Goal: Task Accomplishment & Management: Manage account settings

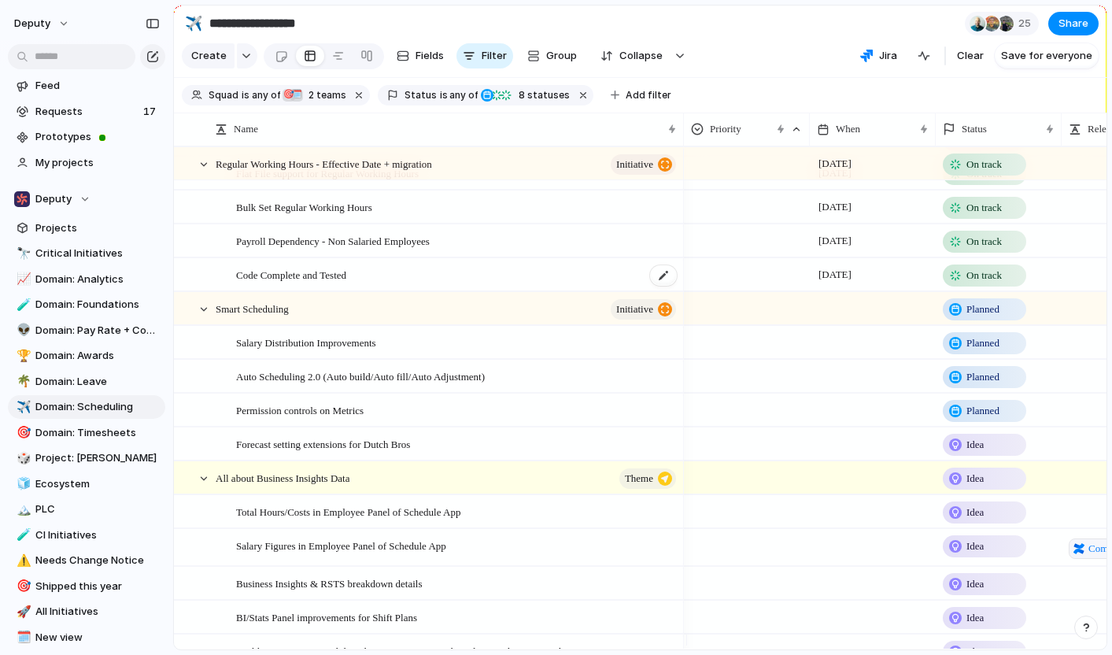
scroll to position [87, 0]
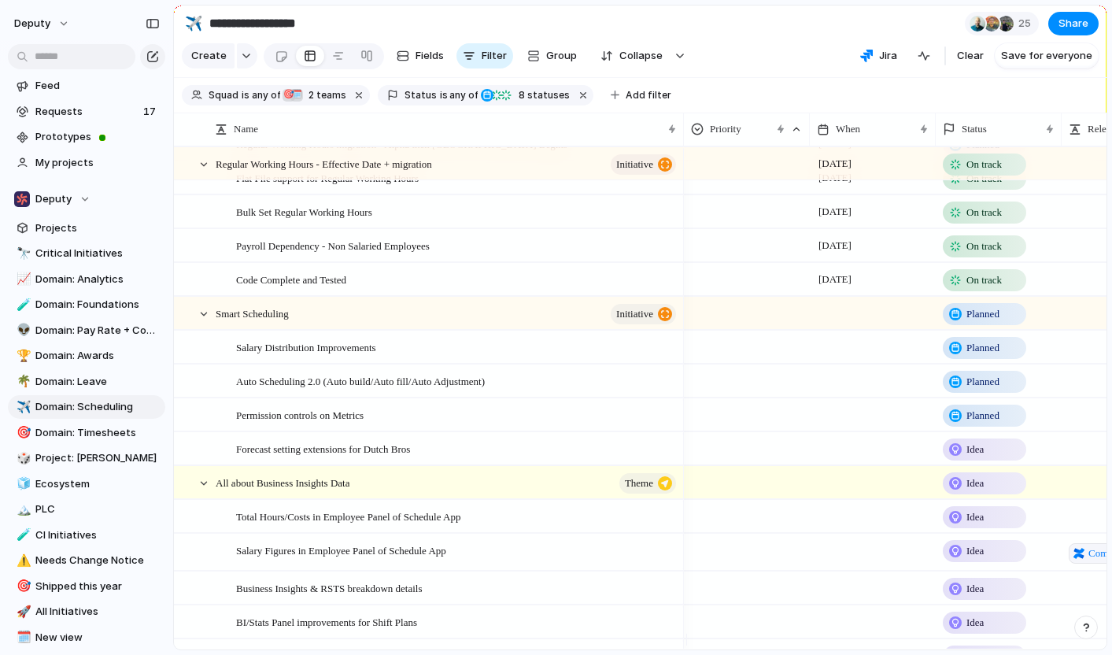
click at [973, 390] on span "Planned" at bounding box center [982, 382] width 33 height 16
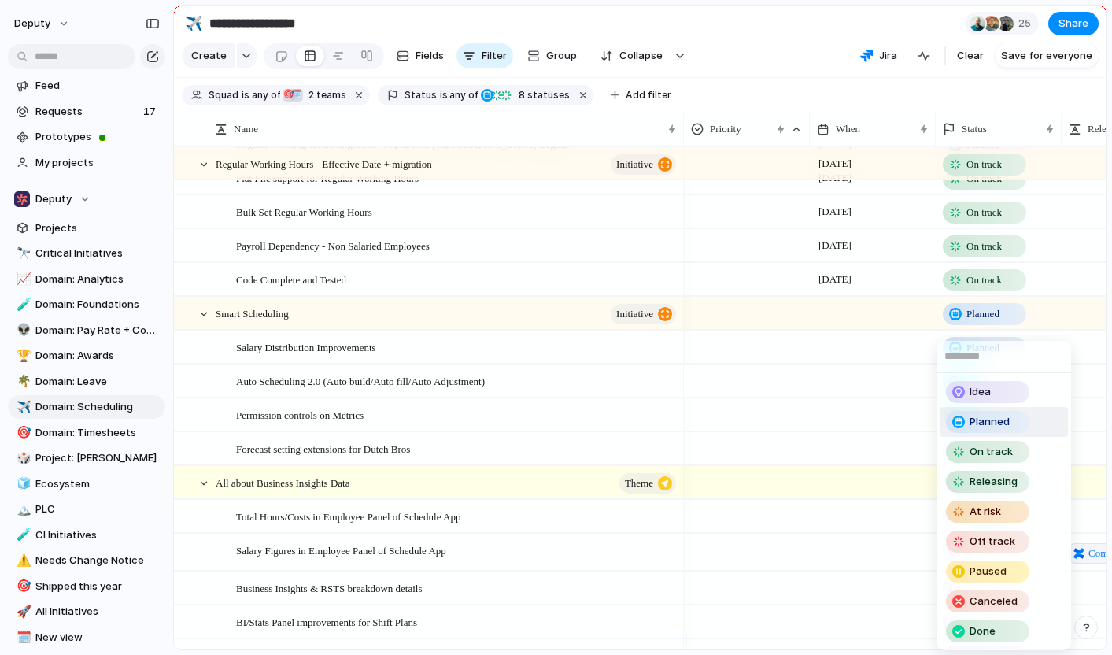
click at [973, 393] on span "Idea" at bounding box center [979, 392] width 21 height 16
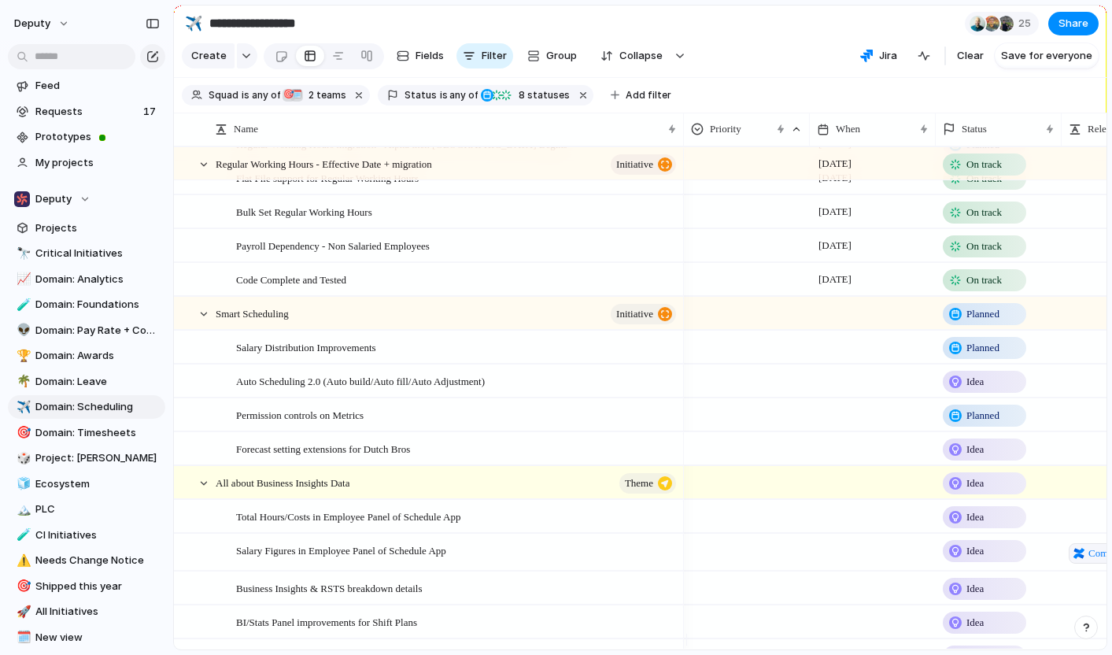
click at [973, 457] on span "Idea" at bounding box center [974, 449] width 17 height 16
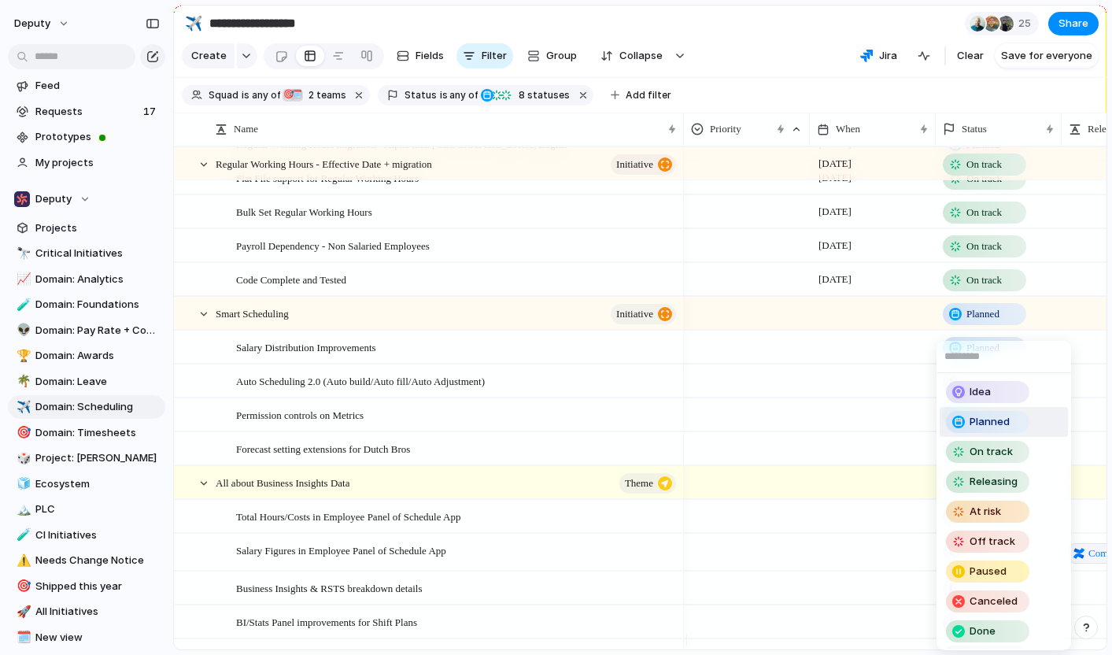
click at [983, 424] on span "Planned" at bounding box center [989, 422] width 40 height 16
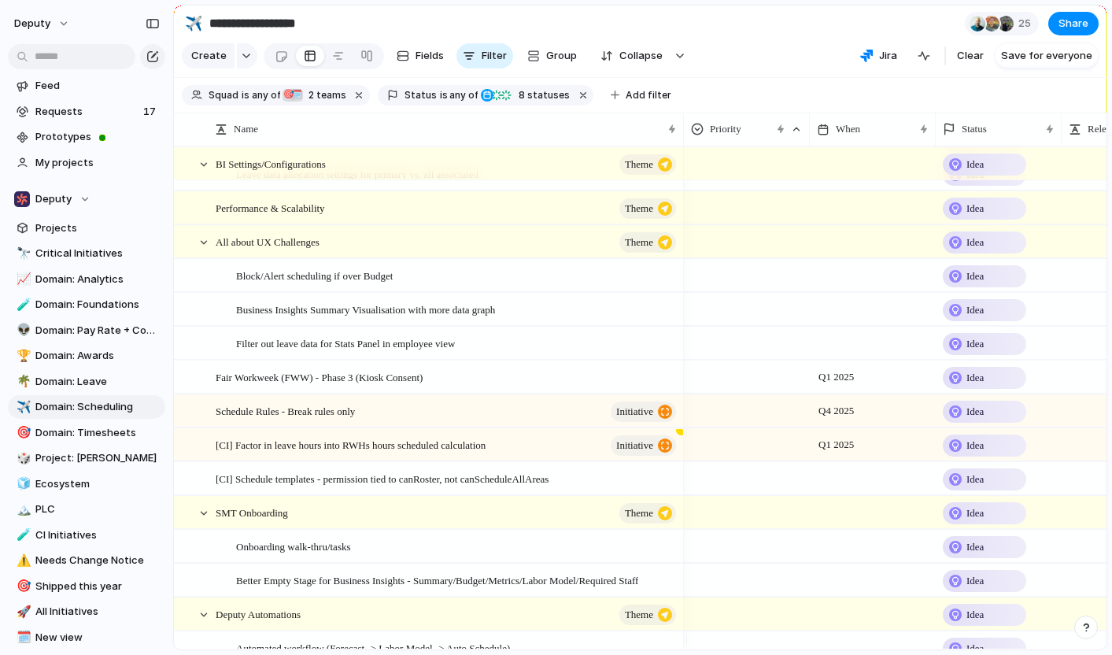
scroll to position [0, 0]
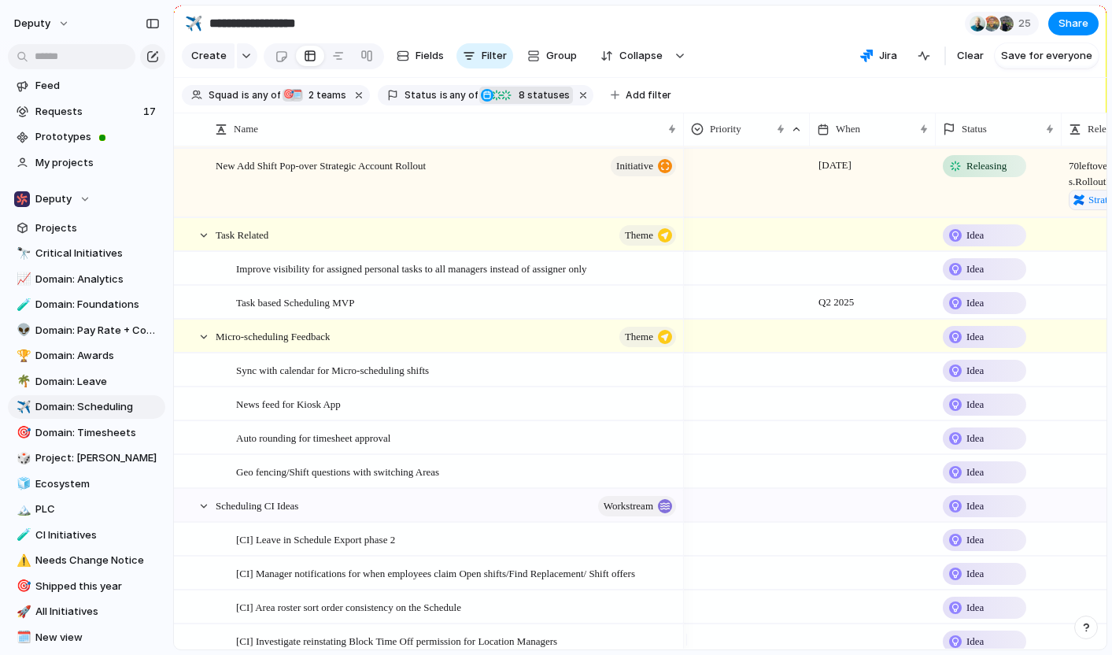
click at [515, 101] on span "8" at bounding box center [520, 95] width 13 height 12
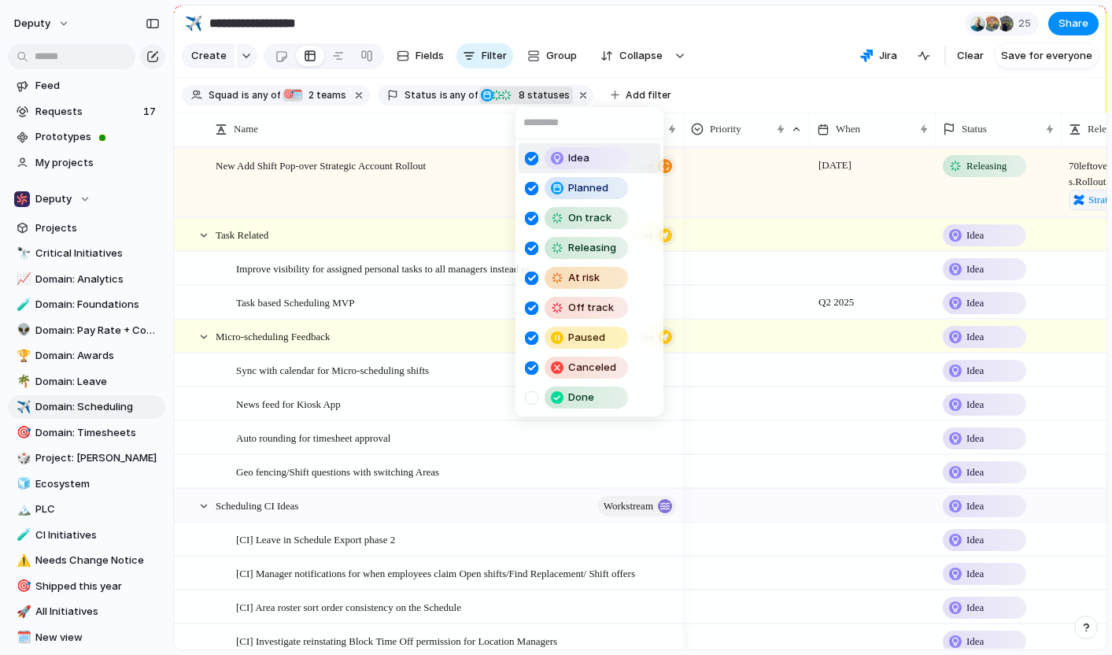
click at [534, 158] on div at bounding box center [531, 158] width 13 height 13
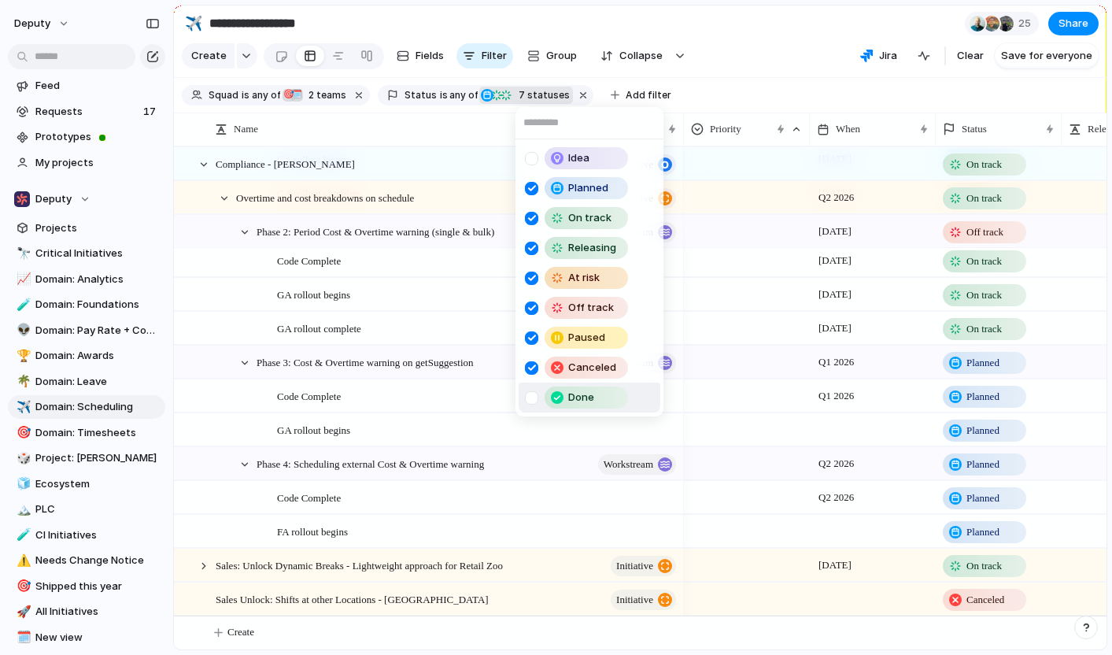
click at [587, 398] on span "Done" at bounding box center [581, 398] width 26 height 16
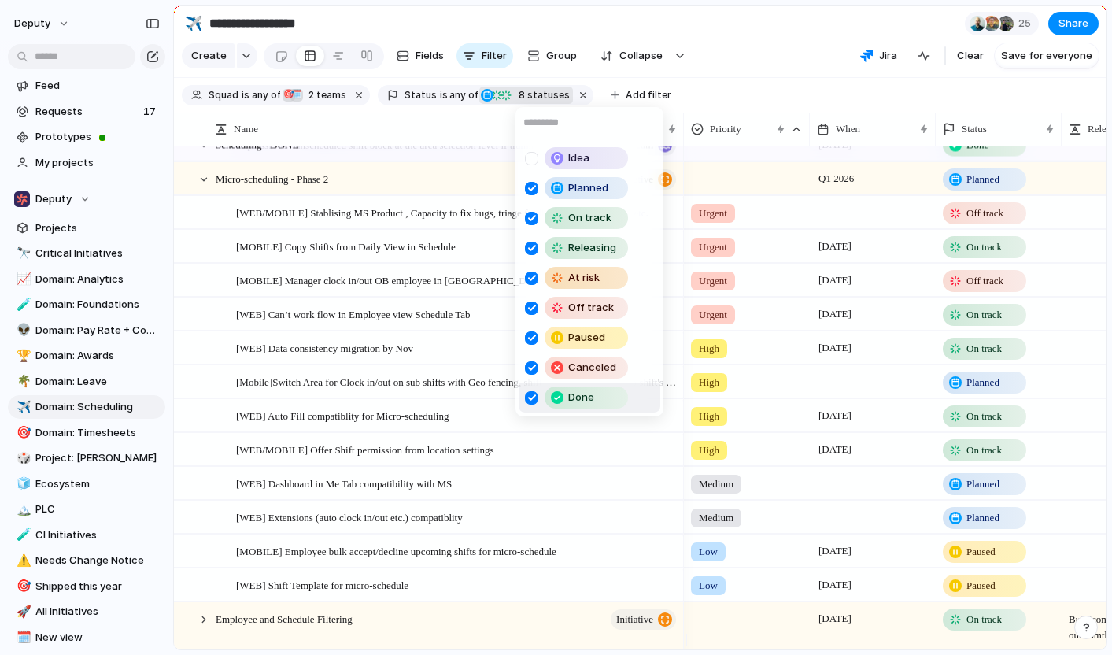
click at [567, 395] on div "Done" at bounding box center [586, 397] width 80 height 19
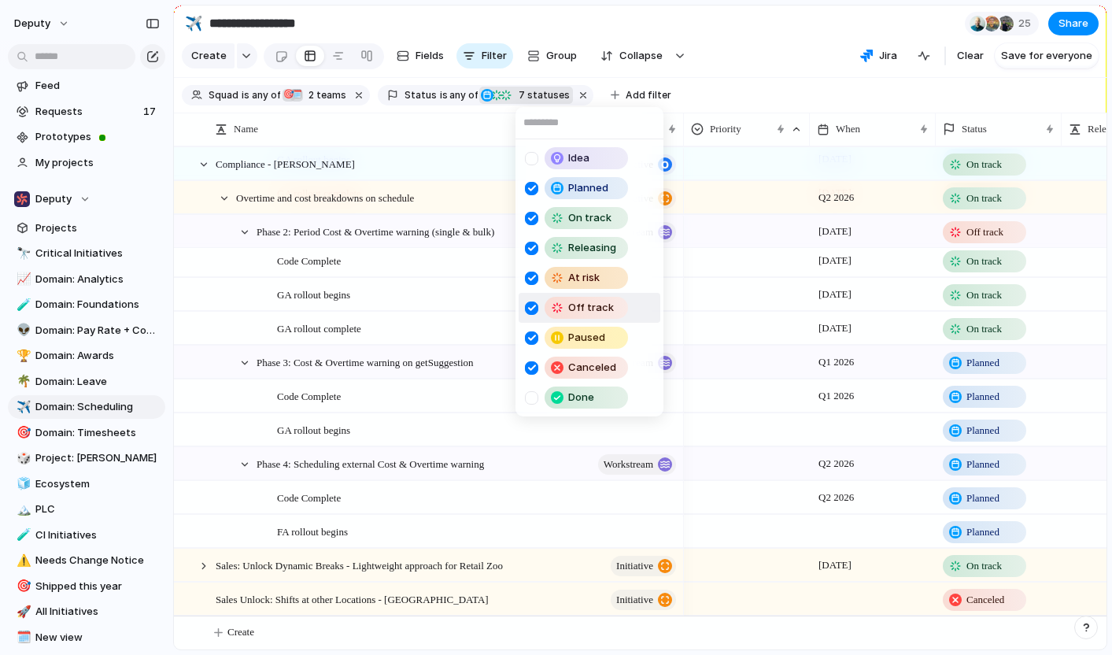
click at [744, 70] on div "Idea Planned On track Releasing At risk Off track Paused Canceled Done" at bounding box center [556, 327] width 1112 height 655
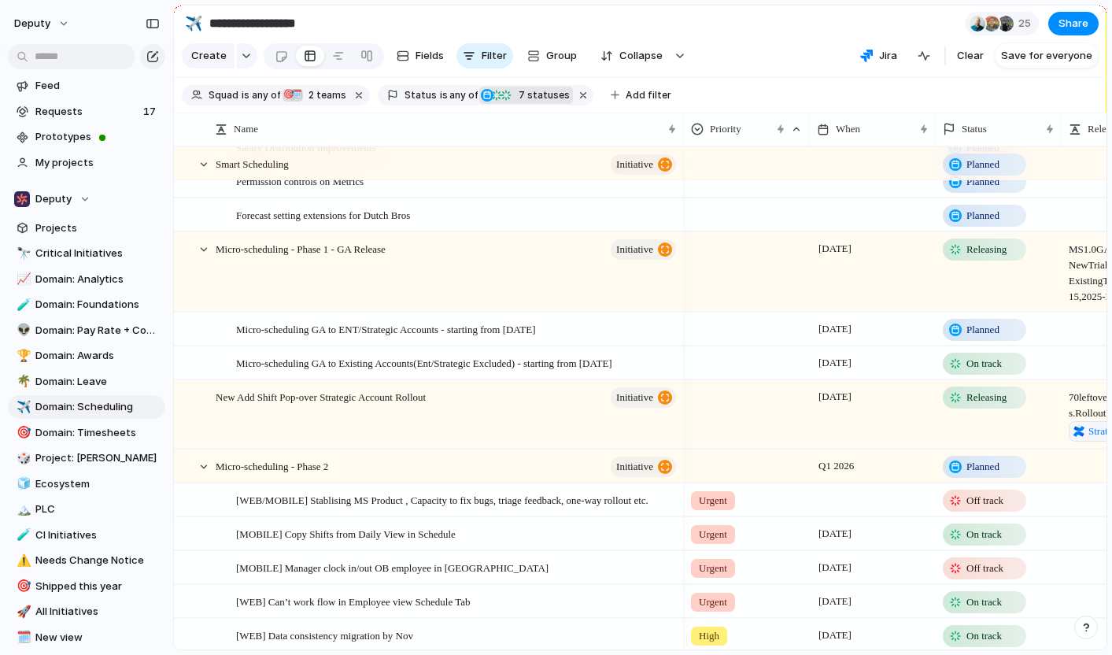
click at [980, 371] on span "On track" at bounding box center [983, 364] width 35 height 16
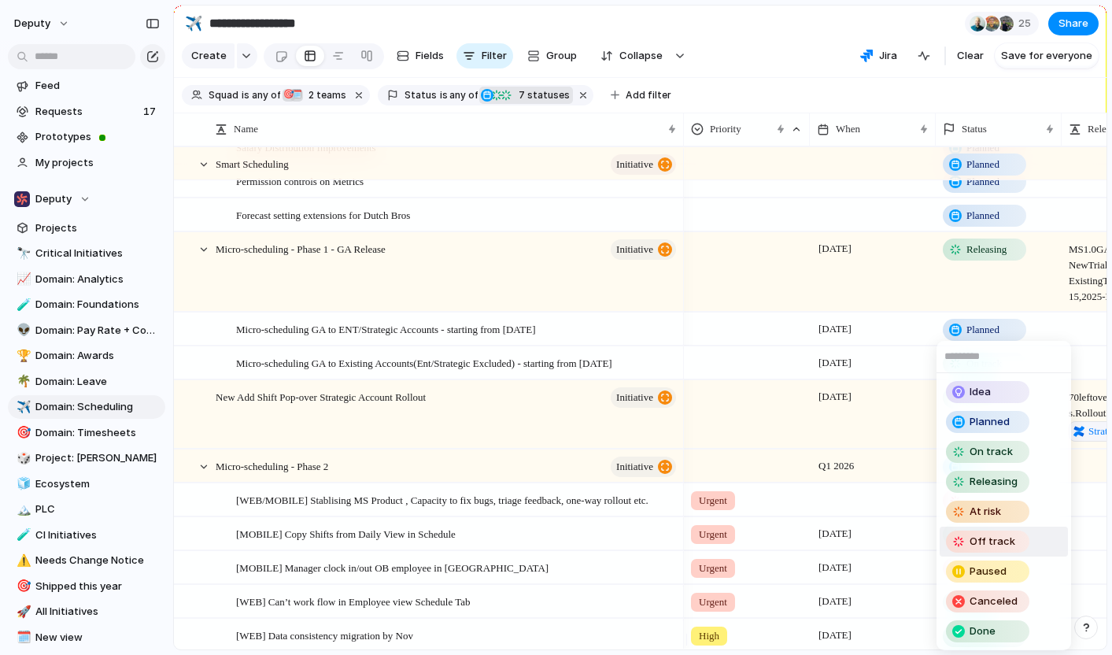
click at [998, 549] on div "Off track" at bounding box center [987, 541] width 80 height 19
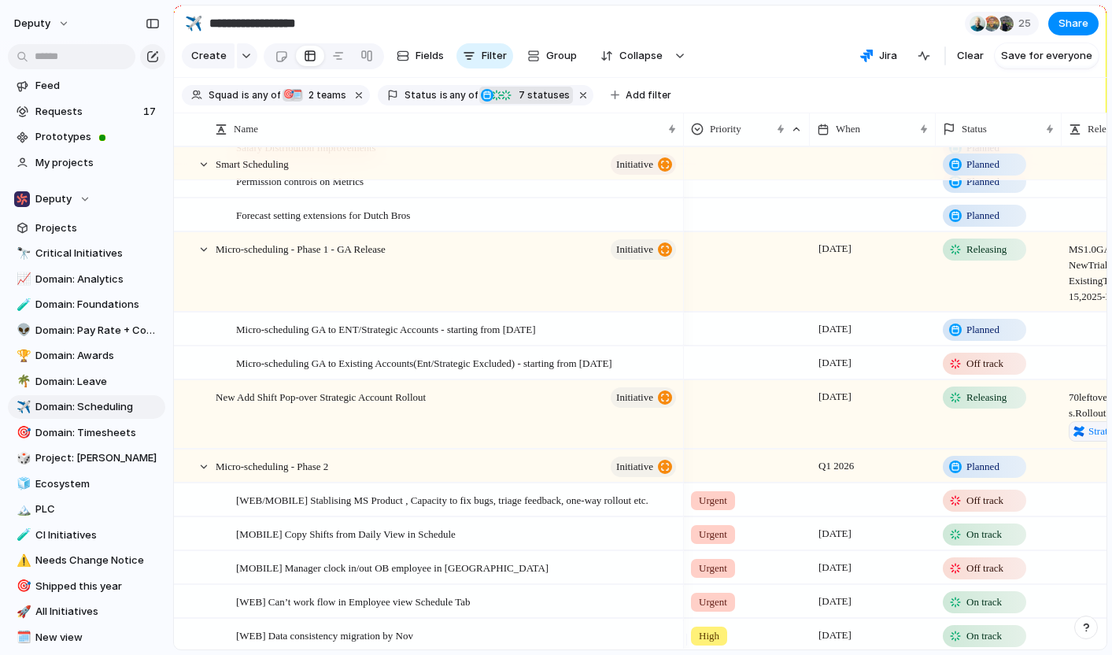
click at [1003, 371] on span "Off track" at bounding box center [984, 364] width 37 height 16
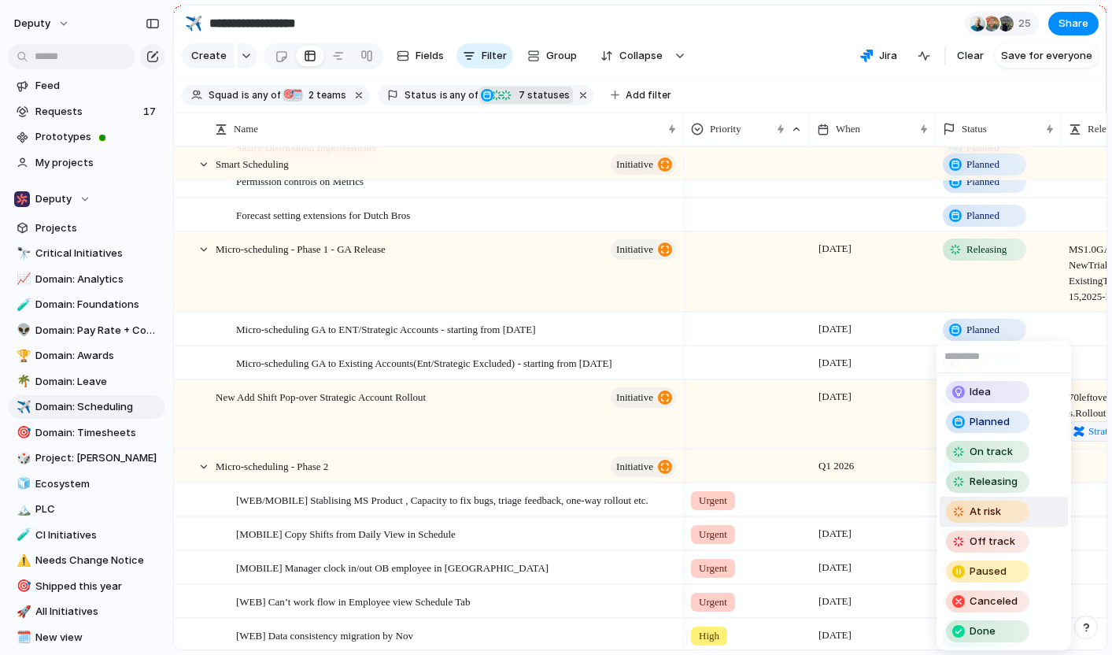
click at [994, 516] on span "At risk" at bounding box center [984, 512] width 31 height 16
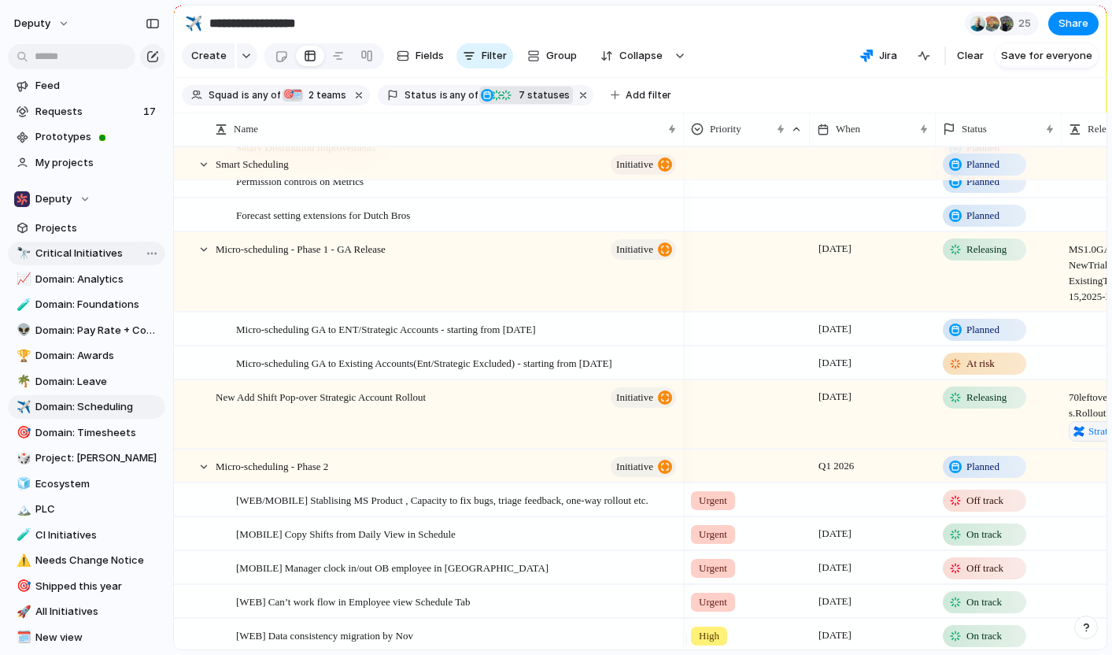
click at [83, 254] on span "Critical Initiatives" at bounding box center [97, 254] width 124 height 16
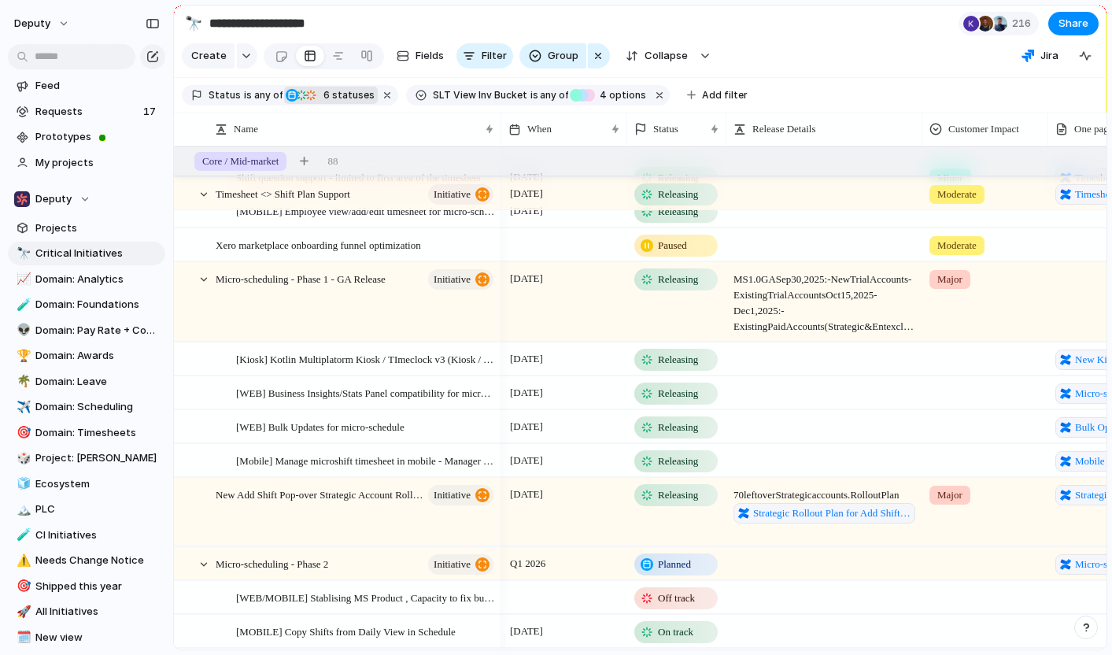
click at [679, 367] on span "Releasing" at bounding box center [678, 360] width 40 height 16
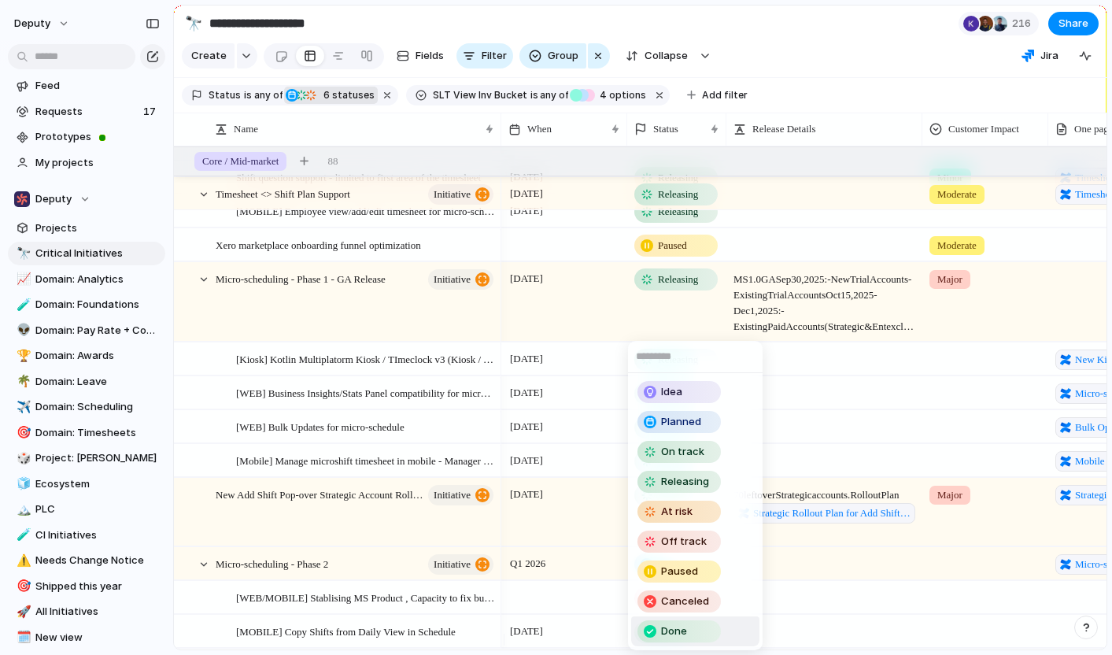
click at [689, 630] on div "Done" at bounding box center [679, 631] width 80 height 19
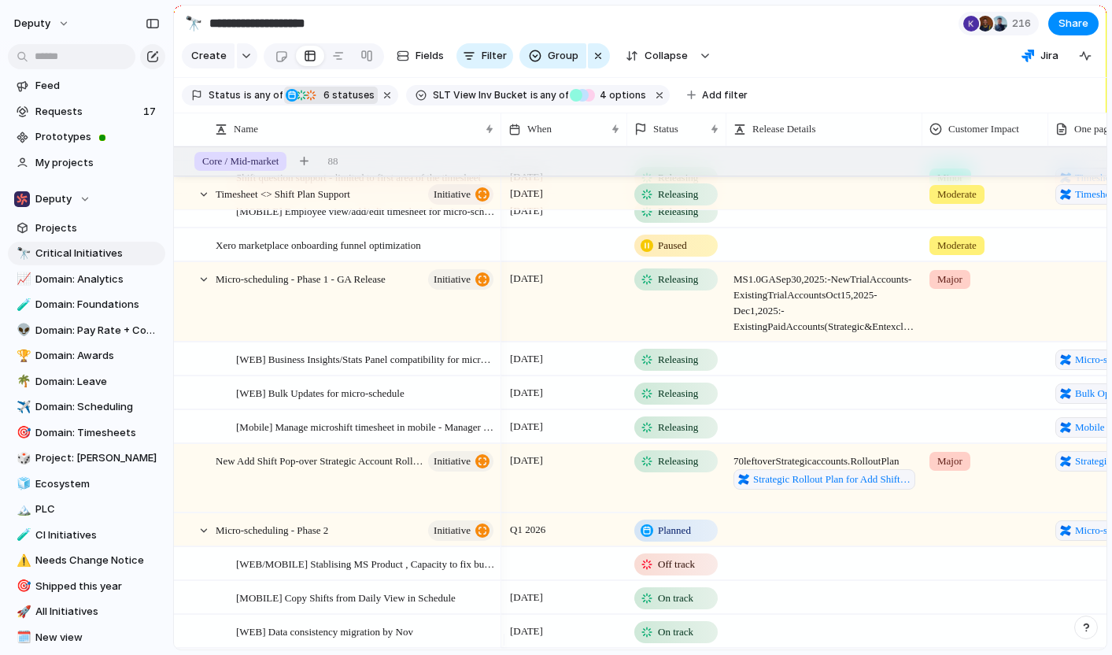
click at [663, 367] on span "Releasing" at bounding box center [678, 360] width 40 height 16
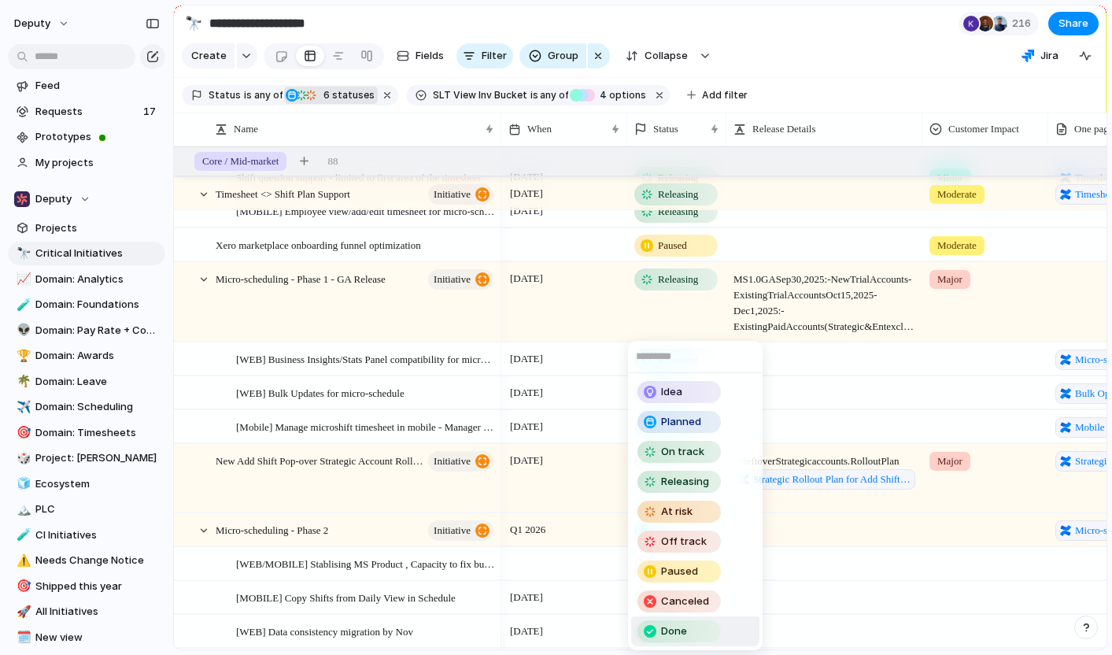
drag, startPoint x: 690, startPoint y: 626, endPoint x: 692, endPoint y: 487, distance: 139.3
click at [690, 626] on div "Done" at bounding box center [679, 631] width 80 height 19
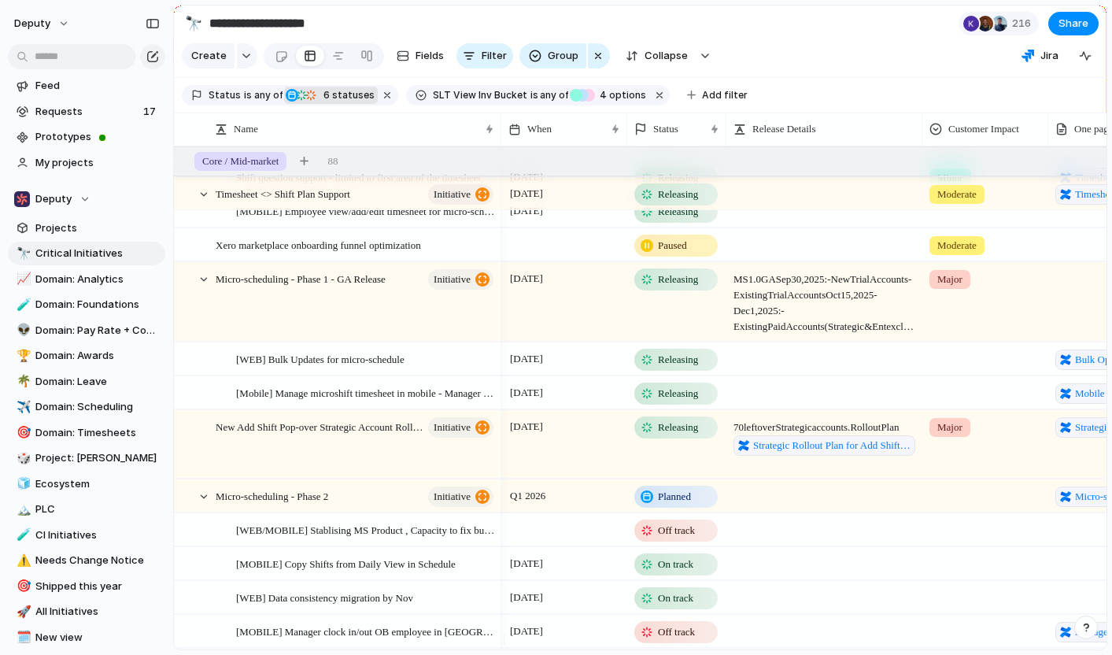
click at [679, 367] on span "Releasing" at bounding box center [678, 360] width 40 height 16
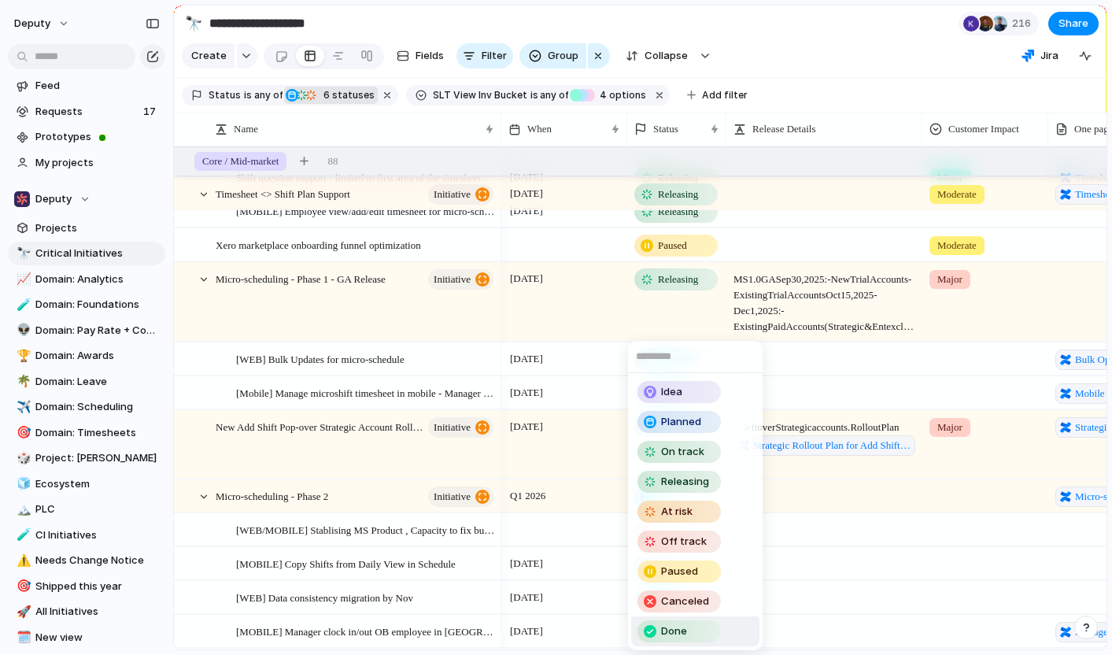
click at [691, 640] on div "Done" at bounding box center [679, 631] width 80 height 19
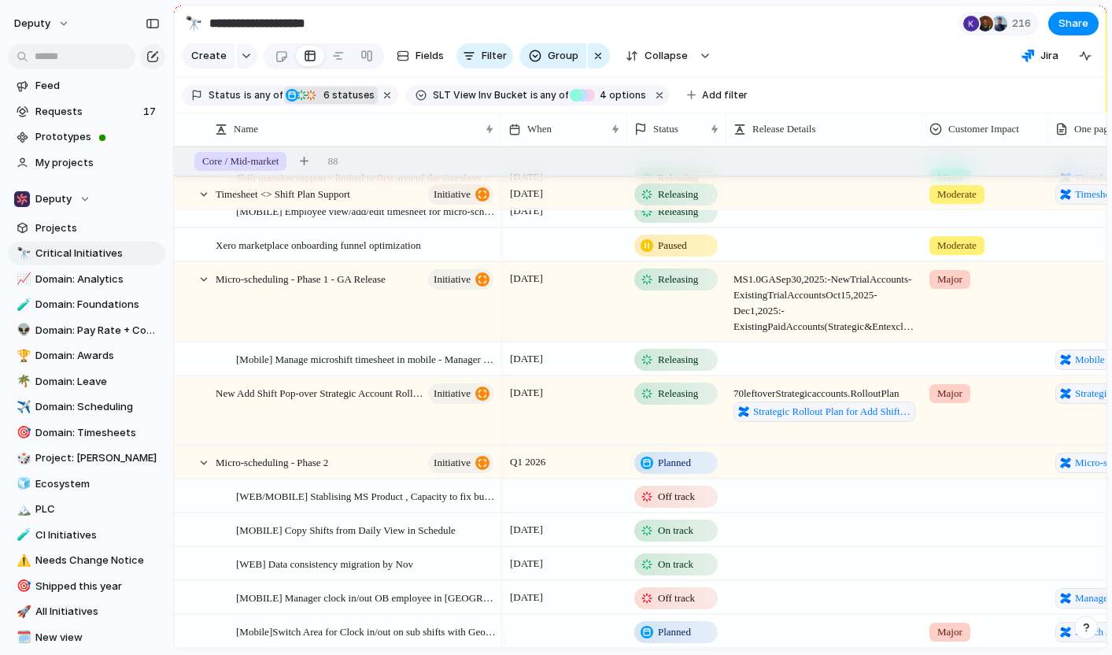
click at [681, 367] on span "Releasing" at bounding box center [678, 360] width 40 height 16
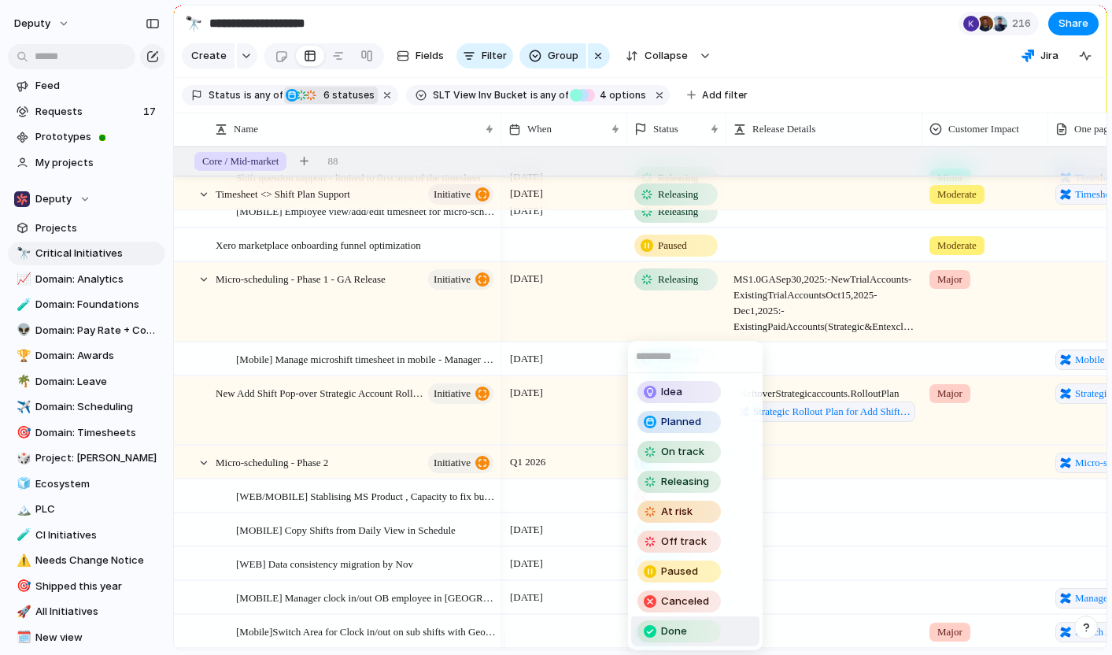
click at [685, 632] on span "Done" at bounding box center [674, 631] width 26 height 16
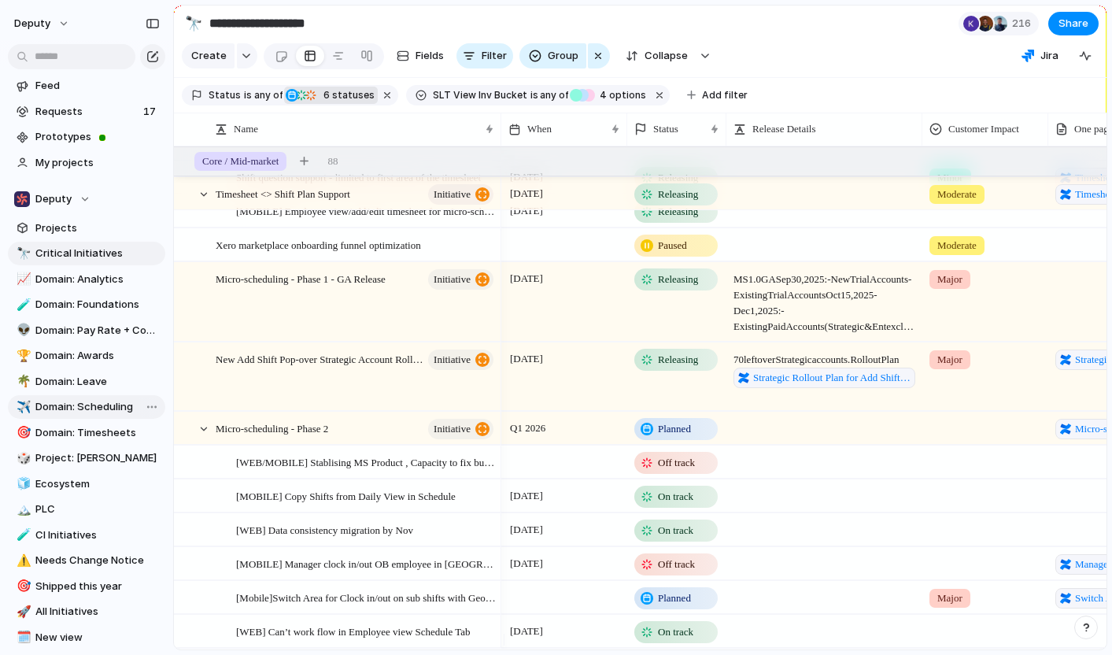
click at [78, 410] on span "Domain: Scheduling" at bounding box center [97, 407] width 124 height 16
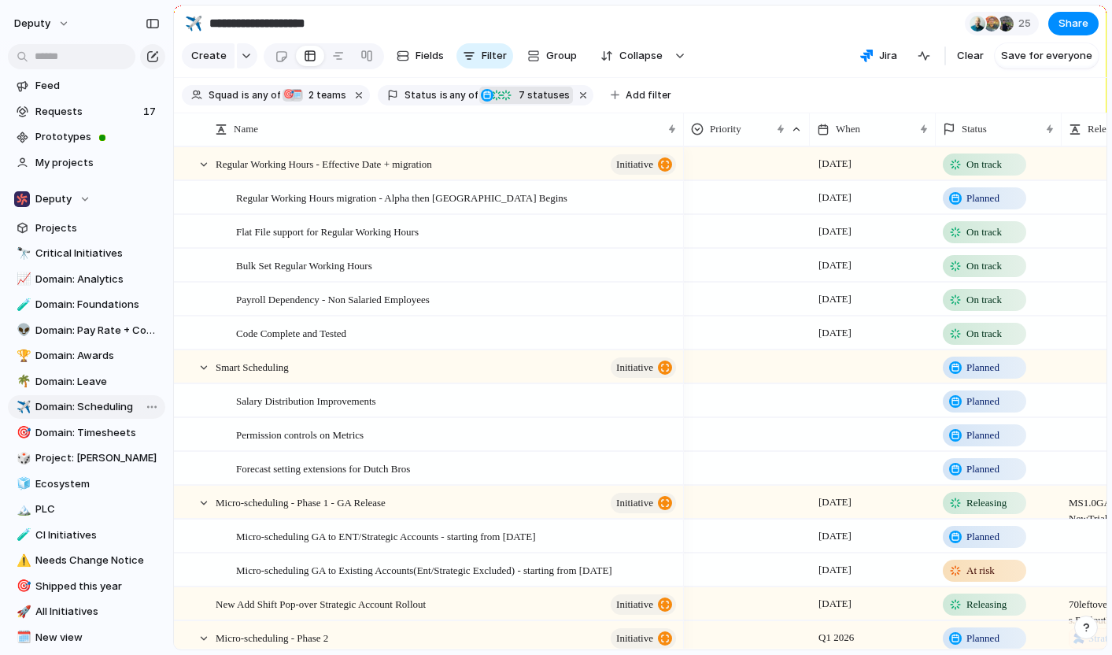
type input "**********"
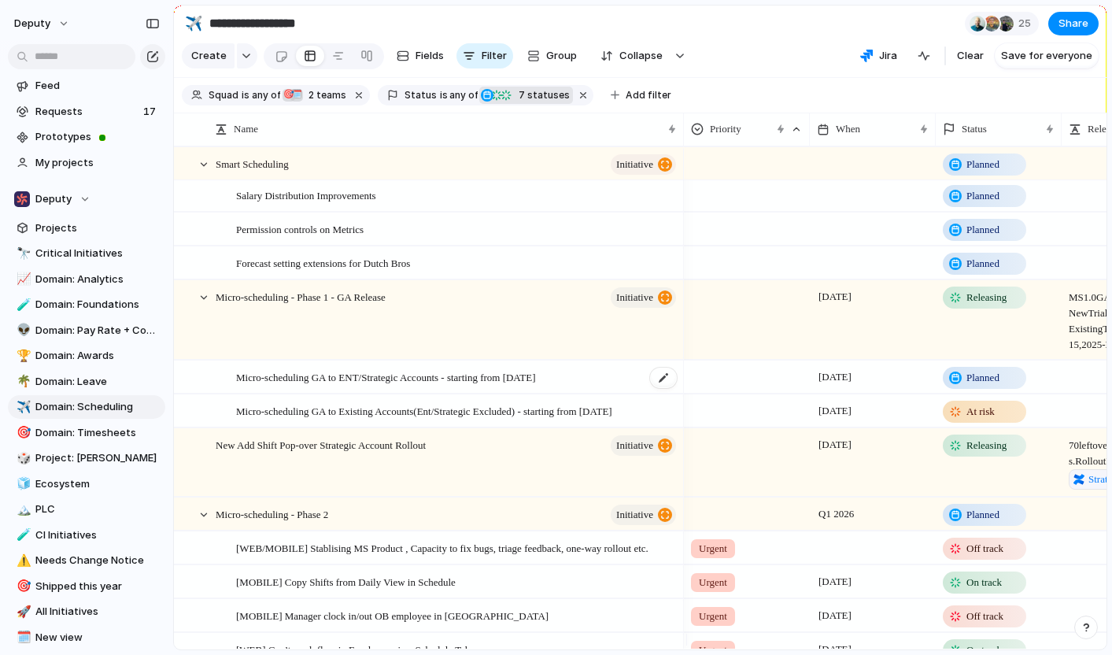
click at [628, 386] on div "Micro-scheduling GA to ENT/Strategic Accounts - starting from [DATE]" at bounding box center [457, 377] width 442 height 32
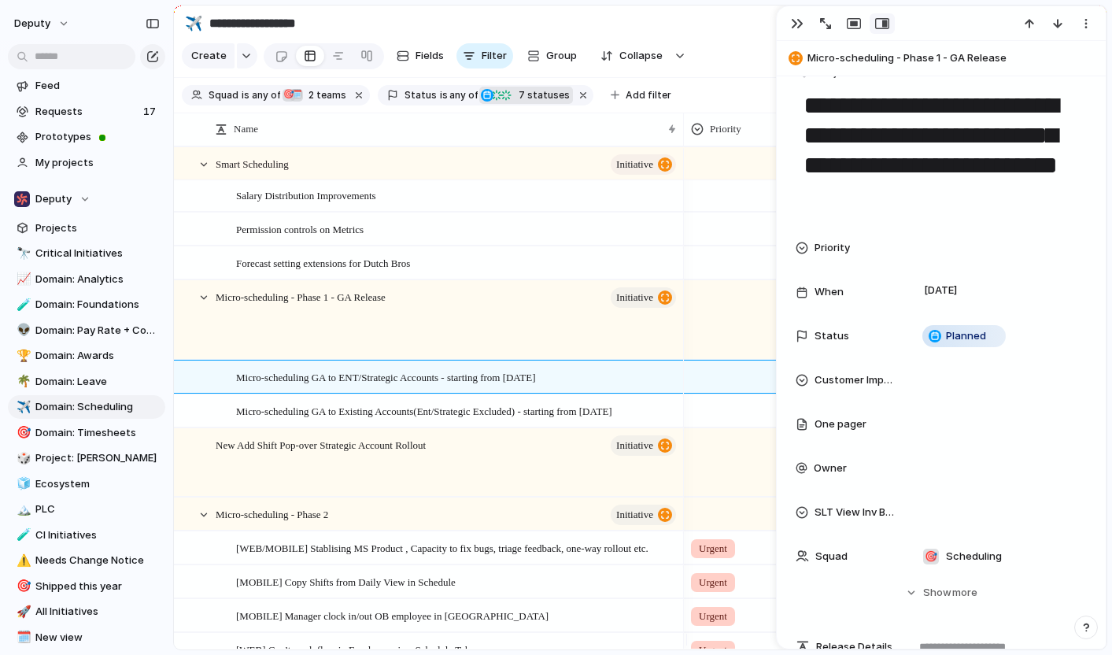
scroll to position [41, 0]
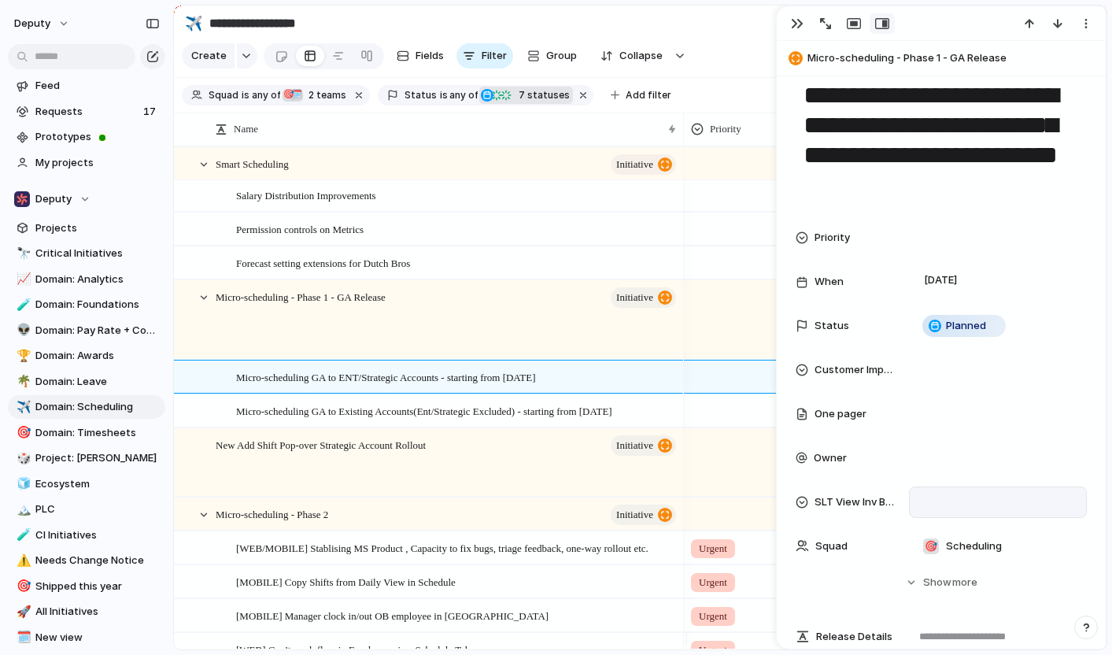
click at [951, 504] on div at bounding box center [998, 501] width 164 height 17
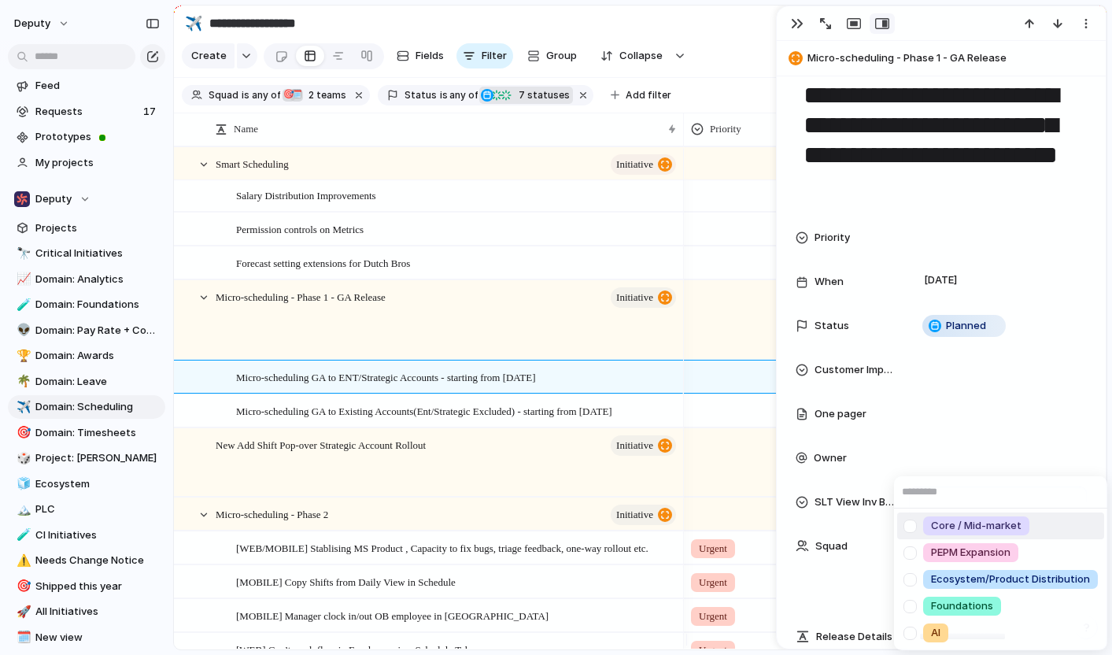
click at [913, 530] on div at bounding box center [910, 526] width 28 height 28
click at [913, 608] on div at bounding box center [910, 607] width 28 height 28
click at [740, 422] on div "Core / Mid-market PEPM Expansion Ecosystem/Product Distribution Foundations AI" at bounding box center [556, 327] width 1112 height 655
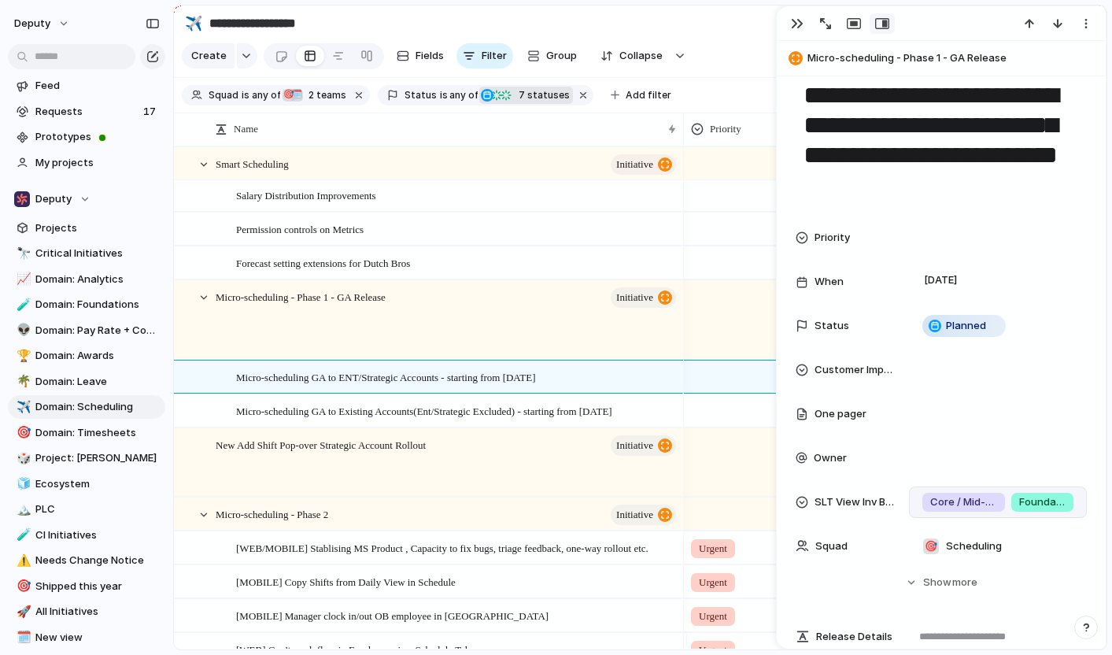
click at [740, 421] on div at bounding box center [747, 408] width 124 height 26
click at [788, 20] on div "Urgent High Medium Low" at bounding box center [556, 327] width 1112 height 655
click at [789, 22] on button "button" at bounding box center [797, 23] width 25 height 20
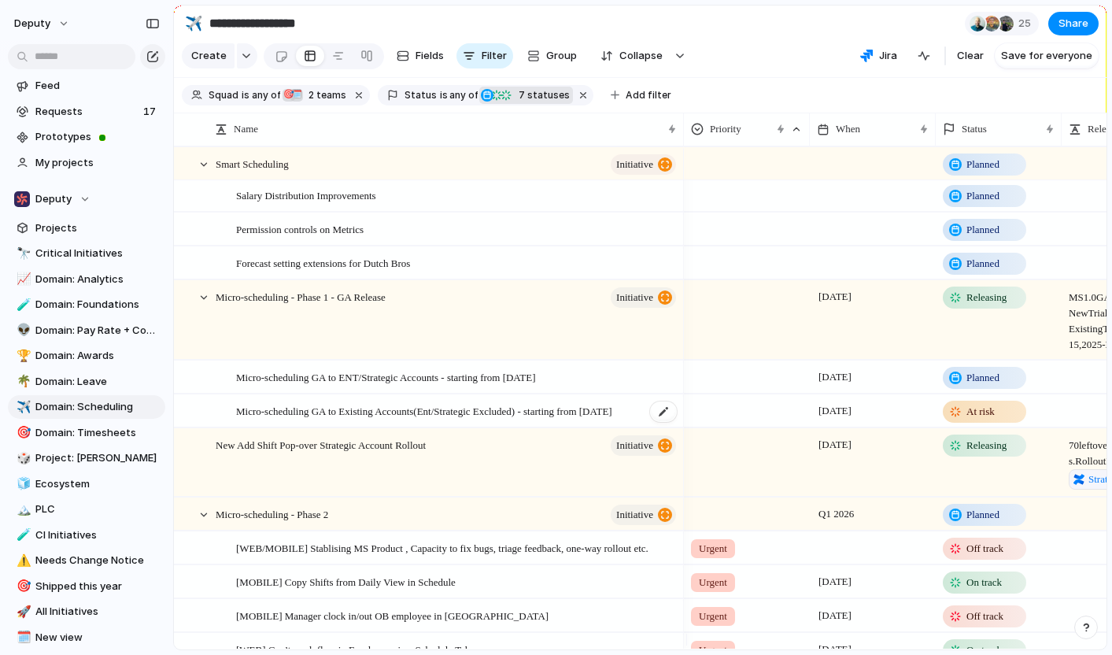
click at [530, 419] on span "Micro-scheduling GA to Existing Accounts(Ent/Strategic Excluded) - starting fro…" at bounding box center [424, 410] width 376 height 18
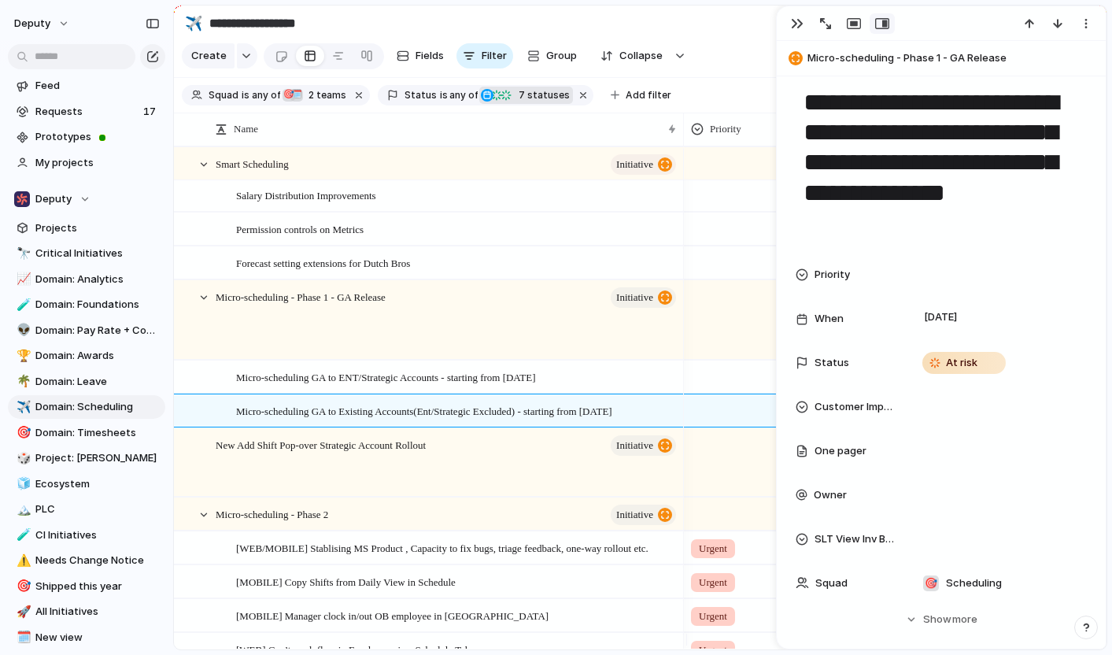
scroll to position [39, 0]
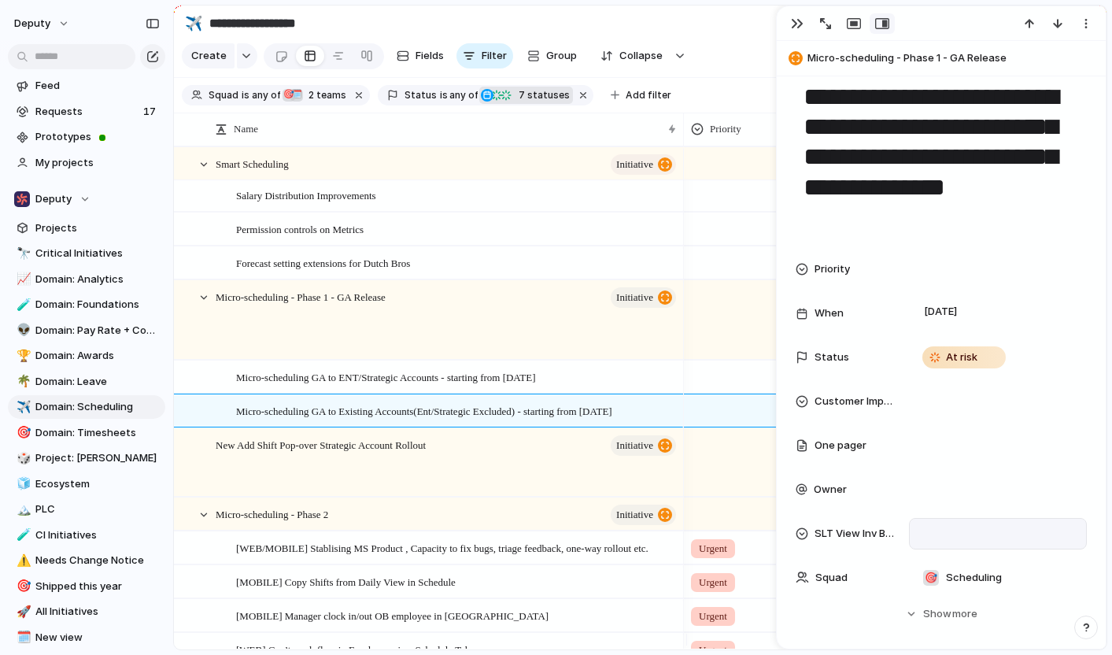
click at [954, 539] on div at bounding box center [998, 533] width 164 height 17
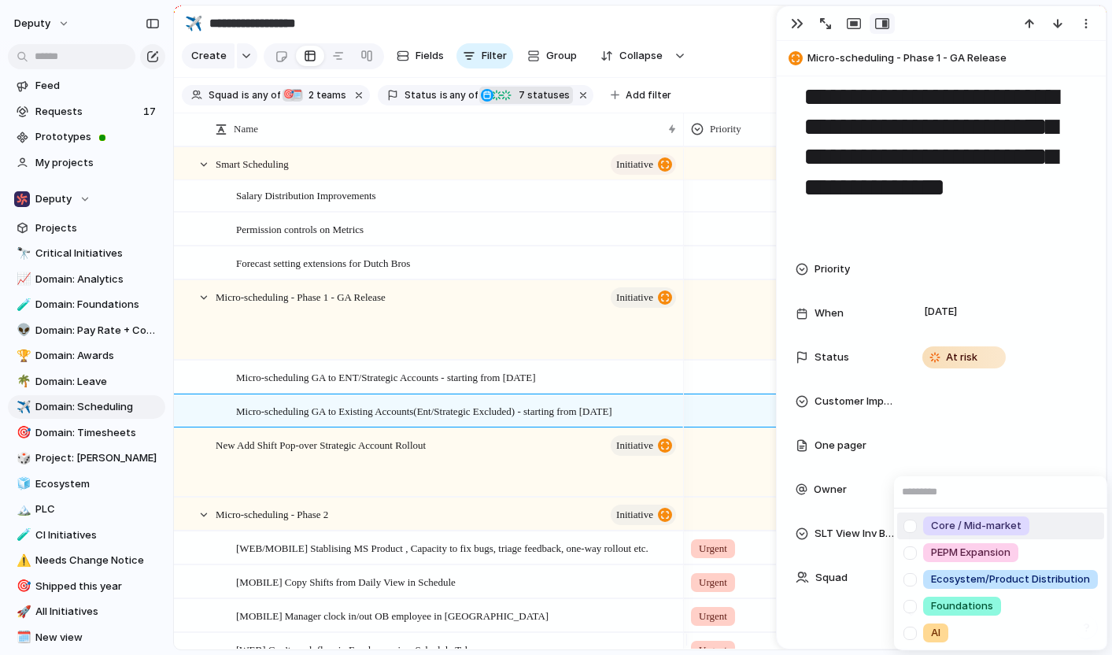
click at [910, 522] on div at bounding box center [910, 526] width 28 height 28
click at [913, 606] on div at bounding box center [910, 607] width 28 height 28
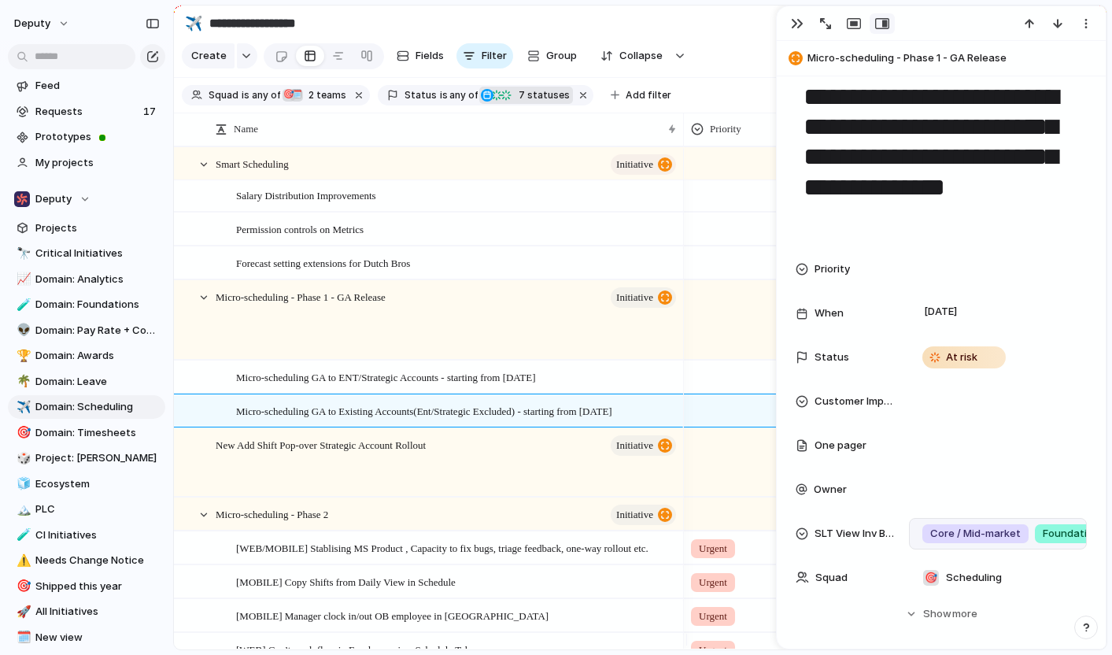
click at [794, 31] on div "Core / Mid-market PEPM Expansion Ecosystem/Product Distribution Foundations AI" at bounding box center [556, 327] width 1112 height 655
click at [796, 20] on div "button" at bounding box center [797, 23] width 13 height 13
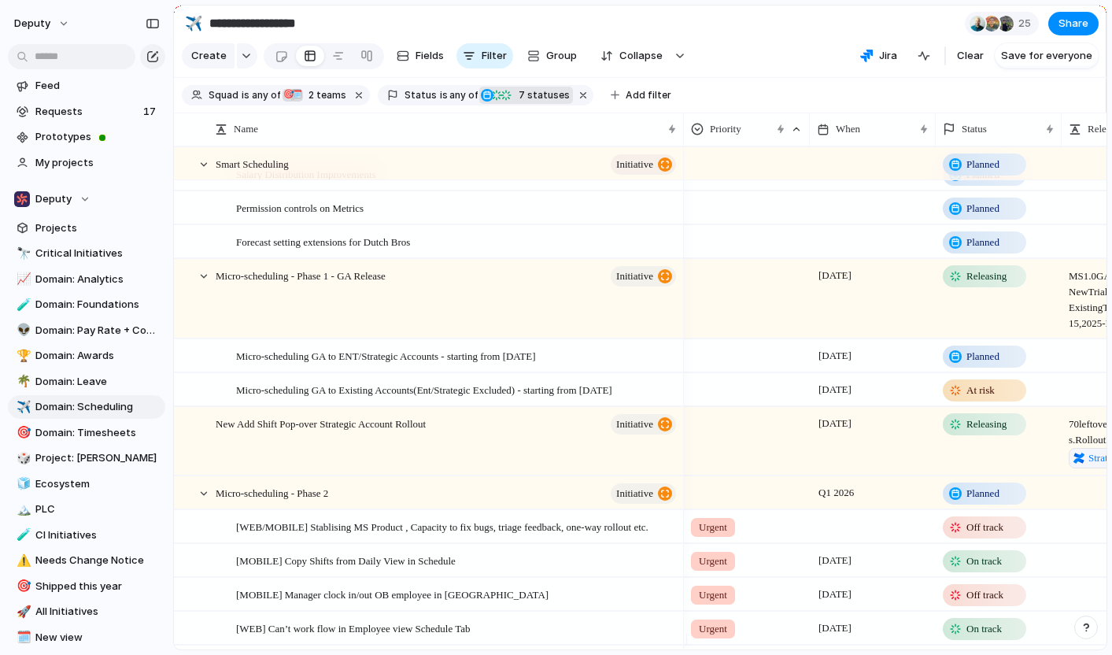
scroll to position [231, 0]
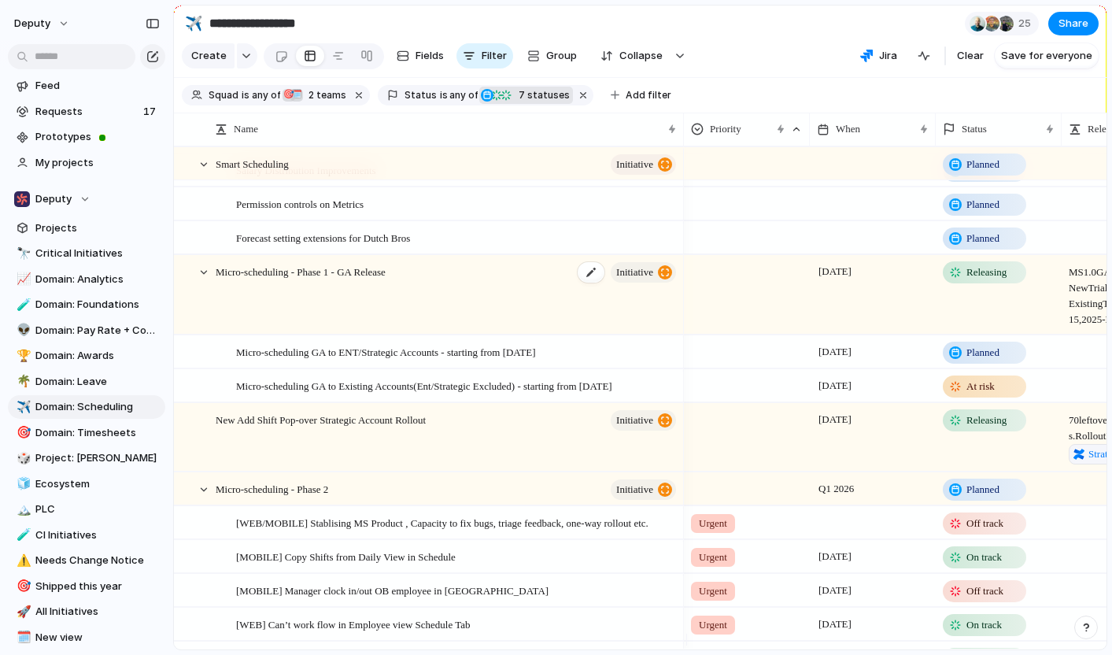
click at [462, 301] on div "Micro-scheduling - Phase 1 - GA Release initiative" at bounding box center [447, 295] width 463 height 79
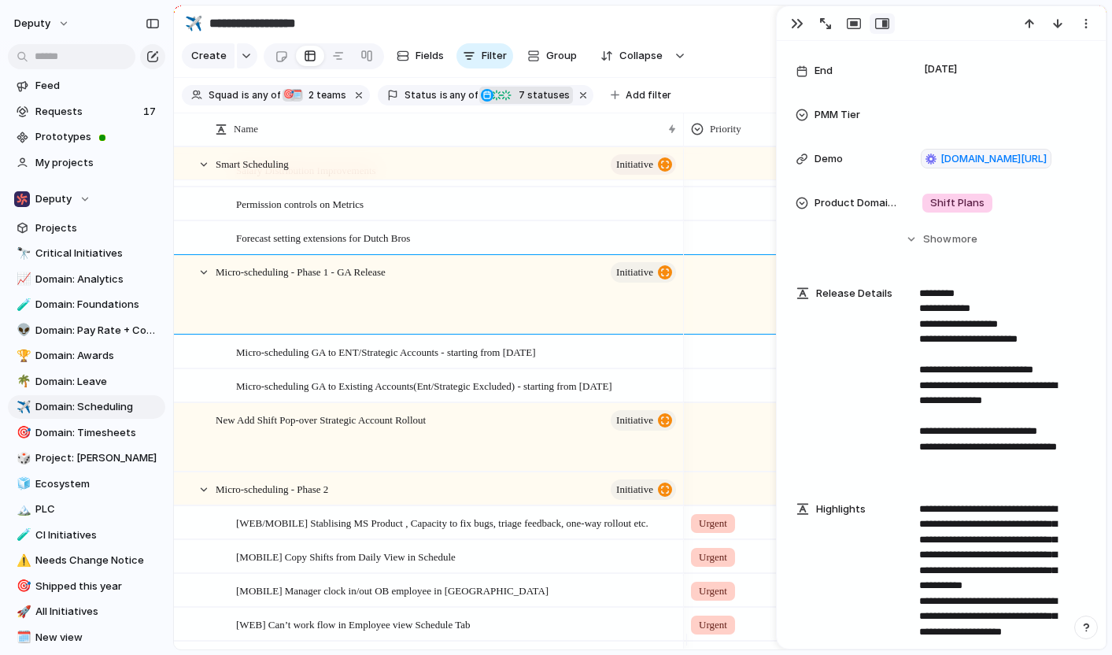
scroll to position [371, 0]
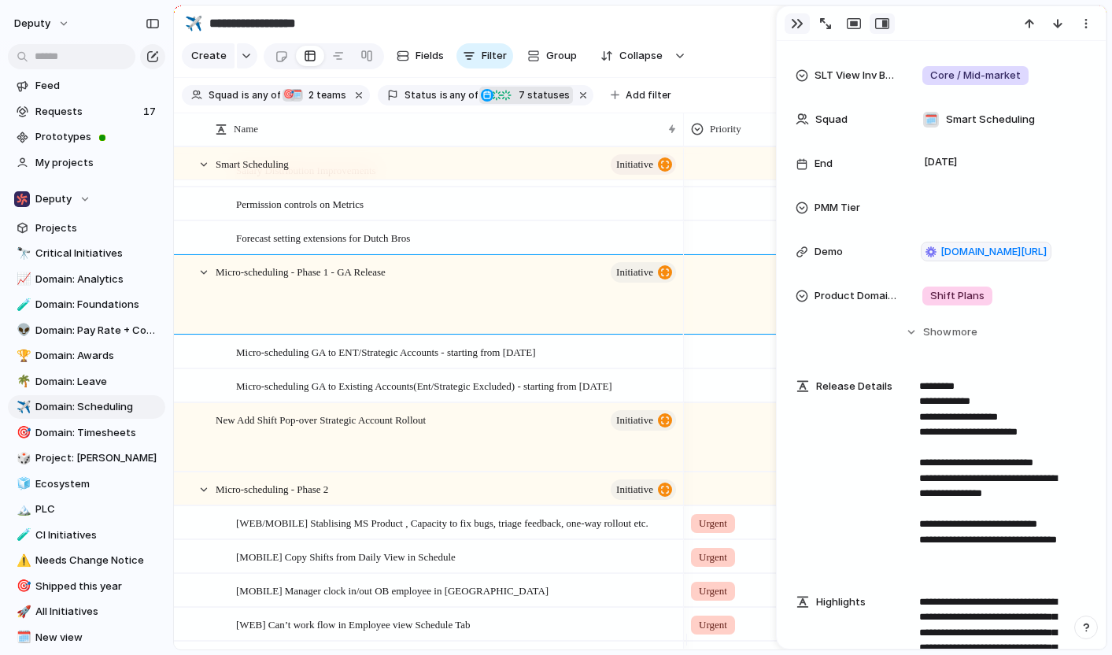
click at [801, 29] on div "button" at bounding box center [797, 23] width 13 height 13
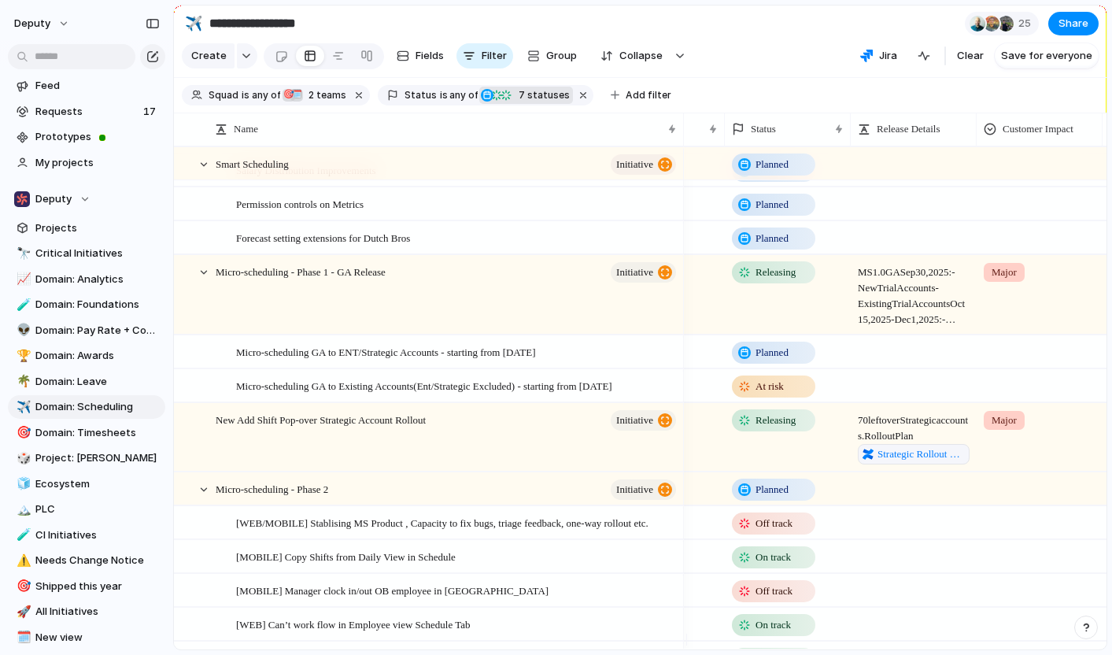
scroll to position [0, 208]
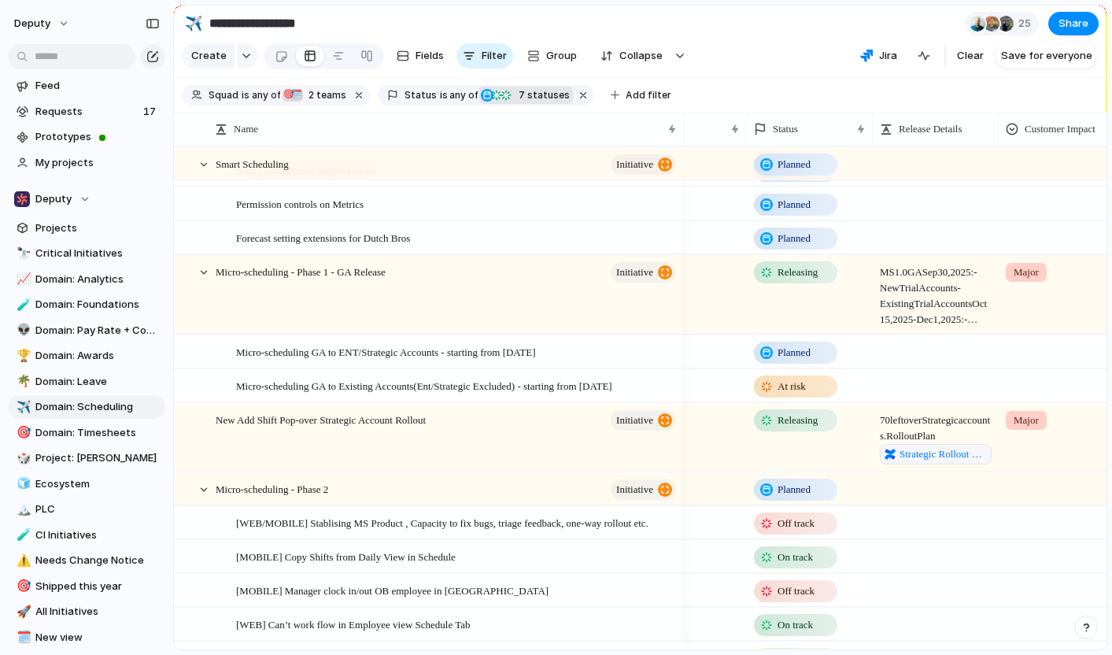
click at [915, 441] on span "70 leftover Strategic accounts. Rollout Plan Strategic Rollout Plan for Add Shi…" at bounding box center [935, 434] width 124 height 61
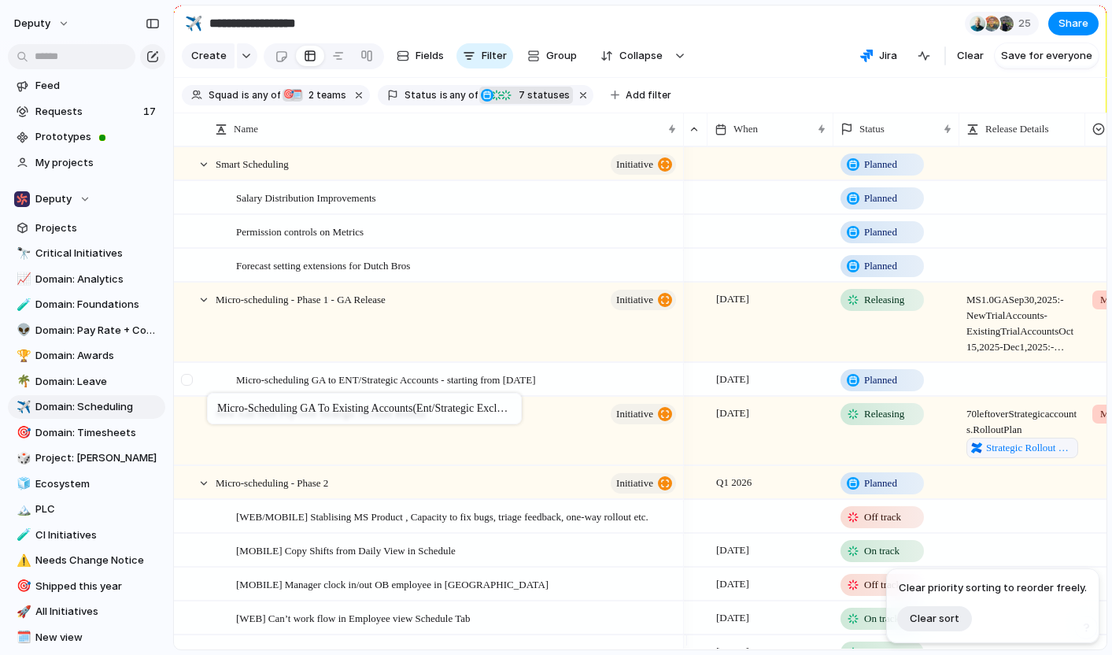
drag, startPoint x: 215, startPoint y: 427, endPoint x: 215, endPoint y: 396, distance: 30.7
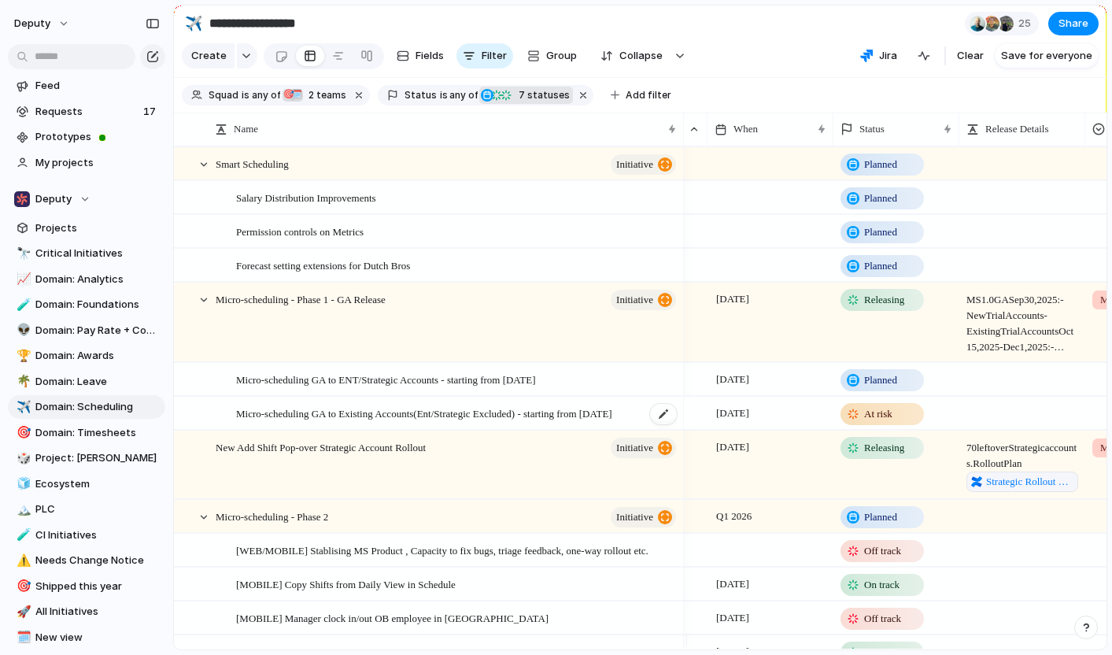
click at [582, 422] on span "Micro-scheduling GA to Existing Accounts(Ent/Strategic Excluded) - starting fro…" at bounding box center [424, 413] width 376 height 18
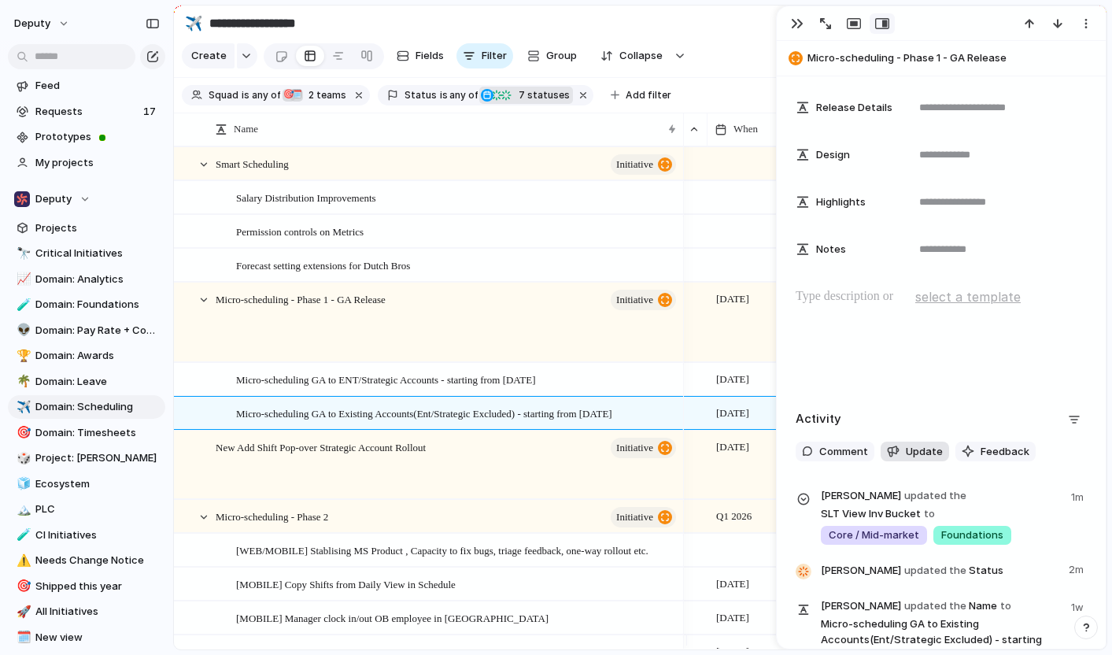
click at [921, 452] on span "Update" at bounding box center [924, 452] width 37 height 16
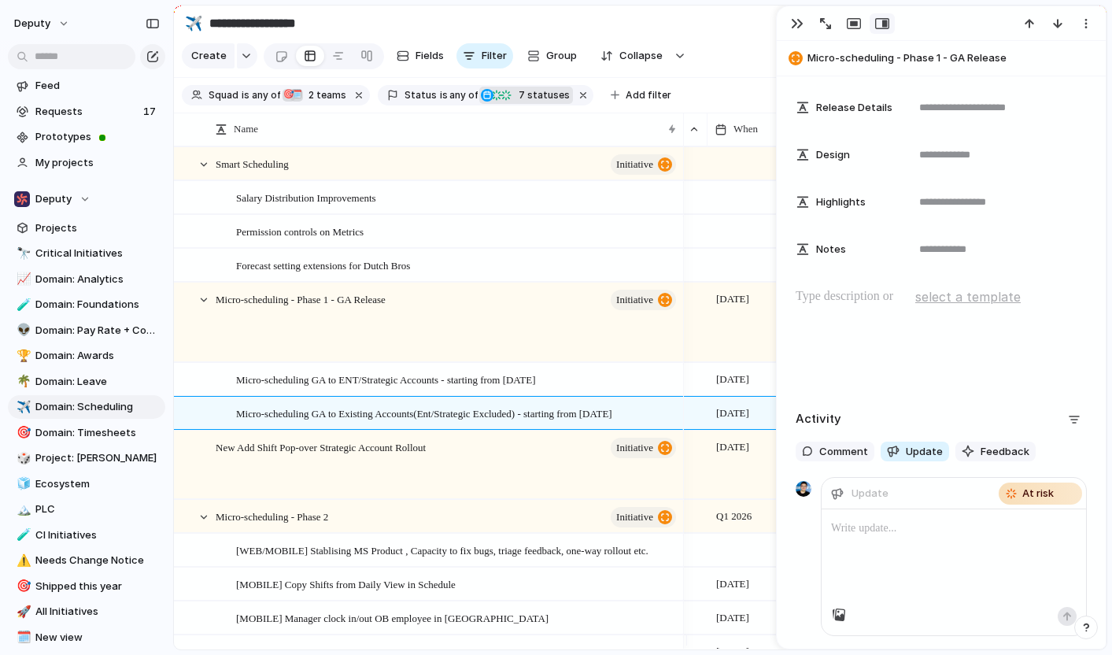
click at [876, 530] on p at bounding box center [954, 528] width 246 height 19
click at [799, 28] on div "button" at bounding box center [797, 23] width 13 height 13
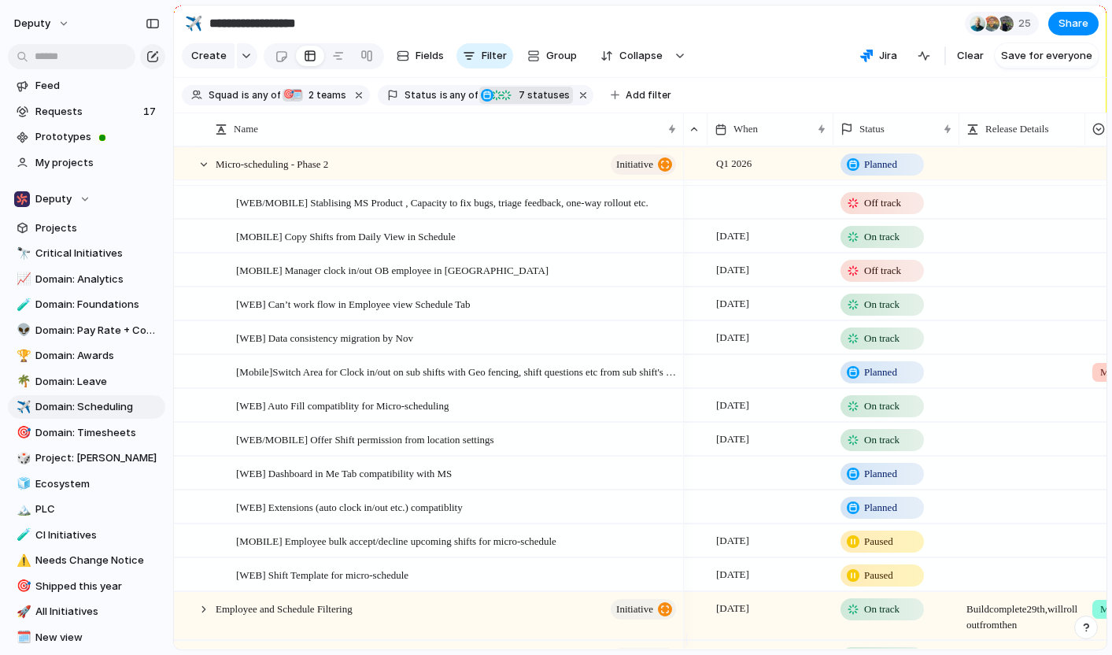
scroll to position [589, 0]
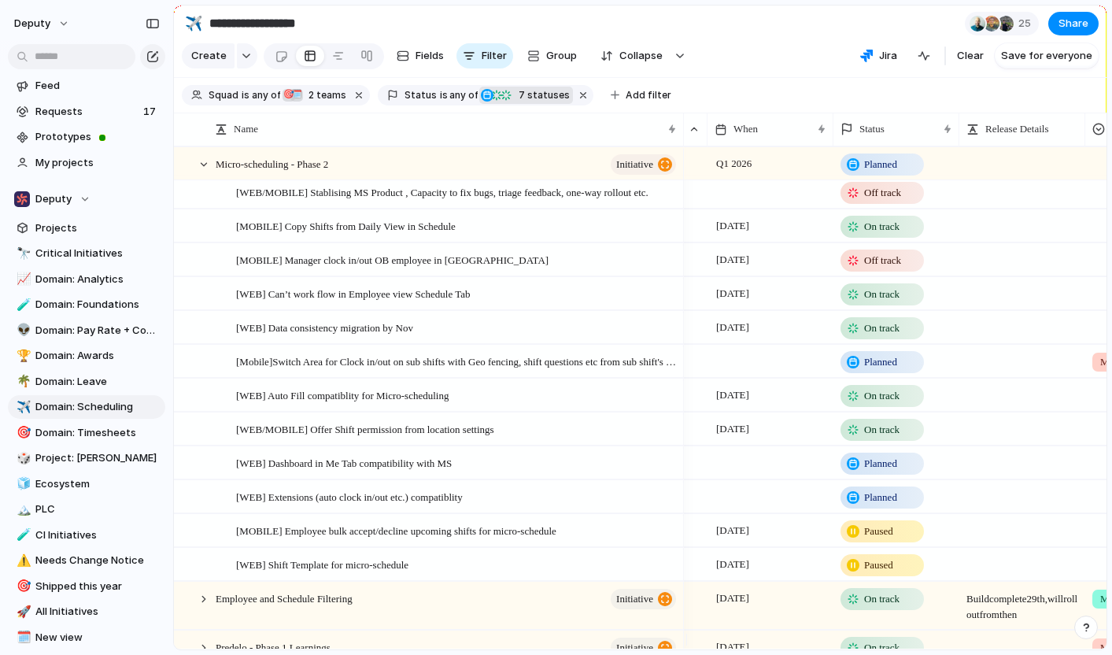
click at [880, 471] on span "Planned" at bounding box center [880, 464] width 33 height 16
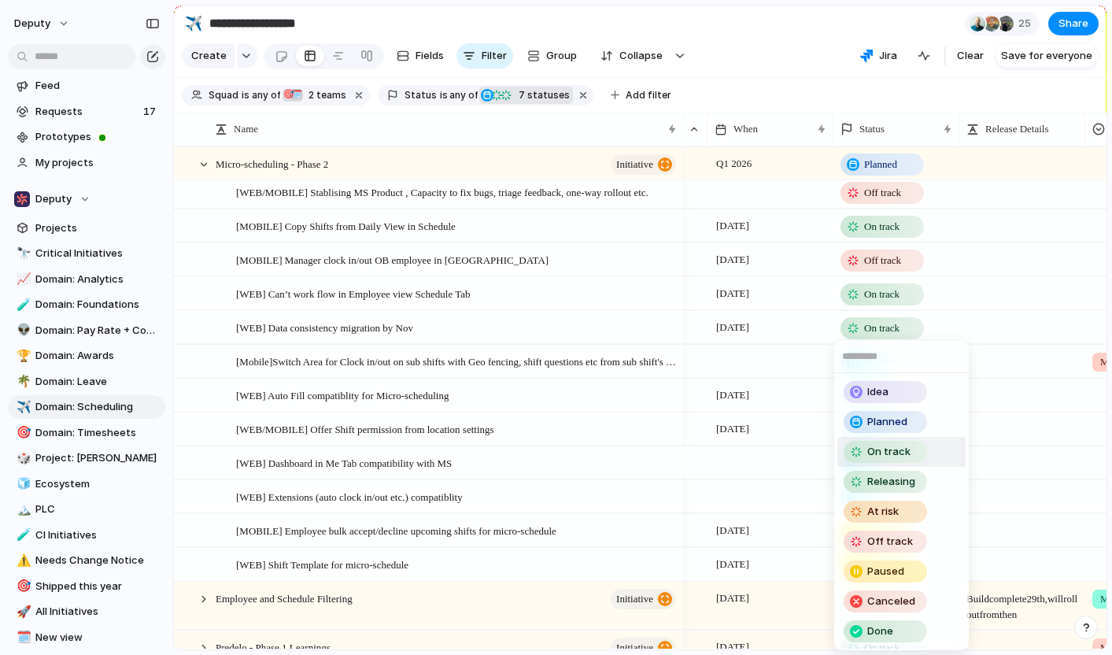
click at [1029, 468] on div "Idea Planned On track Releasing At risk Off track Paused Canceled Done" at bounding box center [556, 327] width 1112 height 655
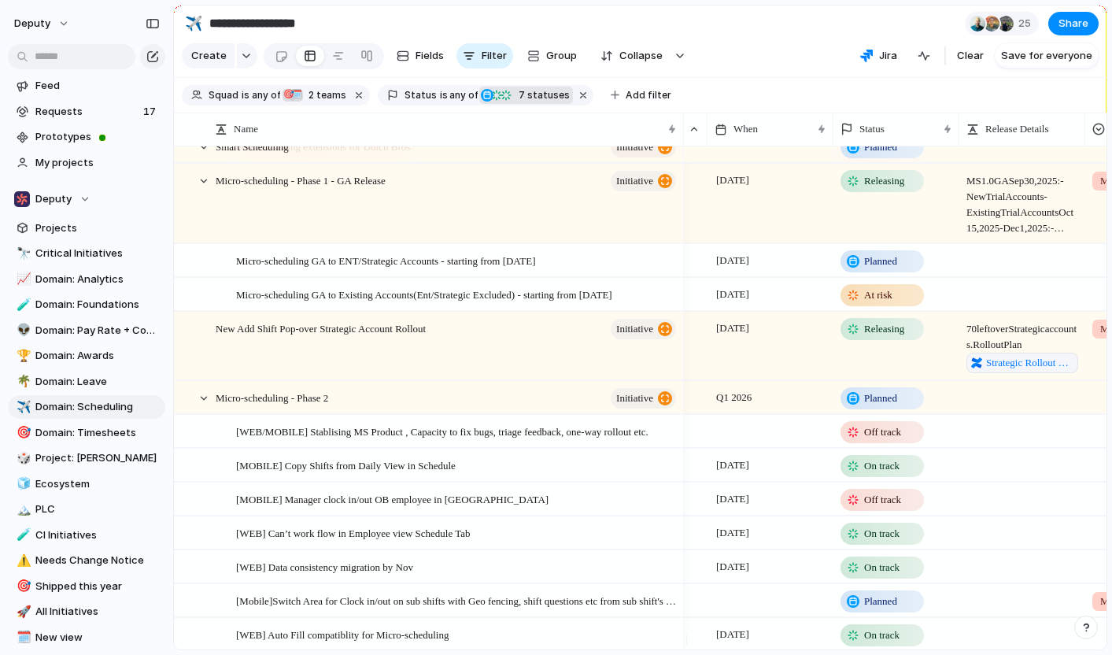
scroll to position [309, 0]
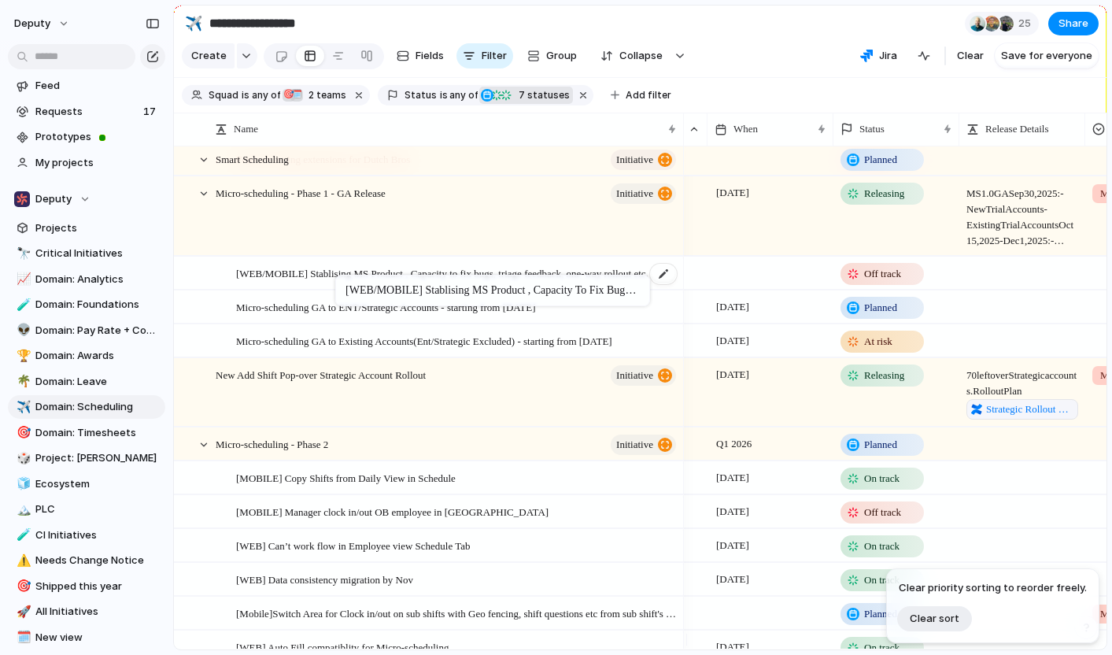
drag, startPoint x: 462, startPoint y: 457, endPoint x: 343, endPoint y: 277, distance: 215.9
click at [429, 280] on span "[WEB/MOBILE] Stablising MS Product , Capacity to fix bugs, triage feedback, one…" at bounding box center [442, 273] width 412 height 18
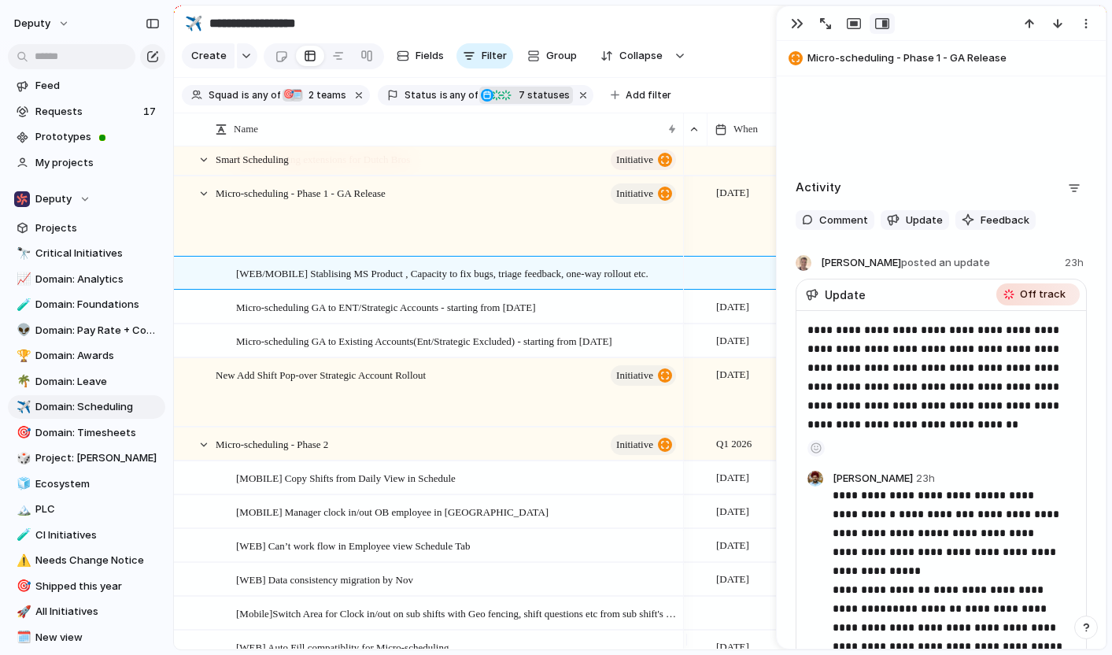
scroll to position [1082, 0]
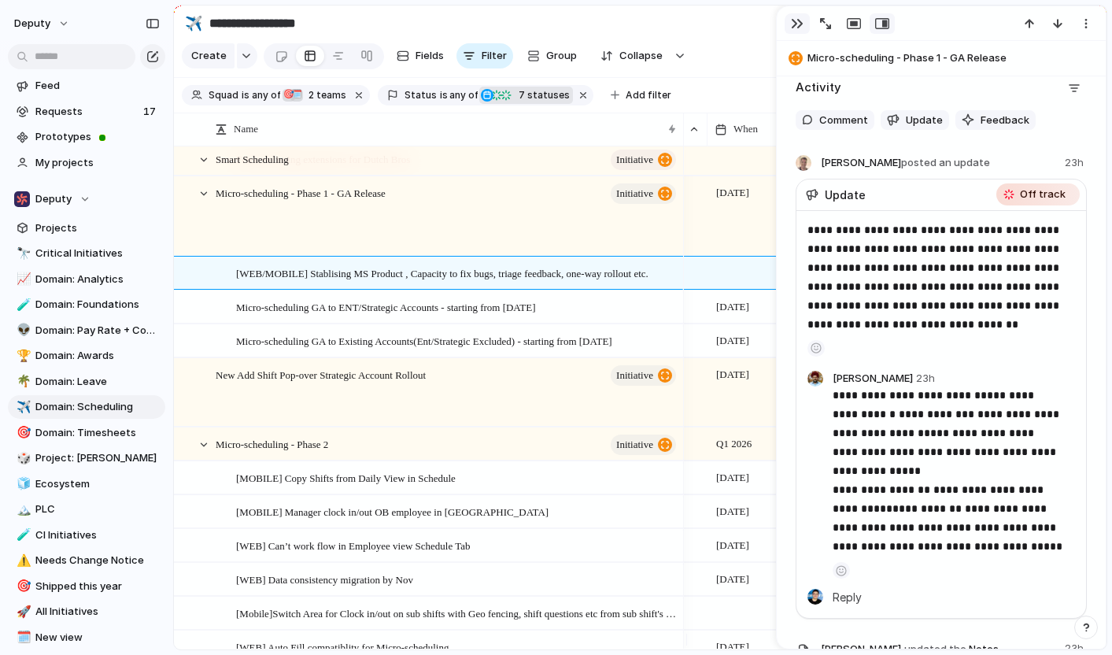
click at [798, 25] on div "button" at bounding box center [797, 23] width 13 height 13
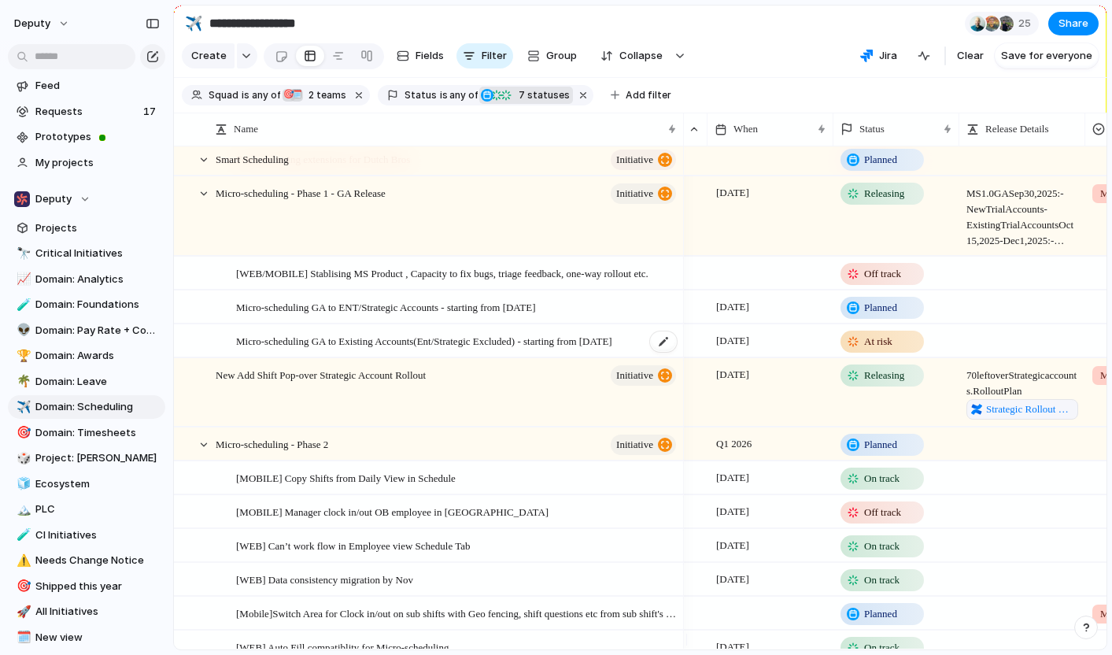
click at [526, 349] on span "Micro-scheduling GA to Existing Accounts(Ent/Strategic Excluded) - starting fro…" at bounding box center [424, 340] width 376 height 18
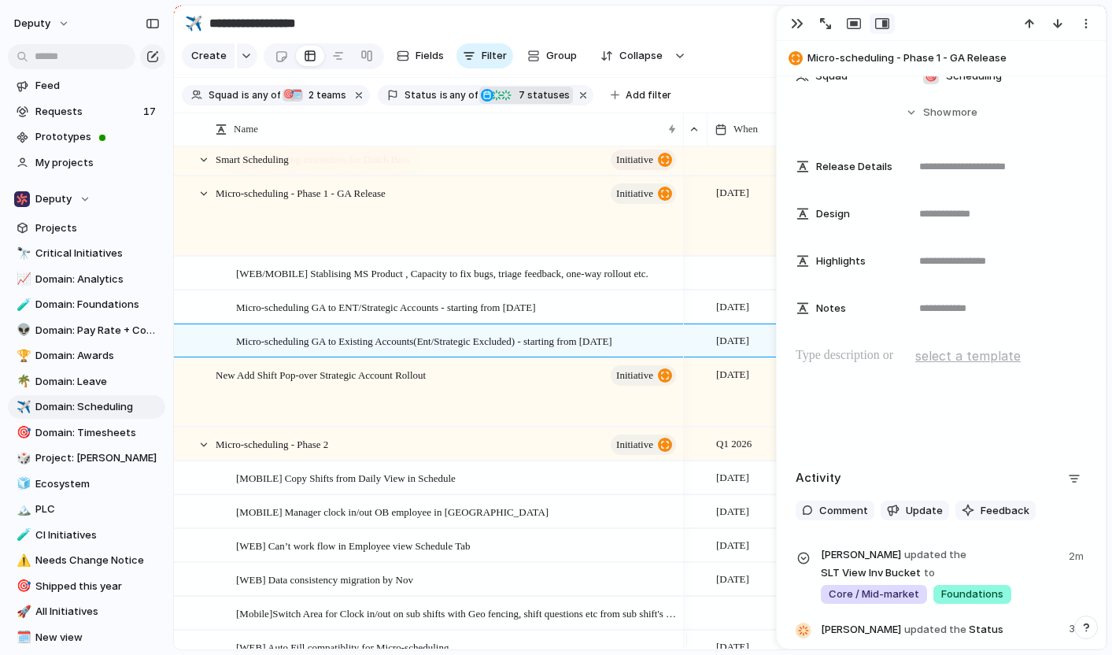
scroll to position [749, 0]
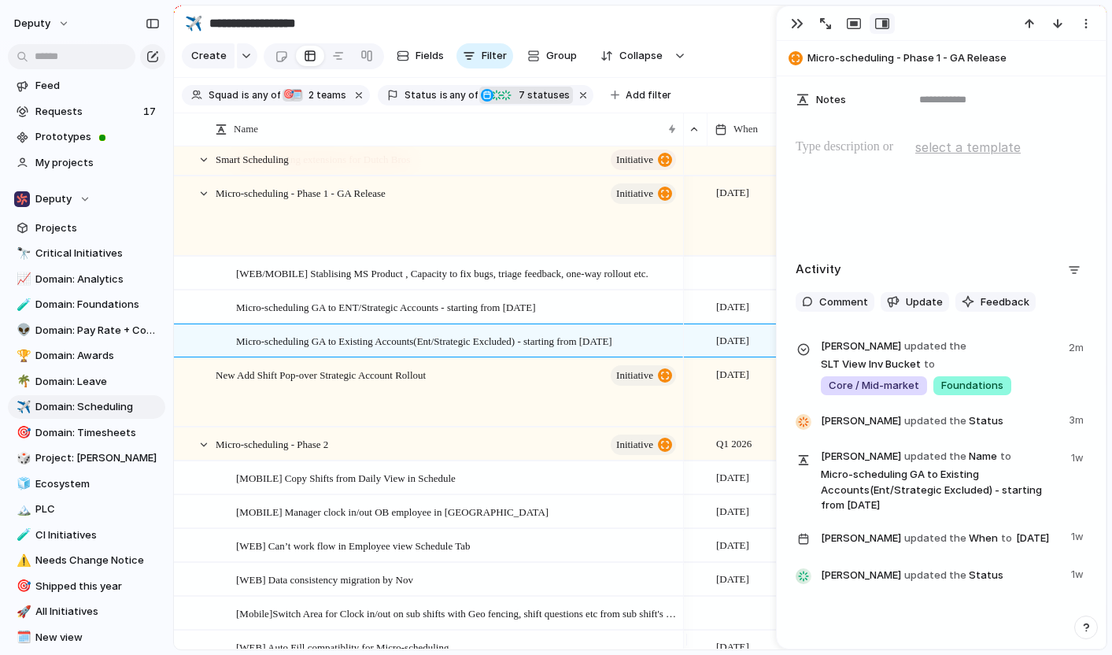
drag, startPoint x: 921, startPoint y: 308, endPoint x: 919, endPoint y: 390, distance: 82.6
click at [920, 388] on div "Activity Comment Update Feedback [PERSON_NAME] updated the SLT View Inv Bucket …" at bounding box center [941, 429] width 291 height 344
click at [914, 301] on span "Update" at bounding box center [924, 302] width 37 height 16
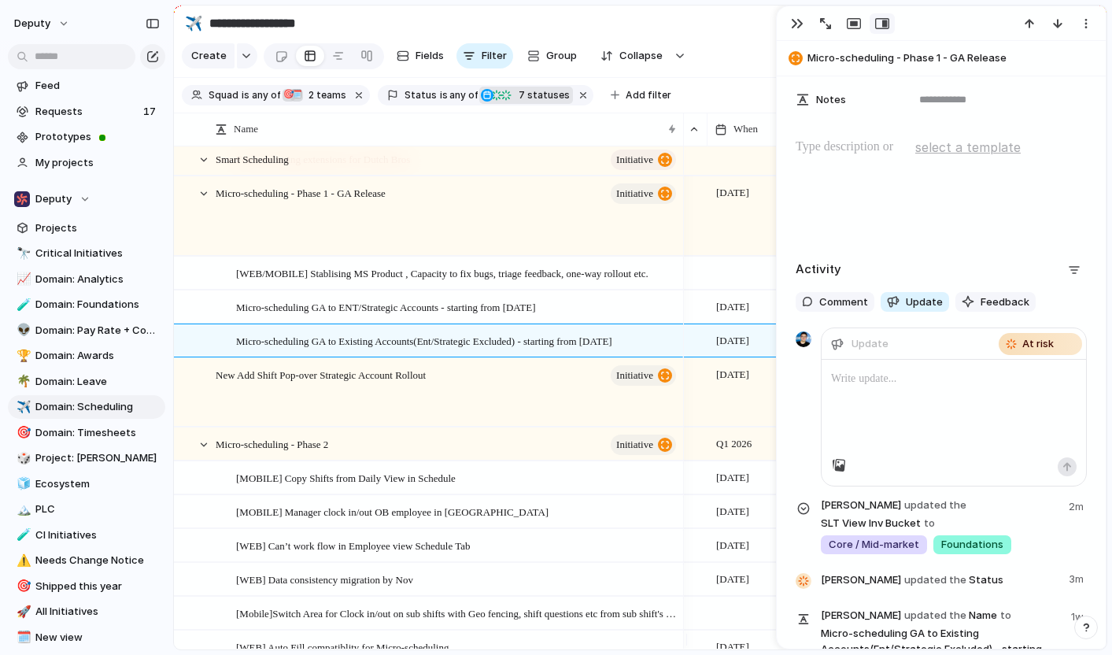
click at [871, 378] on p at bounding box center [954, 378] width 246 height 19
click at [829, 417] on div "**********" at bounding box center [954, 409] width 264 height 98
click at [970, 421] on p "**********" at bounding box center [947, 397] width 233 height 57
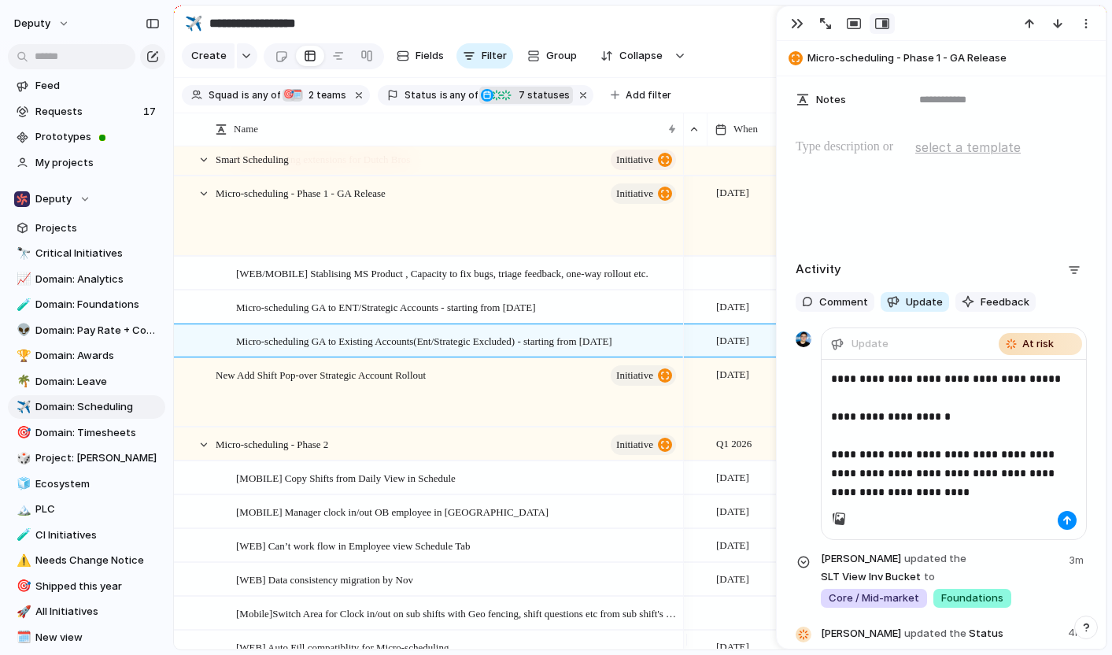
click at [831, 379] on p "**********" at bounding box center [947, 435] width 233 height 132
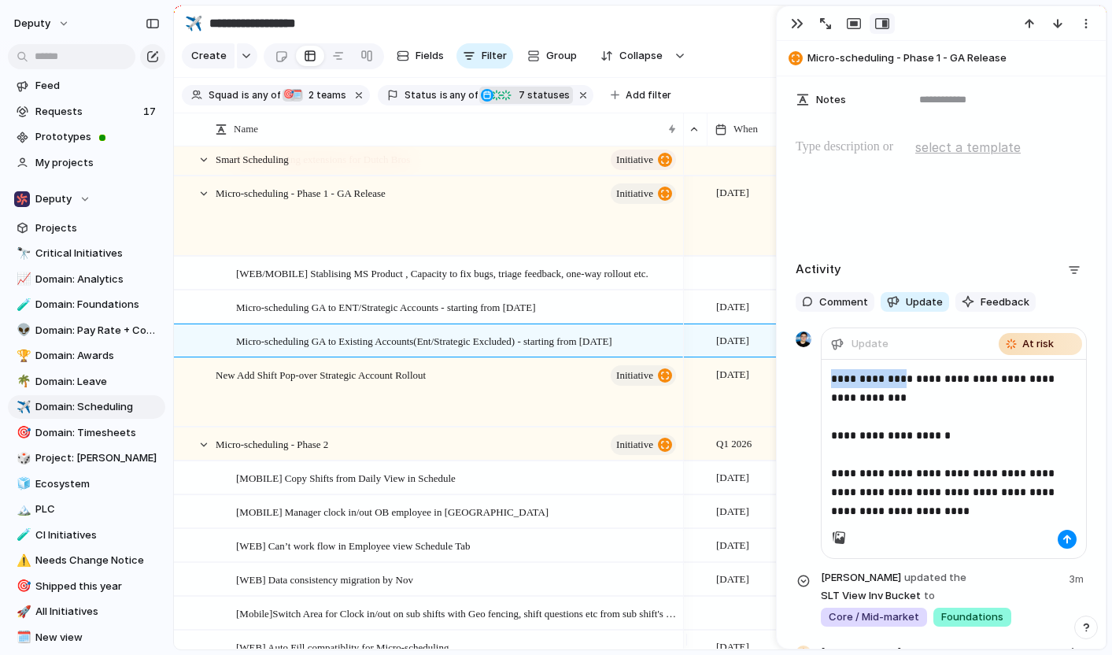
click at [829, 377] on div "**********" at bounding box center [954, 445] width 264 height 170
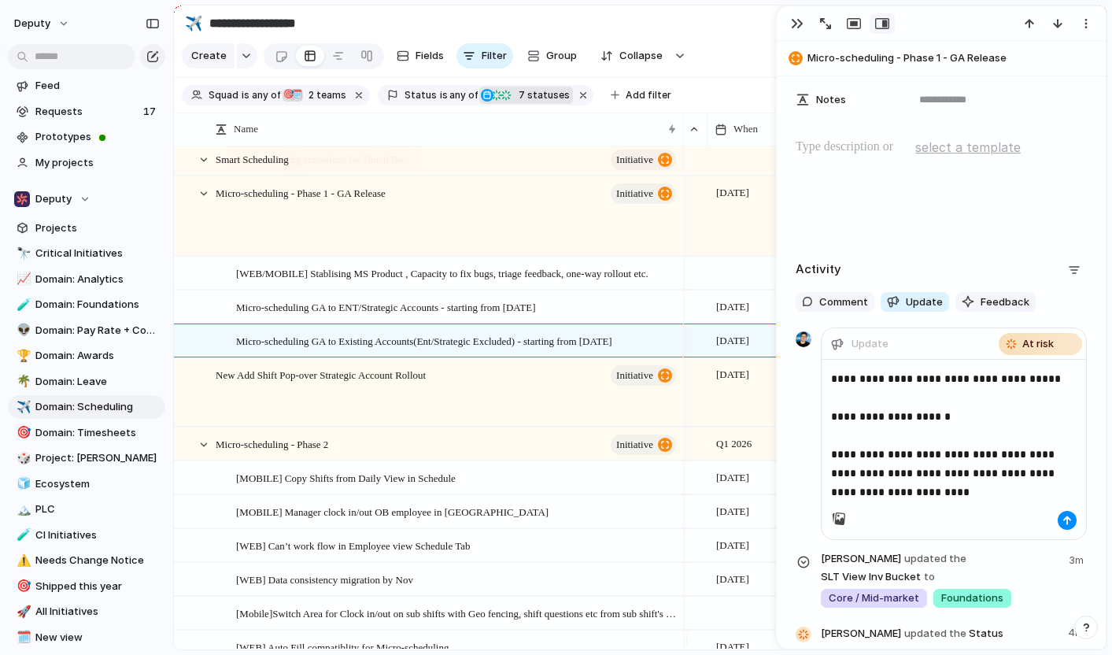
click at [913, 487] on p "**********" at bounding box center [947, 435] width 233 height 132
click at [1062, 523] on div "button" at bounding box center [1066, 519] width 9 height 9
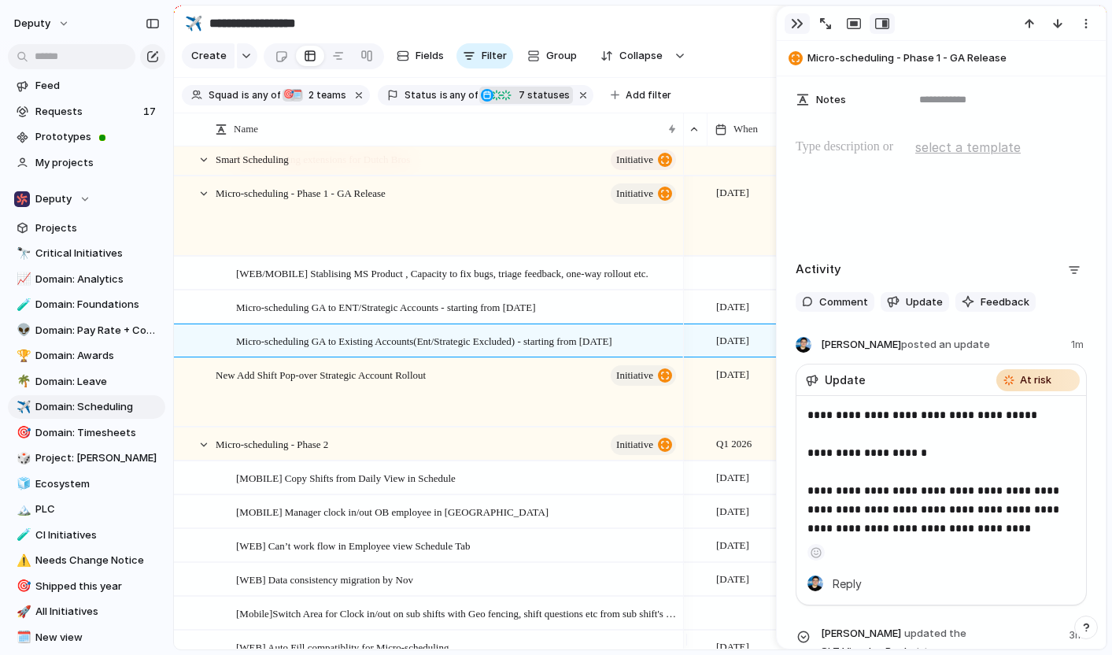
click at [801, 25] on div "button" at bounding box center [797, 23] width 13 height 13
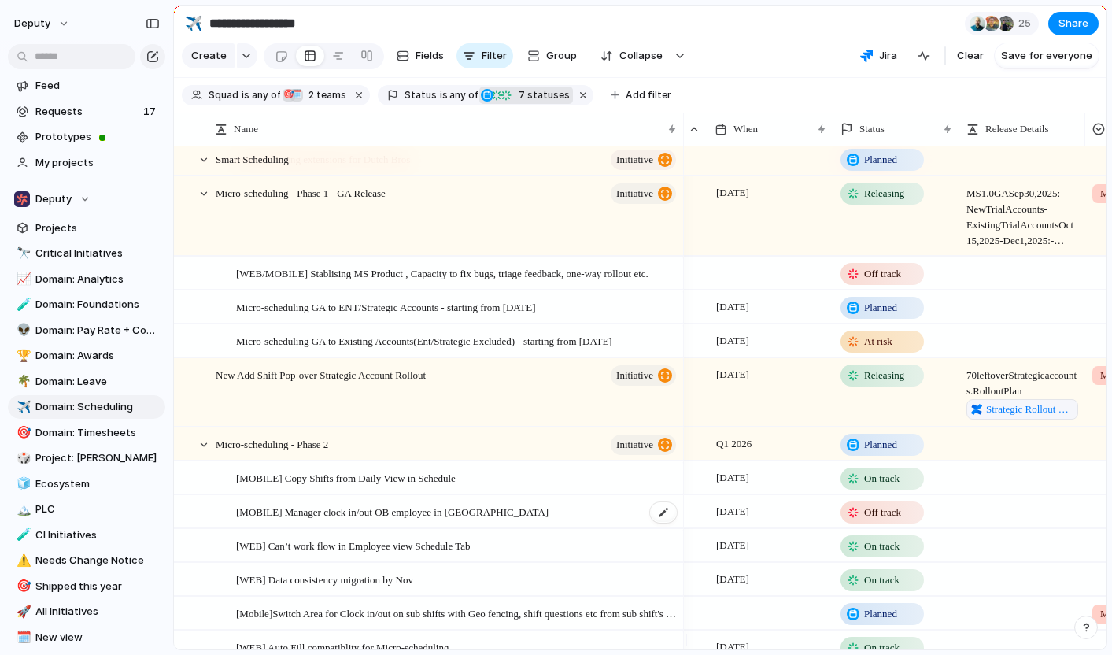
click at [508, 520] on div "[MOBILE] Manager clock in/out OB employee in [GEOGRAPHIC_DATA]" at bounding box center [457, 512] width 442 height 32
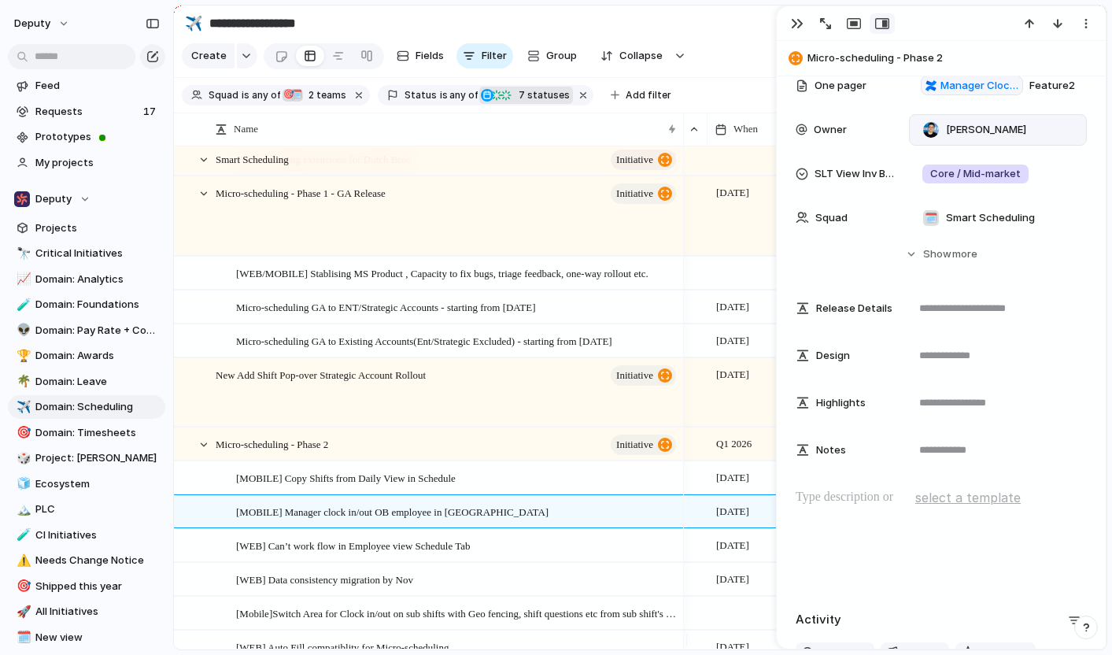
scroll to position [699, 0]
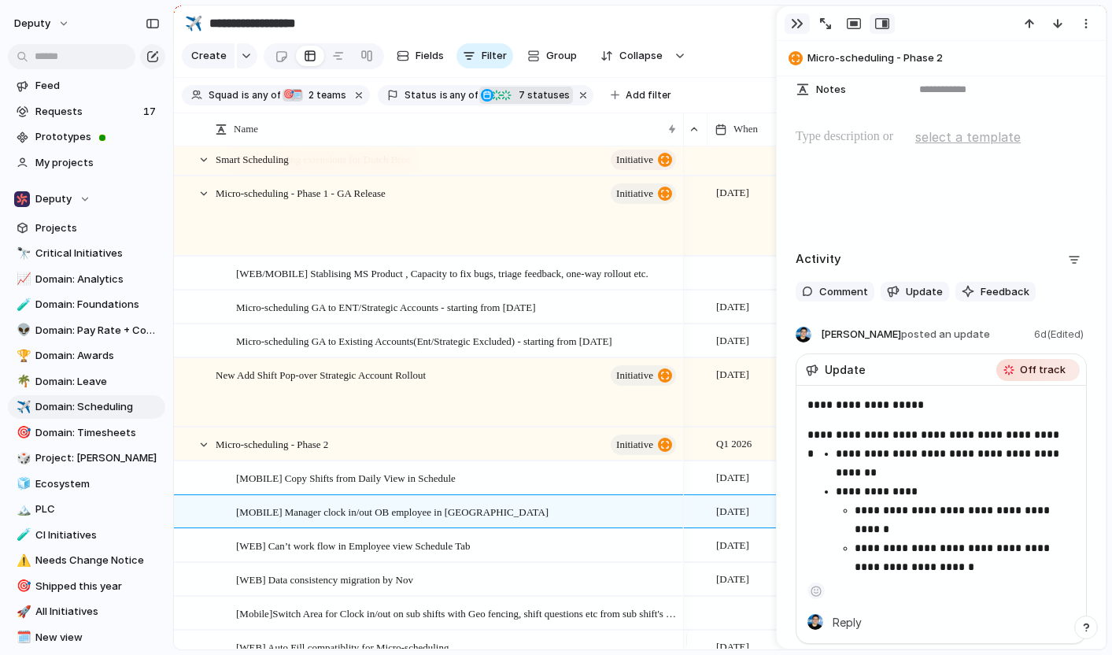
click at [800, 28] on div "button" at bounding box center [797, 23] width 13 height 13
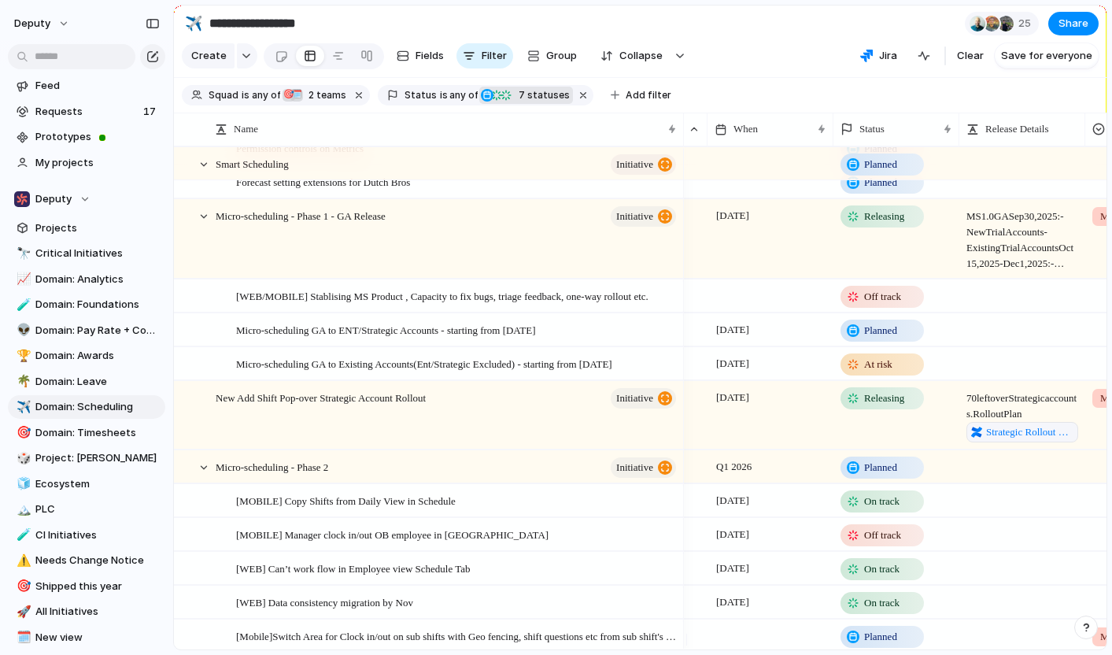
scroll to position [218, 0]
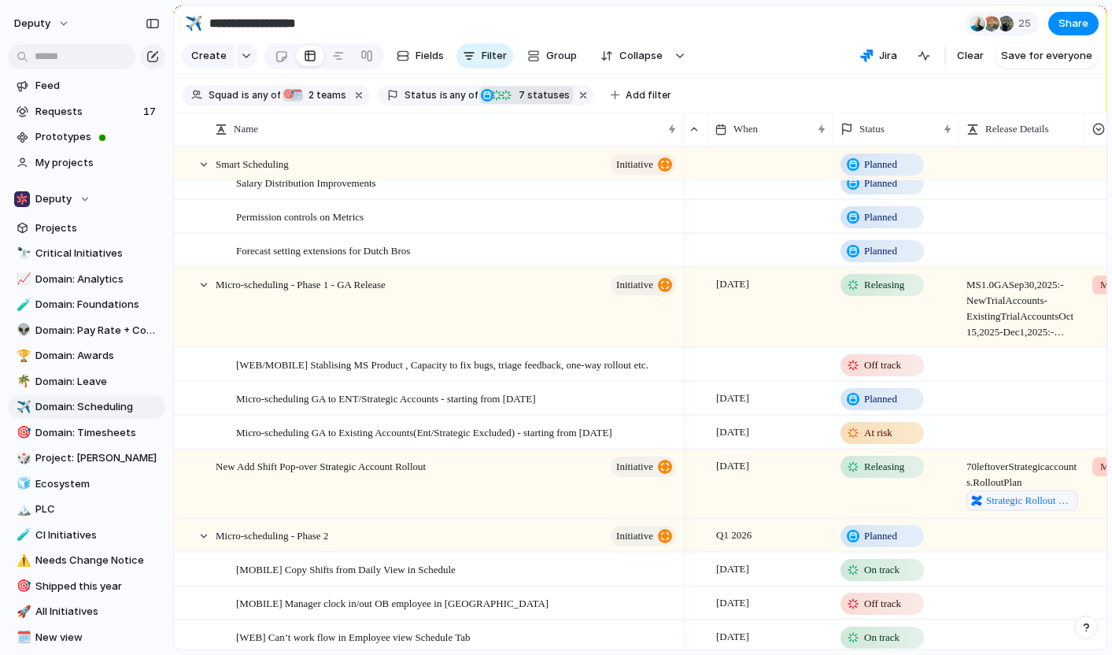
click at [997, 316] on span "MS 1.0 GA [DATE]: - New Trial Accounts - Existing Trial Accounts [DATE] - [DATE…" at bounding box center [1022, 304] width 124 height 72
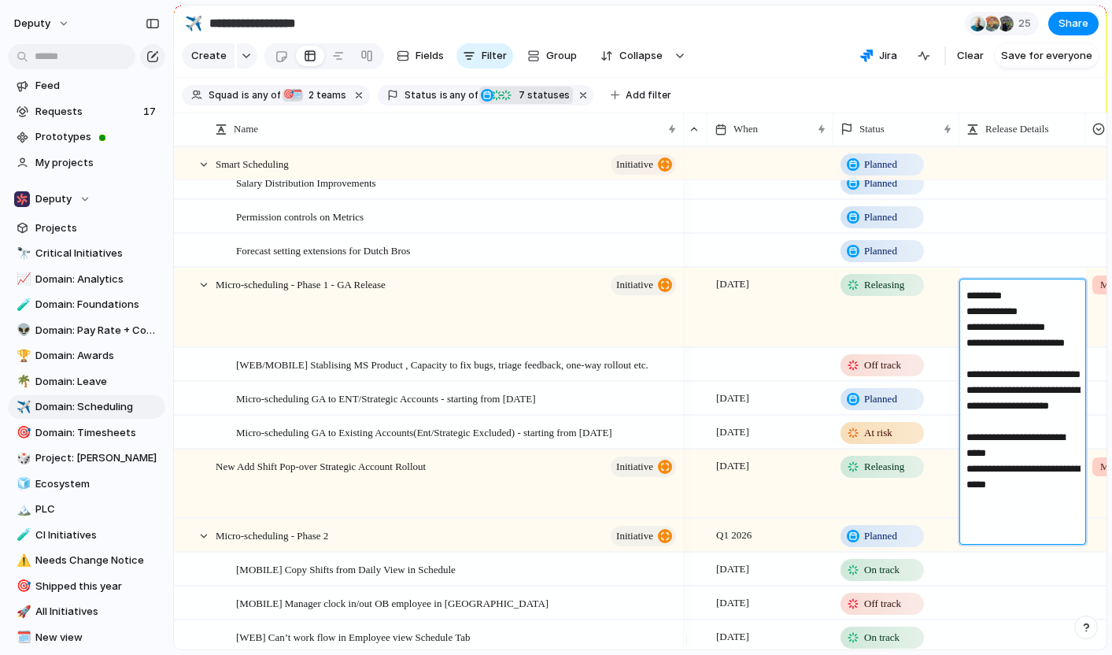
click at [1009, 388] on textarea "**********" at bounding box center [1023, 414] width 114 height 252
click at [1007, 405] on textarea "**********" at bounding box center [1023, 414] width 114 height 252
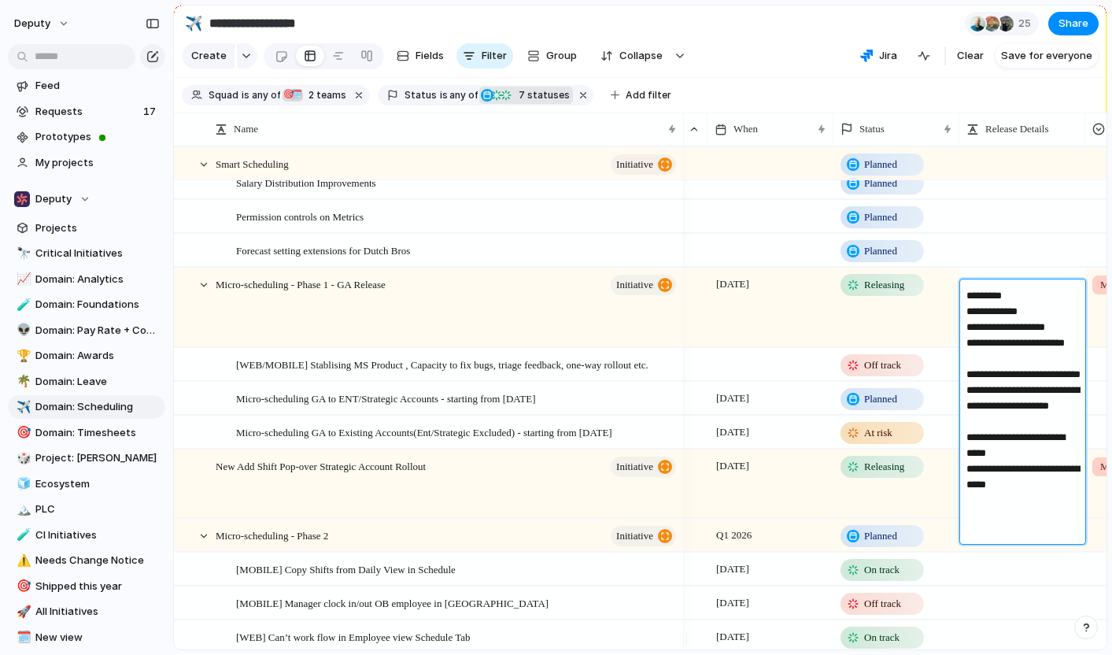
click at [966, 390] on textarea "**********" at bounding box center [1023, 414] width 114 height 252
drag, startPoint x: 977, startPoint y: 408, endPoint x: 1047, endPoint y: 409, distance: 70.8
click at [1047, 409] on textarea "**********" at bounding box center [1023, 414] width 114 height 252
click at [966, 469] on textarea "**********" at bounding box center [1023, 414] width 114 height 252
type textarea "**********"
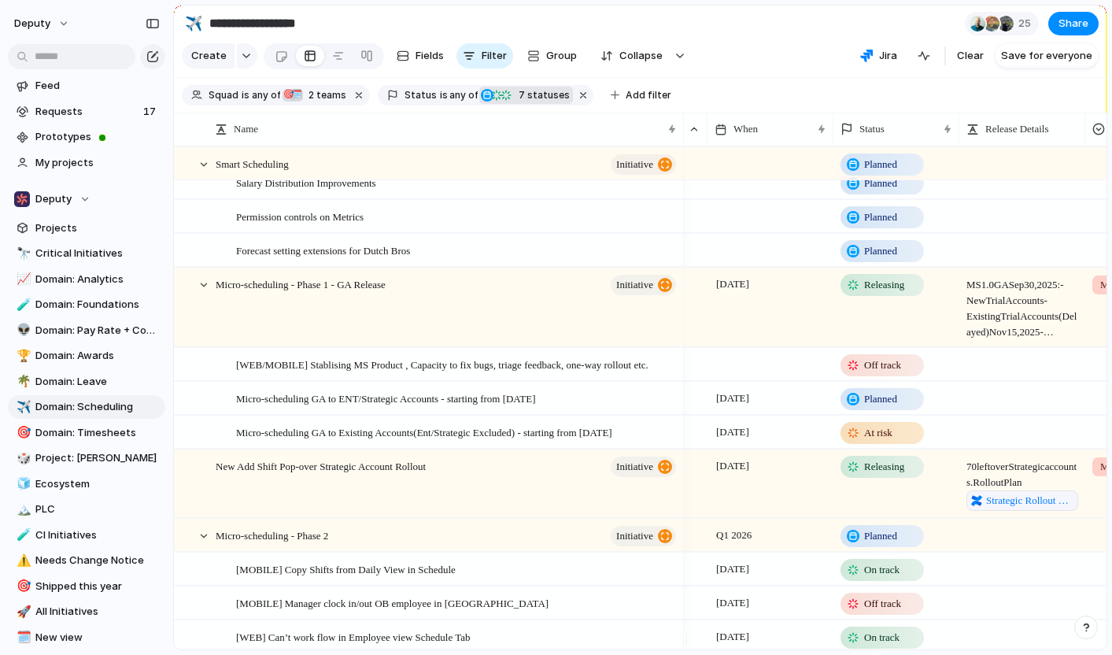
click at [1019, 334] on span "MS 1.0 GA [DATE]: - New Trial Accounts - Existing Trial Accounts (Delayed)[DATE…" at bounding box center [1022, 304] width 124 height 72
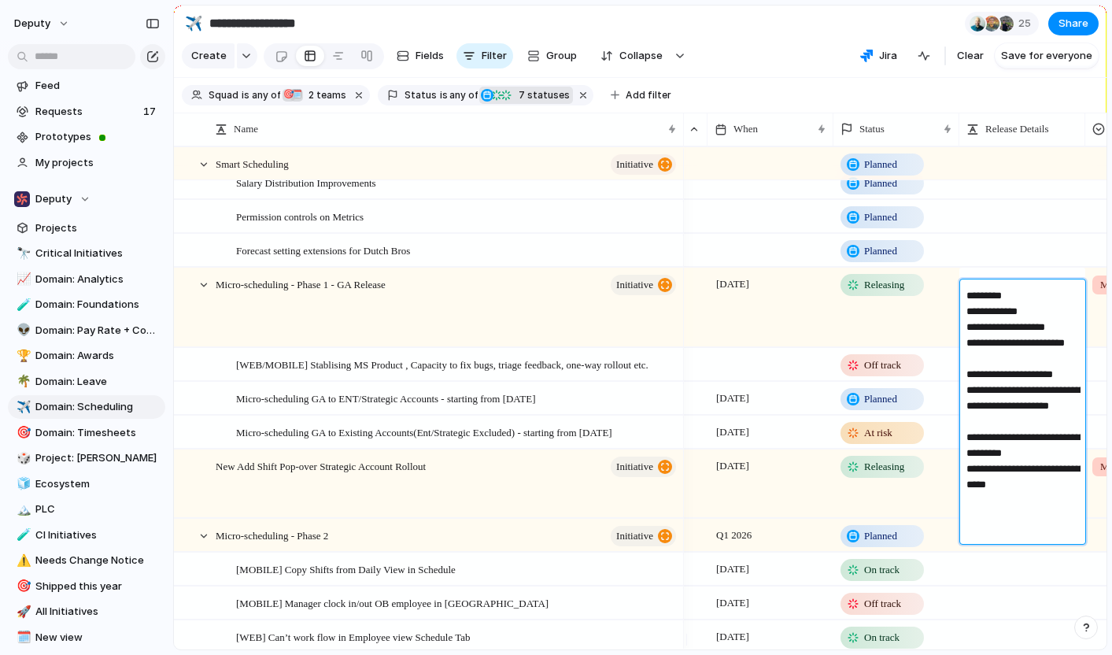
click at [1047, 525] on textarea "**********" at bounding box center [1023, 414] width 114 height 252
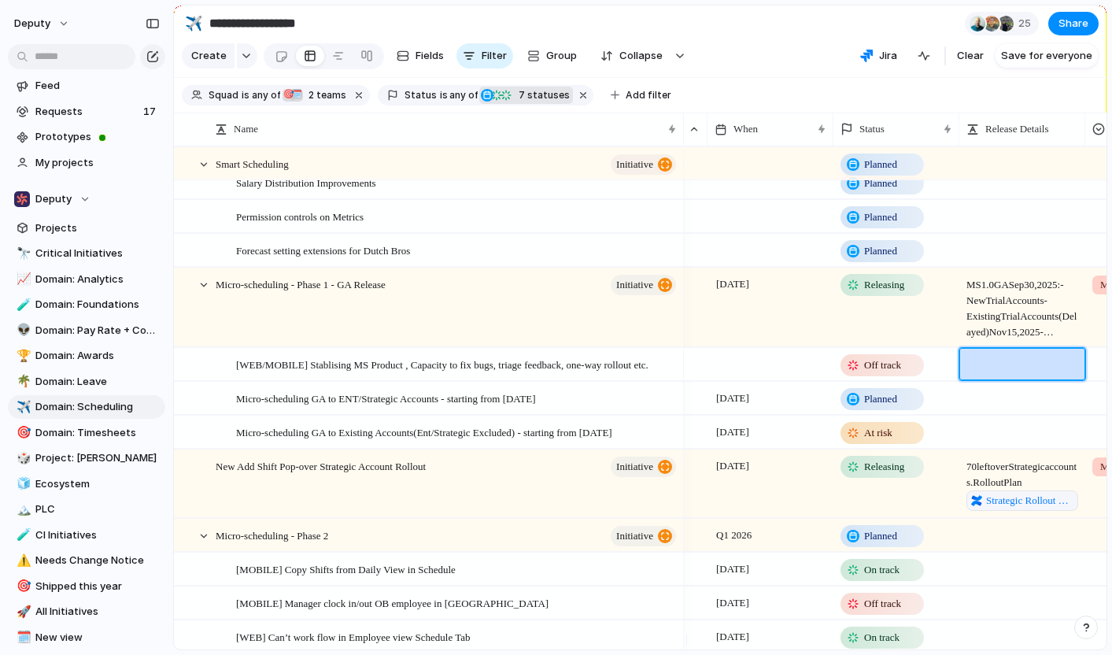
click at [1022, 581] on div at bounding box center [1022, 568] width 126 height 32
click at [505, 307] on div "Micro-scheduling - Phase 1 - GA Release initiative" at bounding box center [447, 307] width 463 height 79
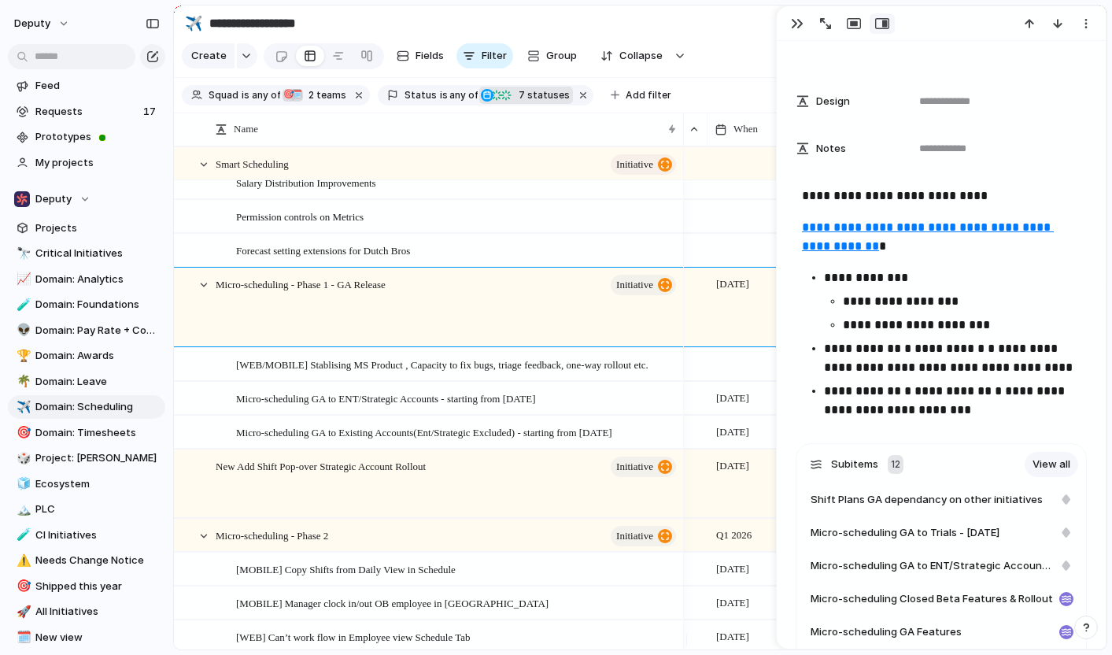
scroll to position [1598, 0]
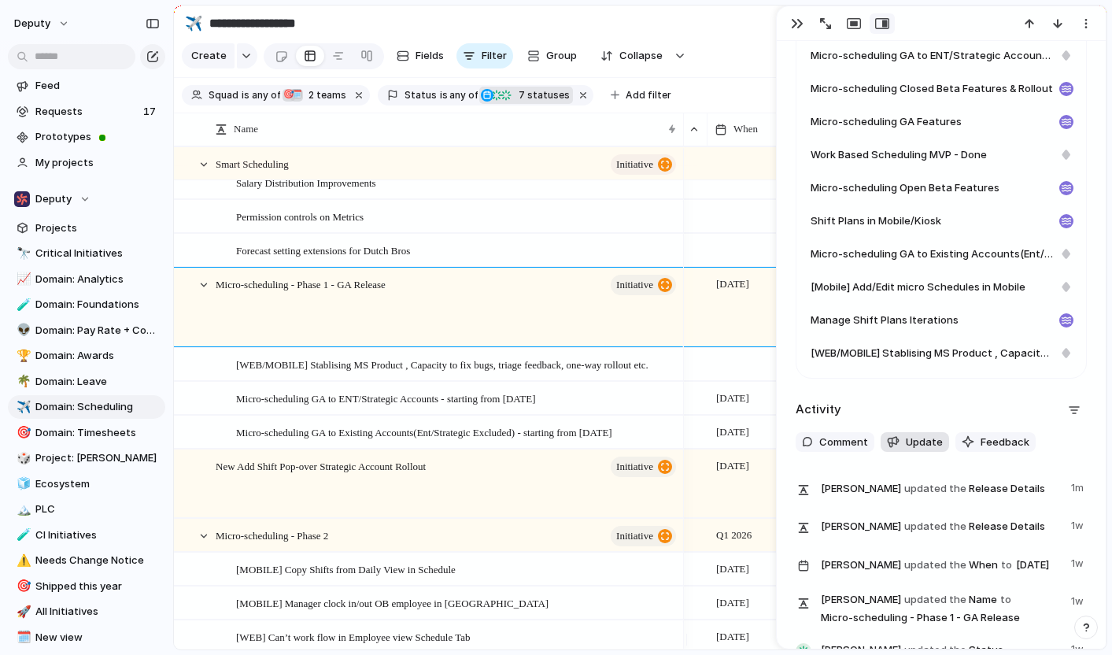
click at [915, 448] on span "Update" at bounding box center [924, 442] width 37 height 16
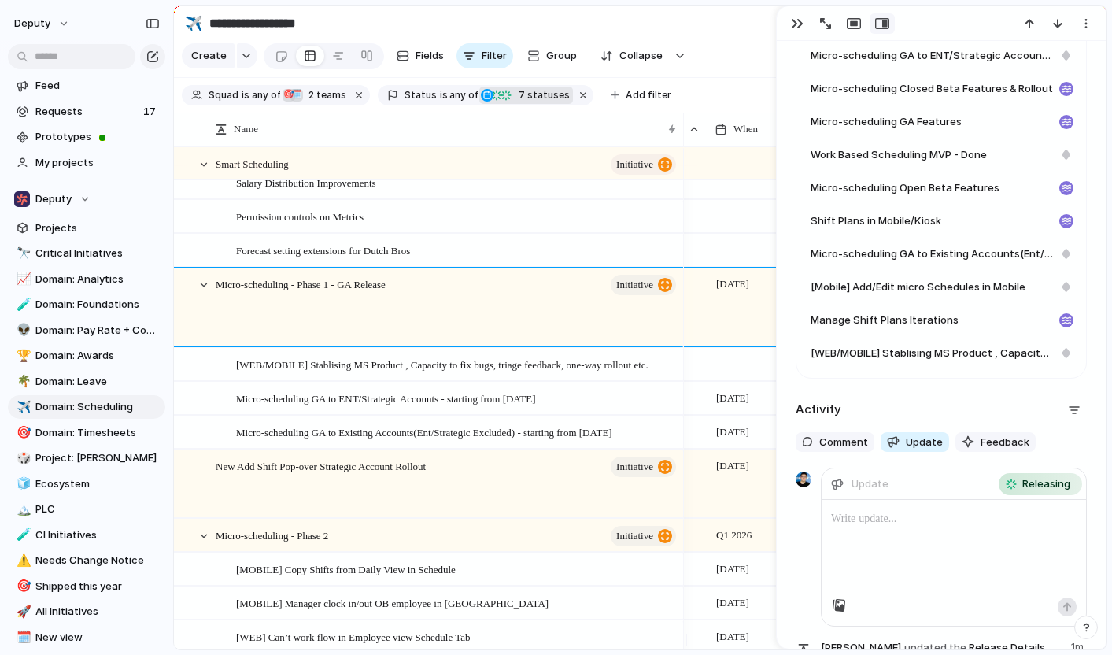
click at [881, 541] on div at bounding box center [954, 549] width 264 height 98
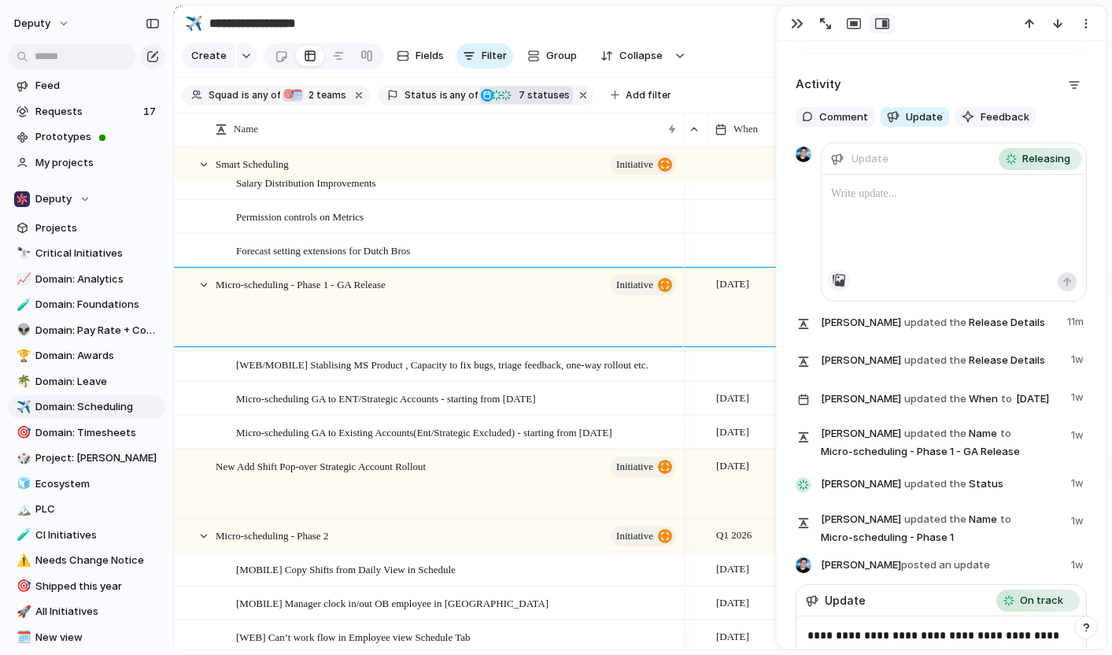
click at [836, 281] on div "button" at bounding box center [839, 280] width 13 height 13
click at [837, 281] on div "button" at bounding box center [839, 280] width 13 height 13
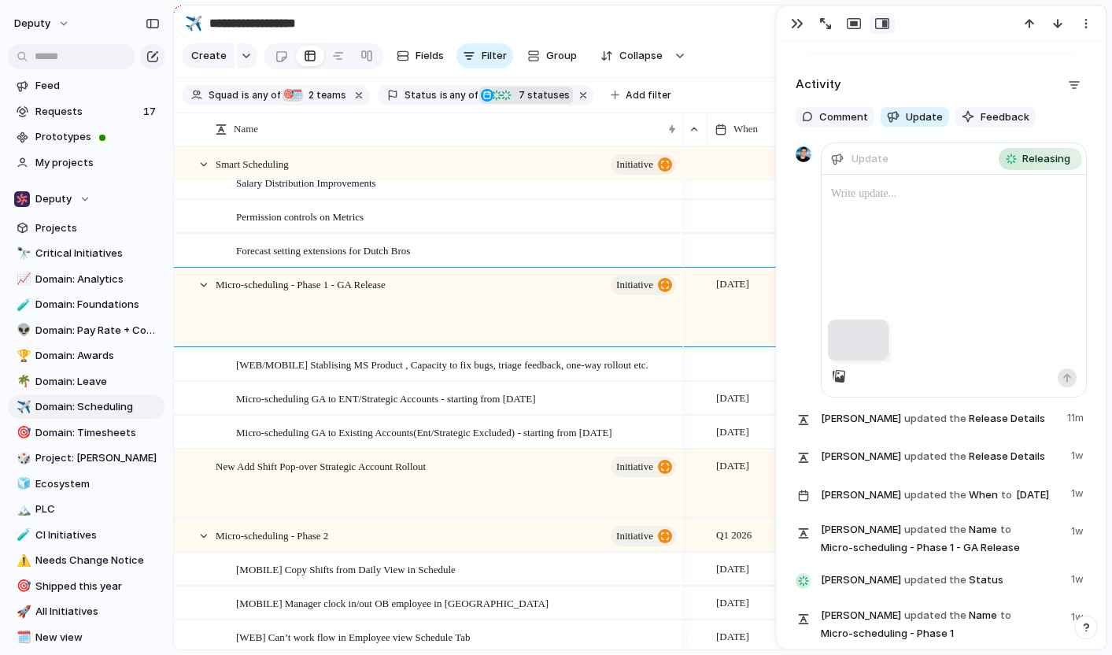
scroll to position [1929, 0]
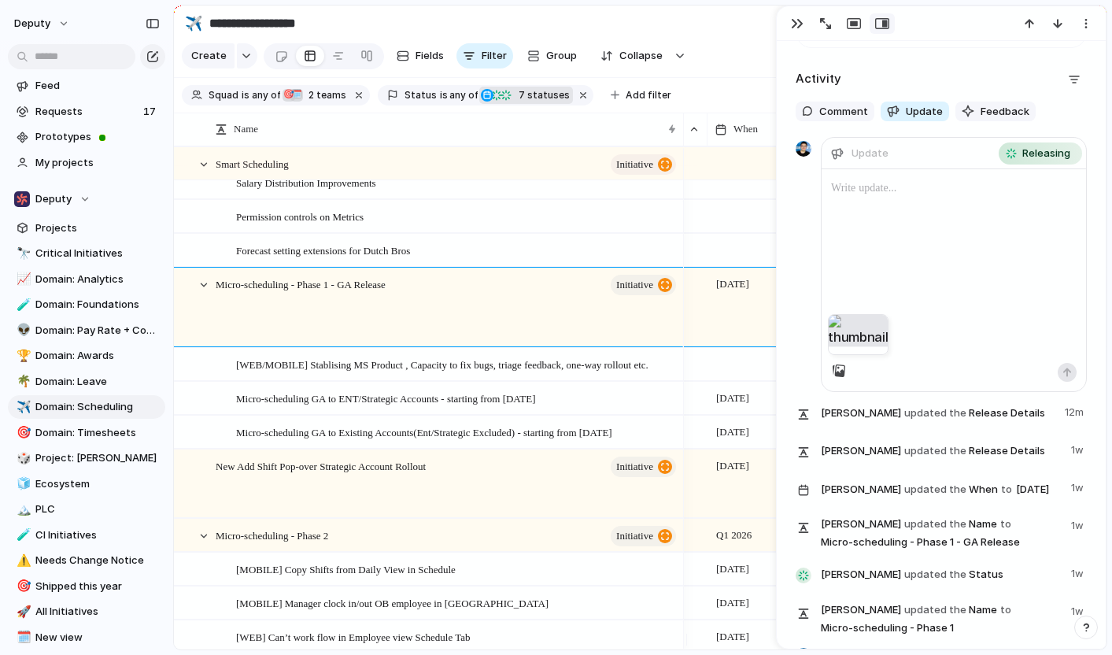
click at [850, 173] on div at bounding box center [954, 218] width 264 height 98
click at [831, 195] on p "**********" at bounding box center [947, 188] width 233 height 19
click at [1062, 372] on div "button" at bounding box center [1066, 371] width 9 height 9
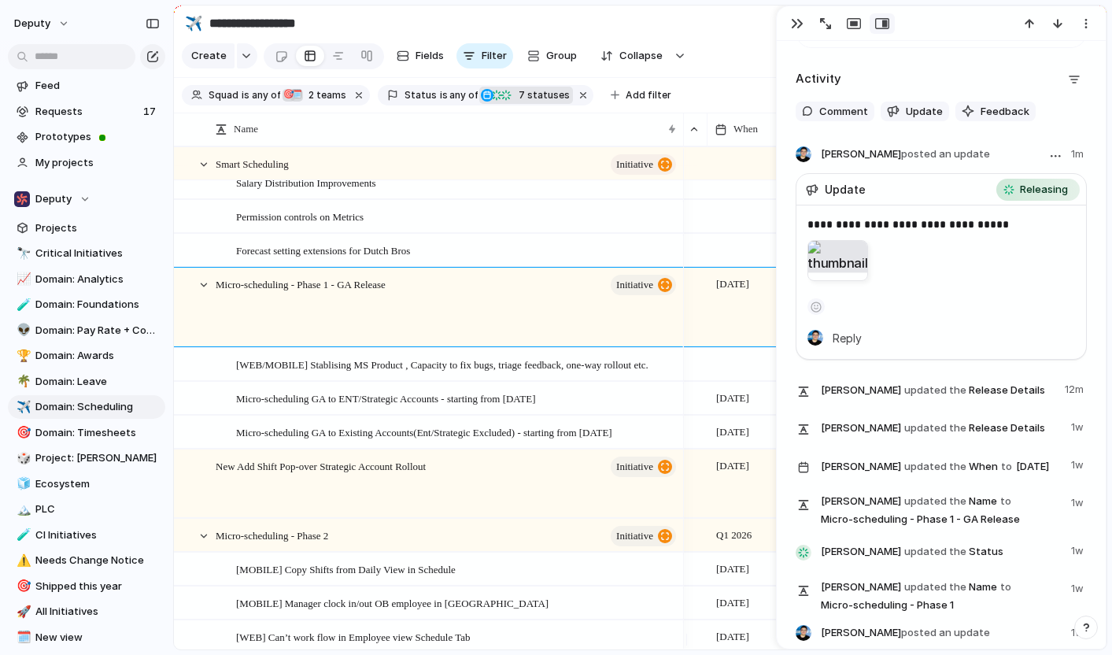
click at [834, 259] on div at bounding box center [837, 260] width 61 height 41
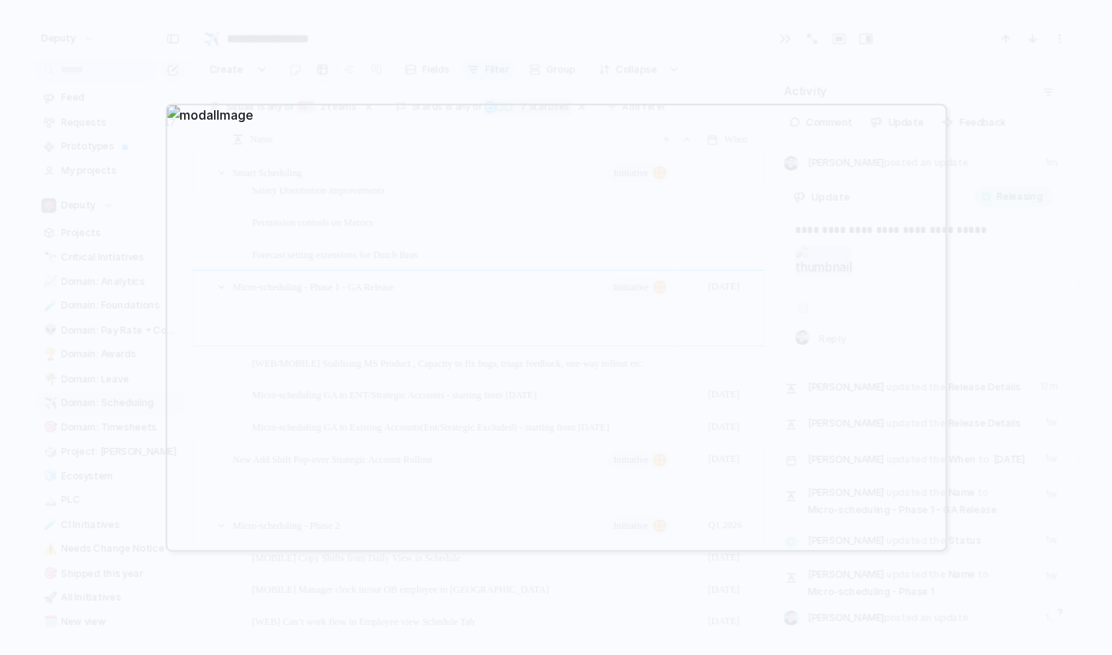
click at [1079, 283] on div at bounding box center [556, 327] width 1112 height 655
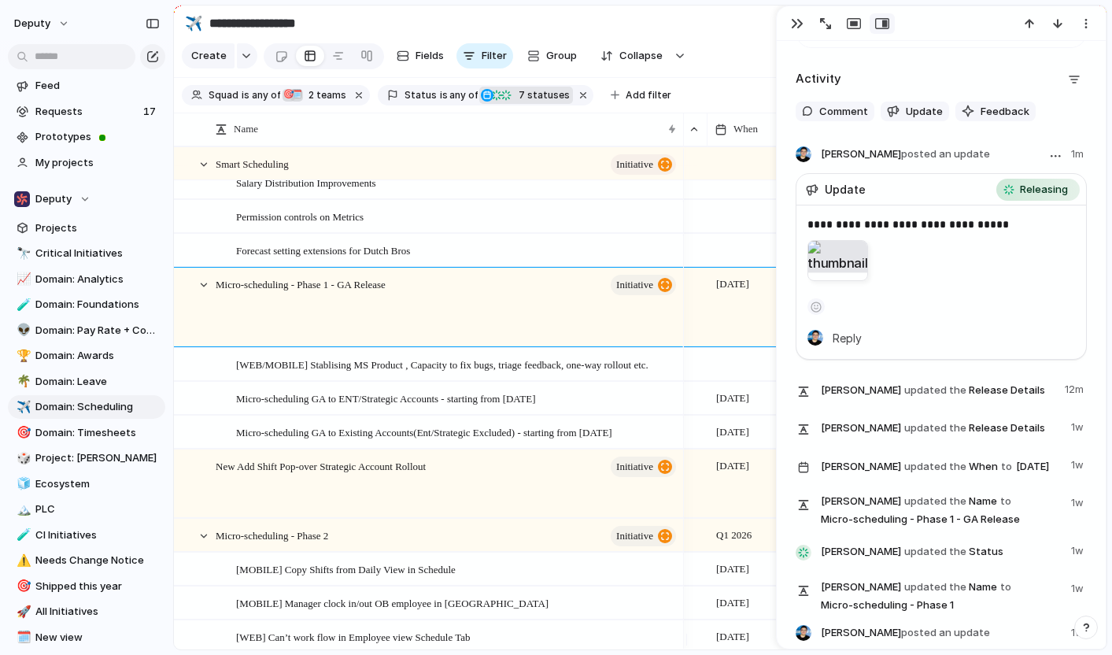
click at [836, 264] on div at bounding box center [837, 260] width 61 height 41
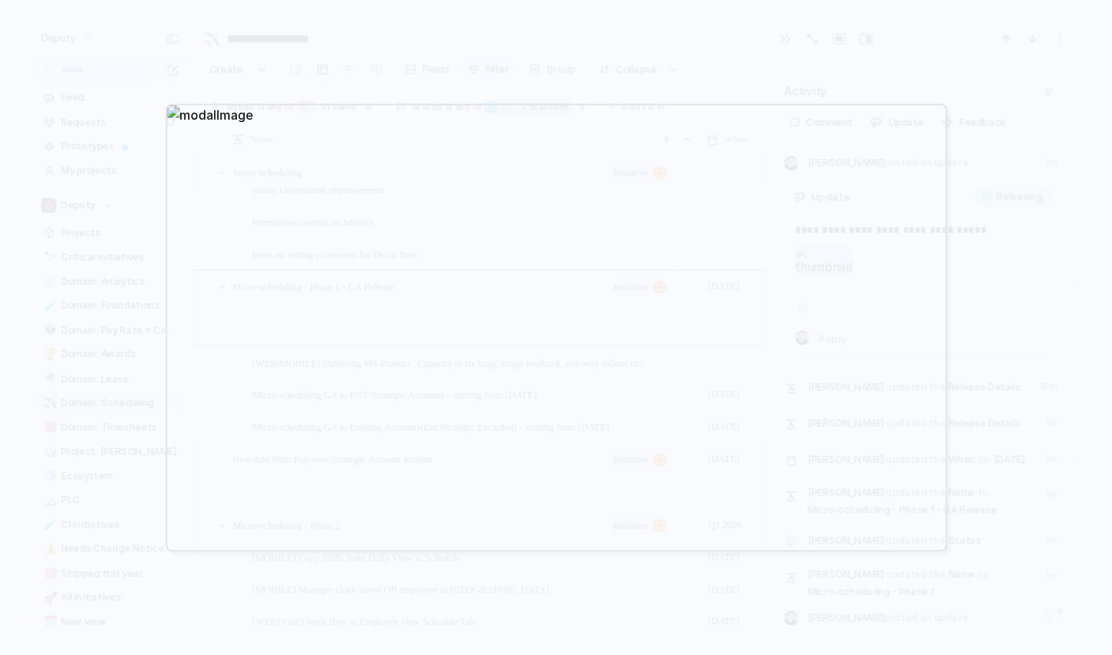
click at [1066, 279] on div at bounding box center [556, 327] width 1112 height 655
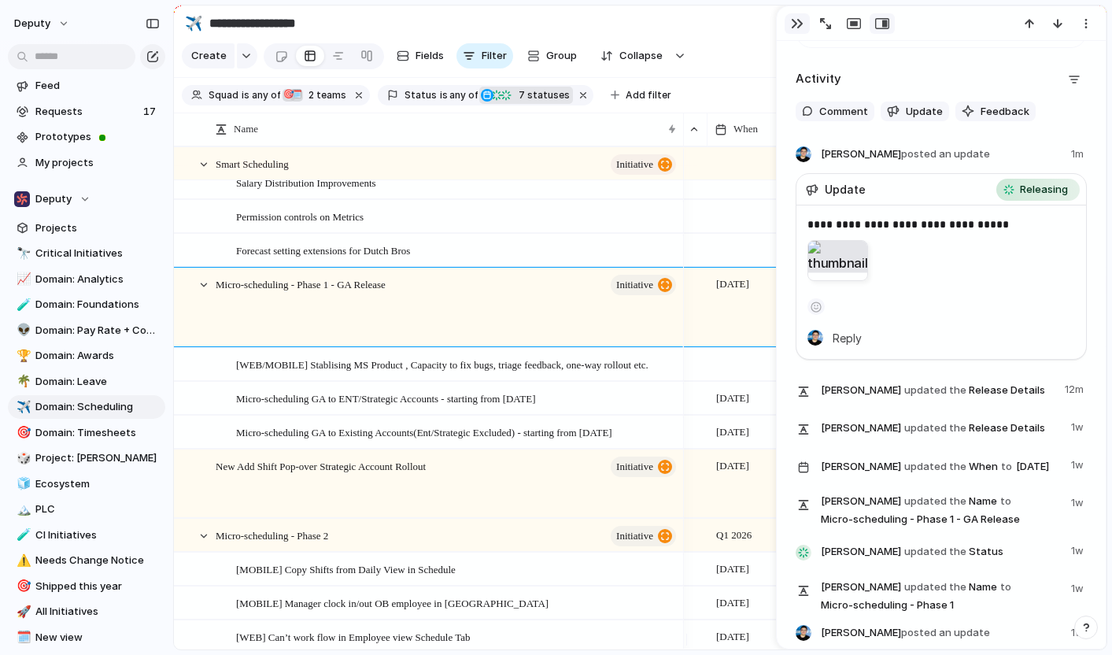
click at [800, 23] on div "button" at bounding box center [797, 23] width 13 height 13
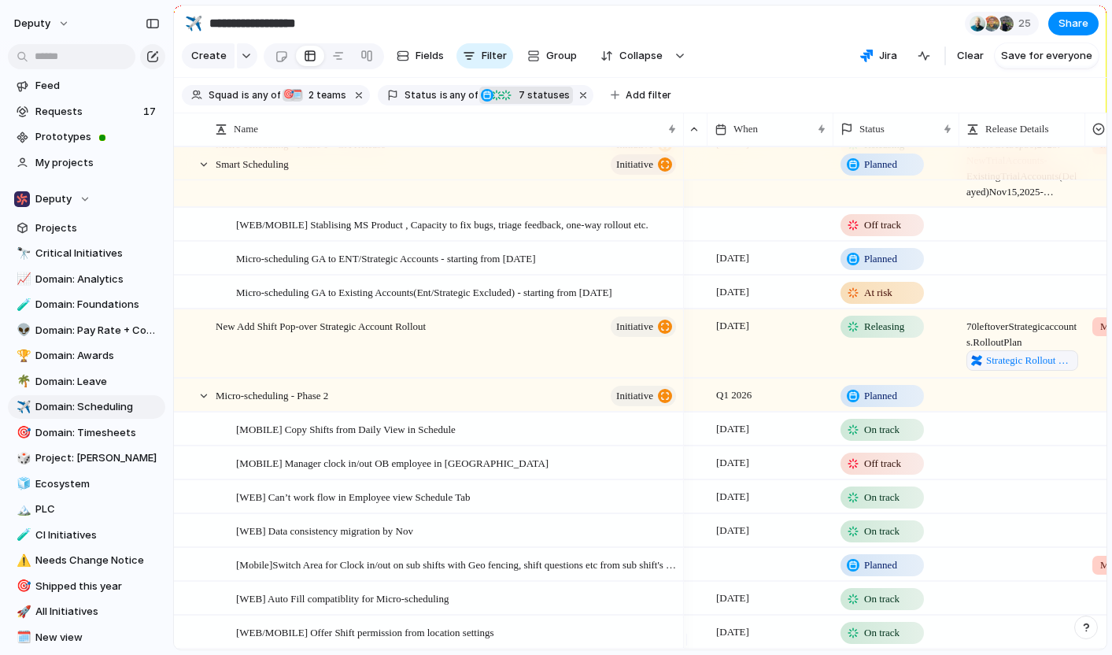
scroll to position [262, 0]
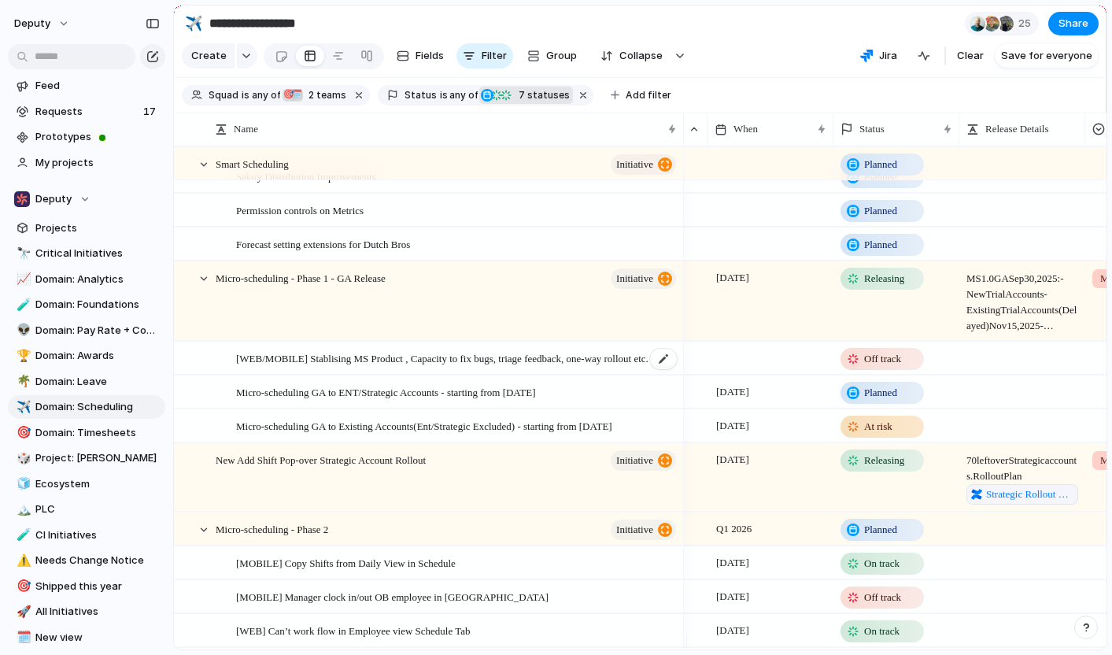
click at [600, 367] on span "[WEB/MOBILE] Stablising MS Product , Capacity to fix bugs, triage feedback, one…" at bounding box center [442, 358] width 412 height 18
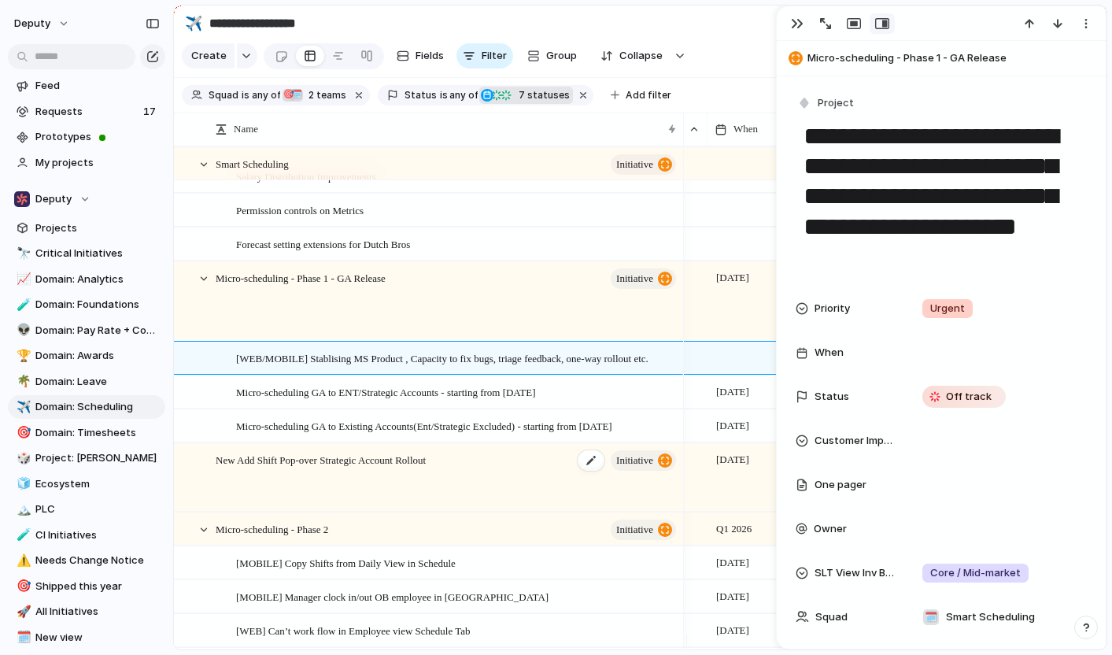
click at [555, 496] on div "New Add Shift Pop-over Strategic Account Rollout initiative" at bounding box center [447, 478] width 463 height 68
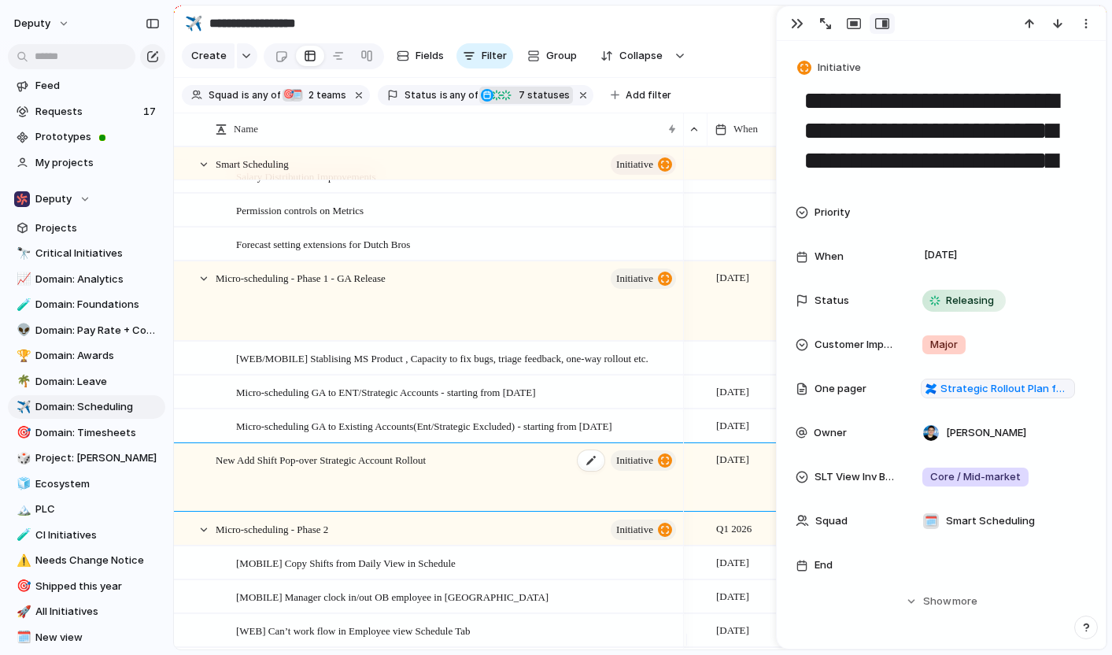
click at [555, 496] on div "New Add Shift Pop-over Strategic Account Rollout initiative" at bounding box center [447, 478] width 463 height 68
click at [788, 24] on button "button" at bounding box center [797, 23] width 25 height 20
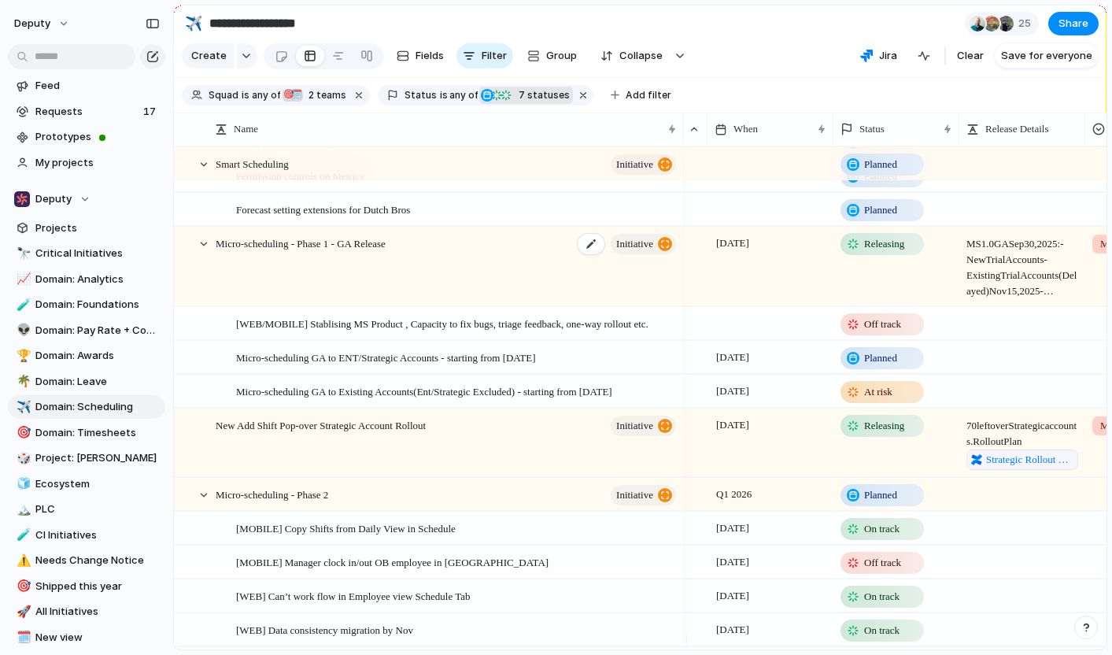
click at [427, 271] on div "Micro-scheduling - Phase 1 - GA Release initiative" at bounding box center [447, 266] width 463 height 79
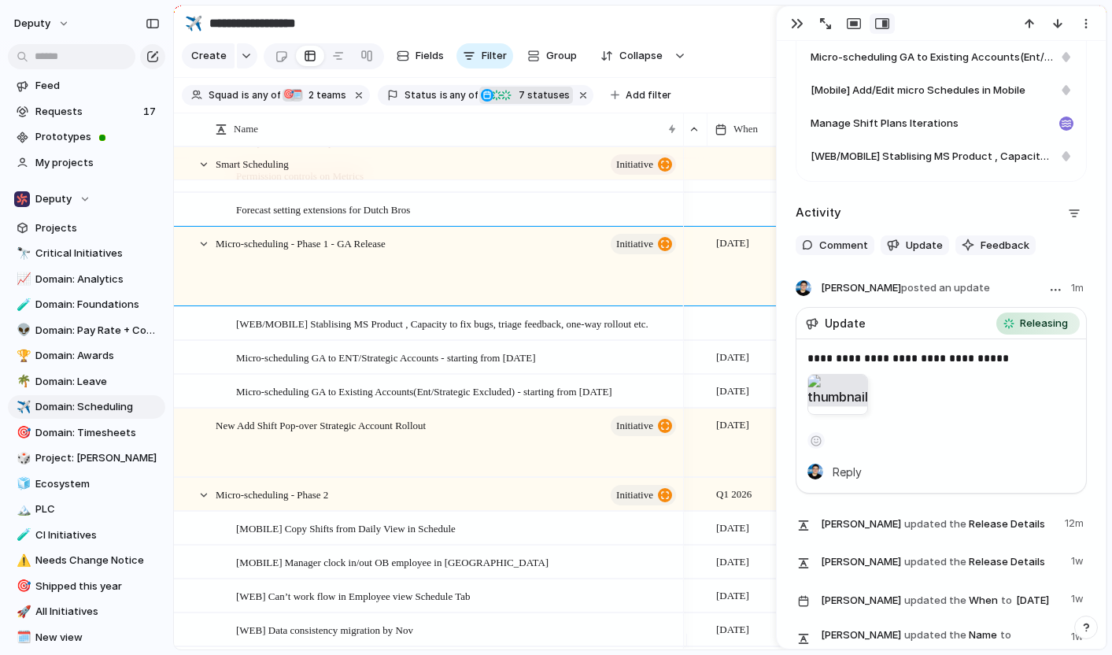
click at [835, 409] on div at bounding box center [837, 394] width 61 height 41
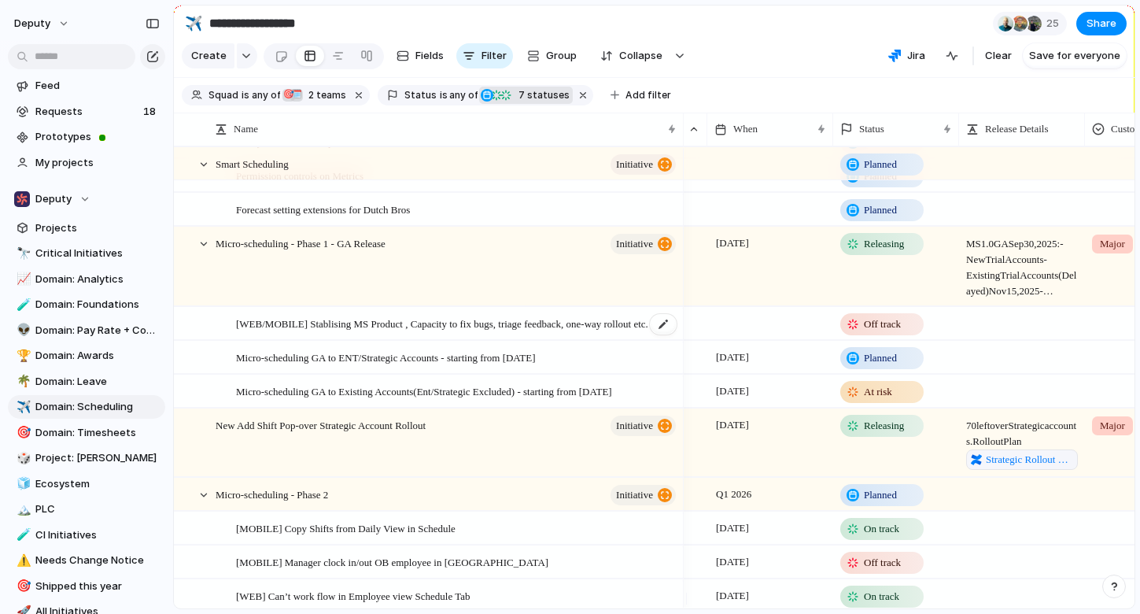
click at [560, 331] on span "[WEB/MOBILE] Stablising MS Product , Capacity to fix bugs, triage feedback, one…" at bounding box center [442, 323] width 412 height 18
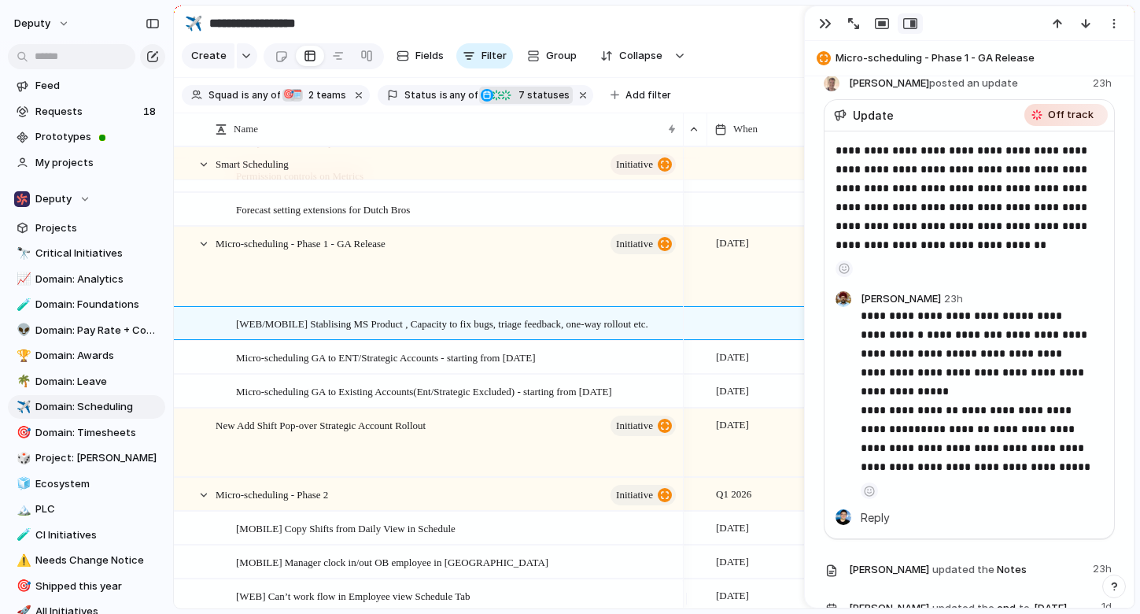
scroll to position [1165, 0]
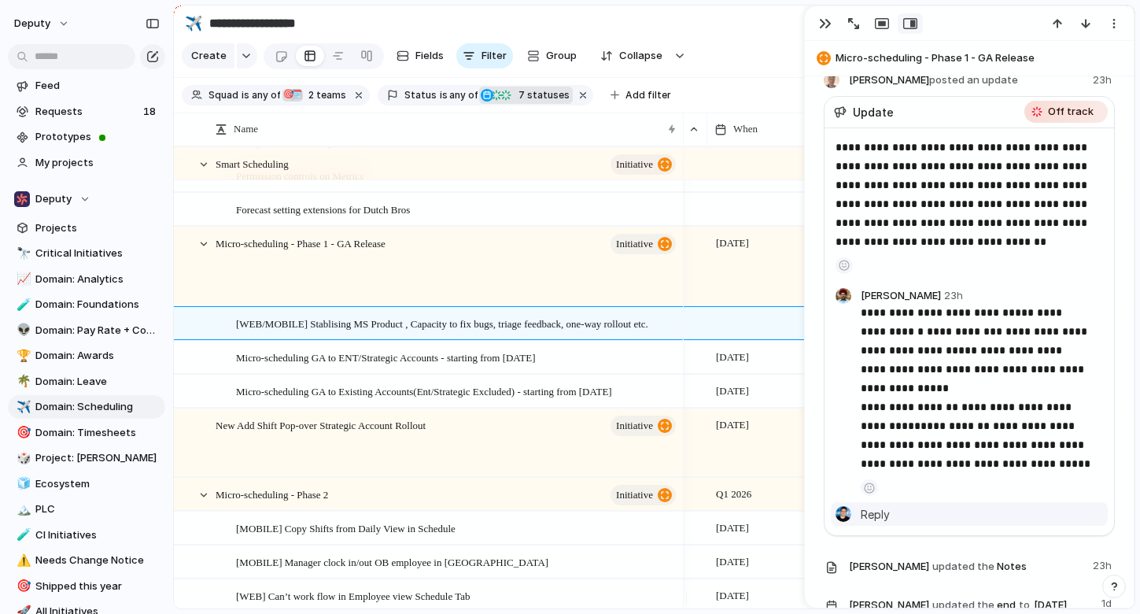
click at [903, 515] on div "[PERSON_NAME] Reply" at bounding box center [982, 513] width 242 height 17
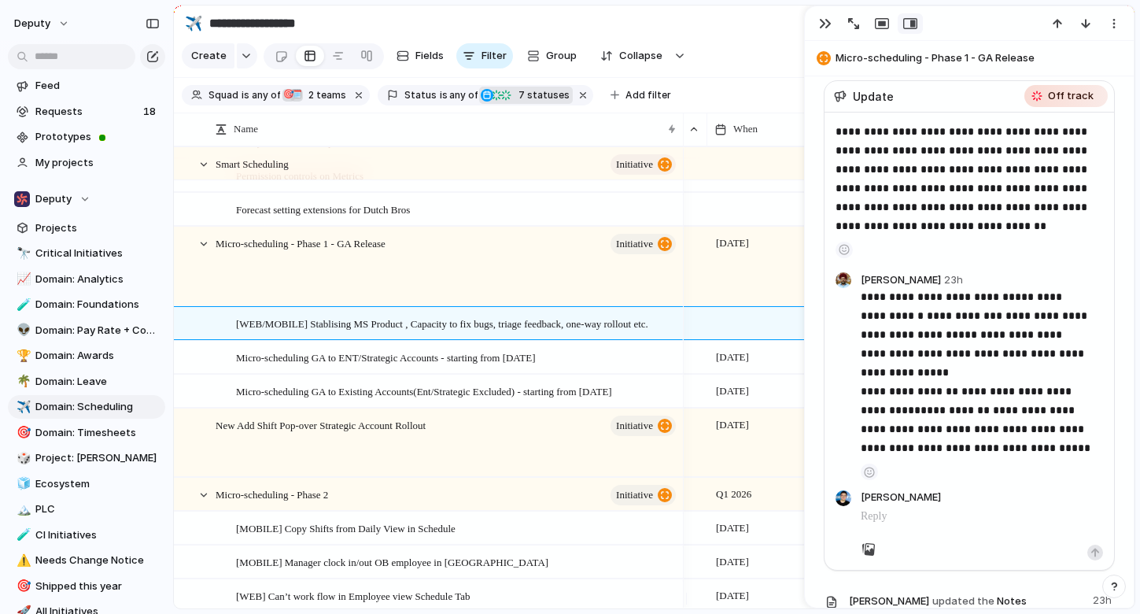
scroll to position [1181, 0]
click at [829, 21] on div "button" at bounding box center [825, 23] width 13 height 13
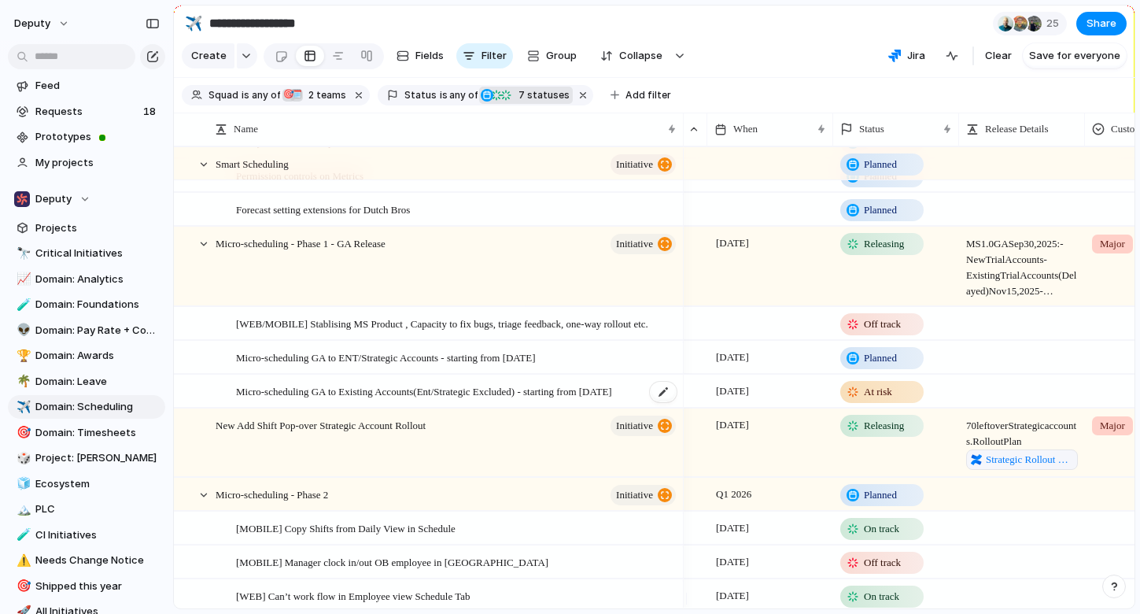
click at [404, 400] on span "Micro-scheduling GA to Existing Accounts(Ent/Strategic Excluded) - starting fro…" at bounding box center [424, 391] width 376 height 18
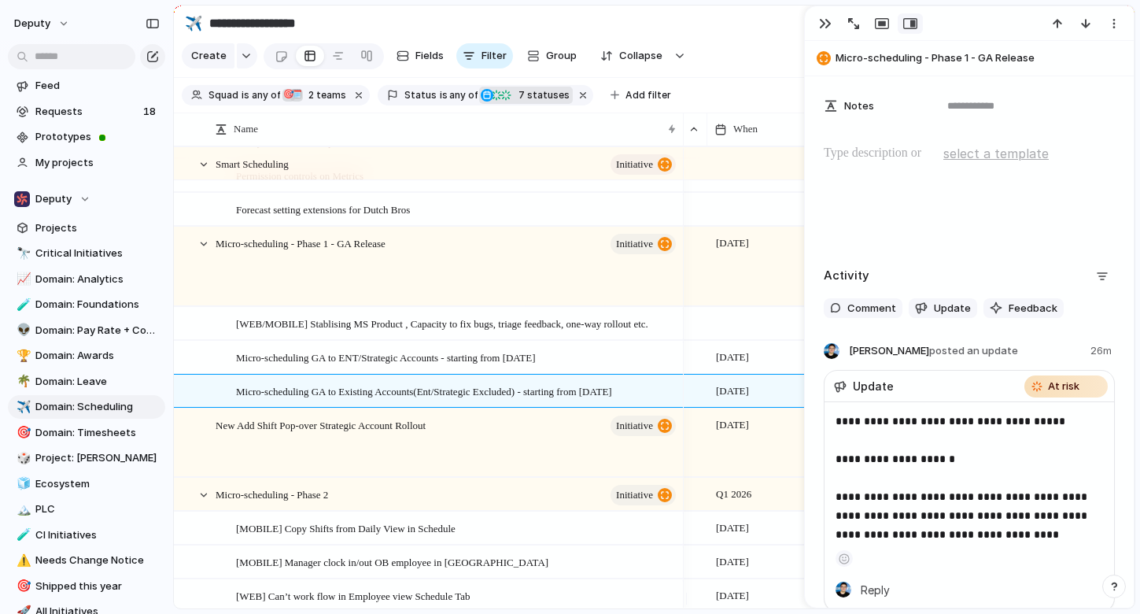
scroll to position [828, 0]
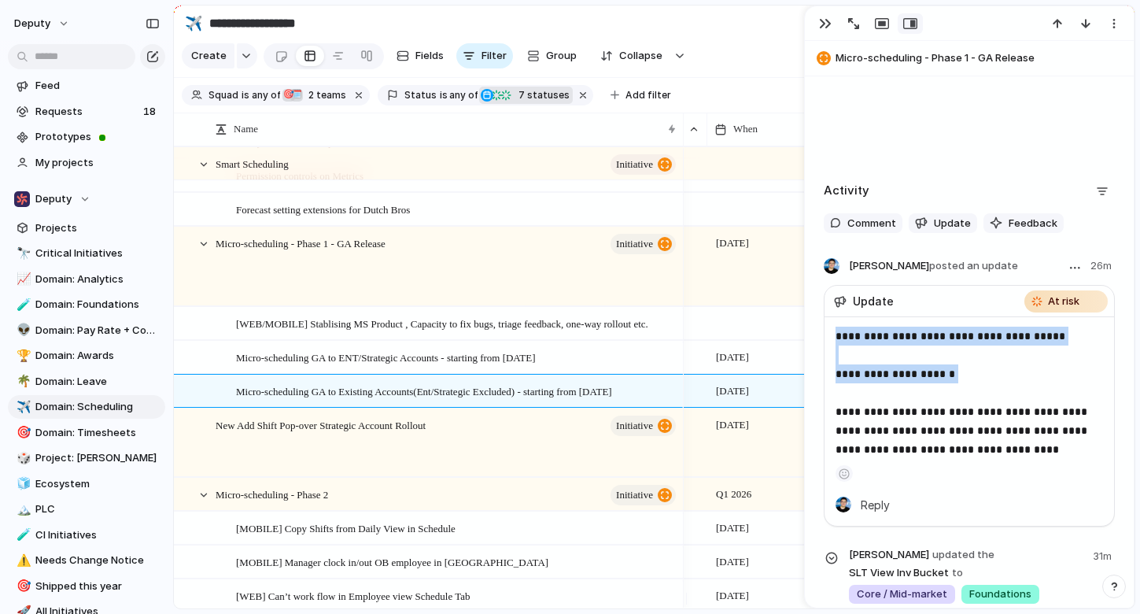
drag, startPoint x: 834, startPoint y: 332, endPoint x: 976, endPoint y: 370, distance: 146.6
click at [976, 370] on div "**********" at bounding box center [970, 421] width 290 height 209
click at [910, 374] on p "**********" at bounding box center [963, 393] width 255 height 132
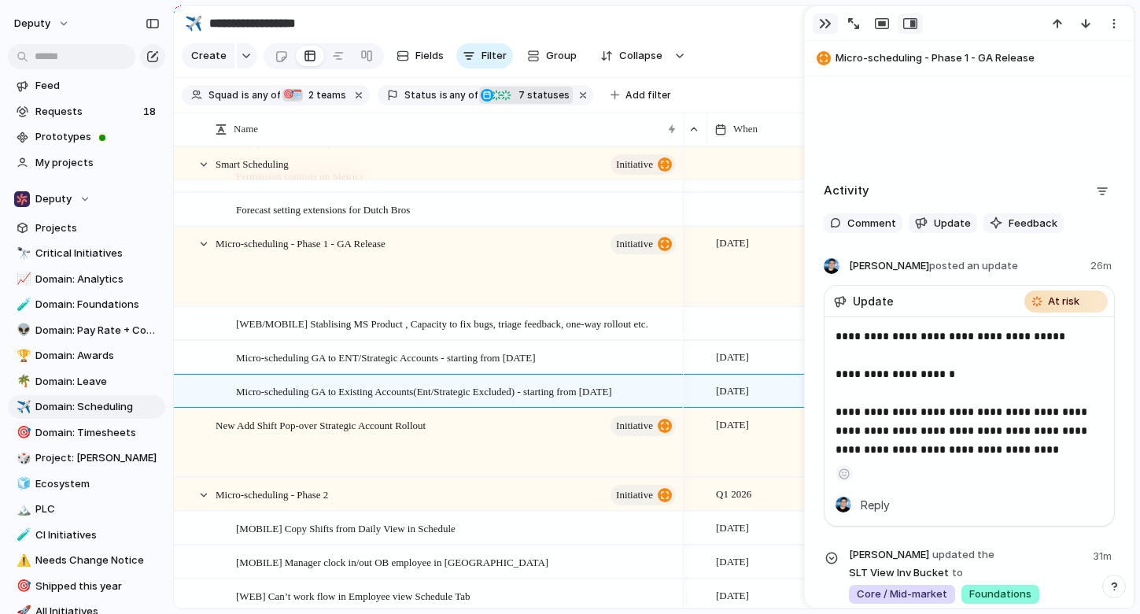
click at [826, 25] on div "button" at bounding box center [825, 23] width 13 height 13
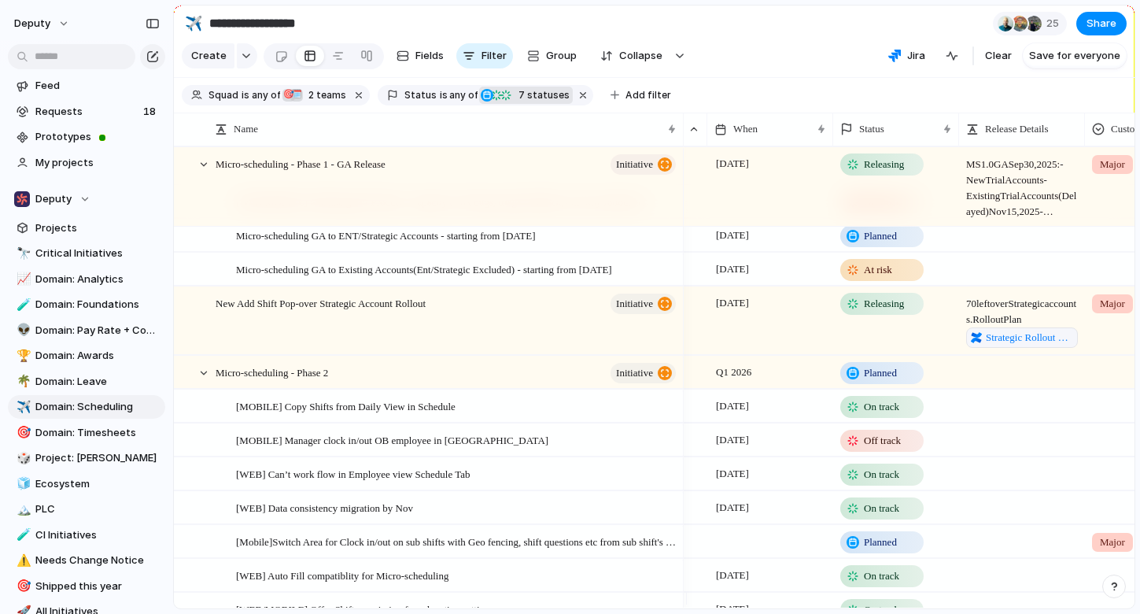
scroll to position [382, 0]
click at [467, 447] on span "[MOBILE] Manager clock in/out OB employee in [GEOGRAPHIC_DATA]" at bounding box center [392, 438] width 312 height 18
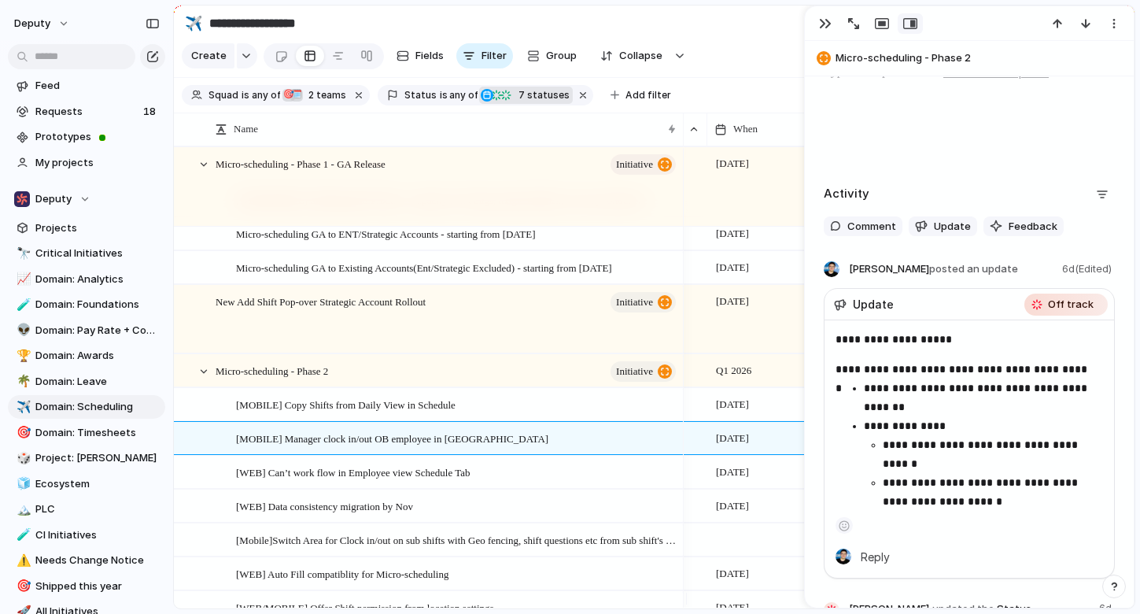
scroll to position [773, 0]
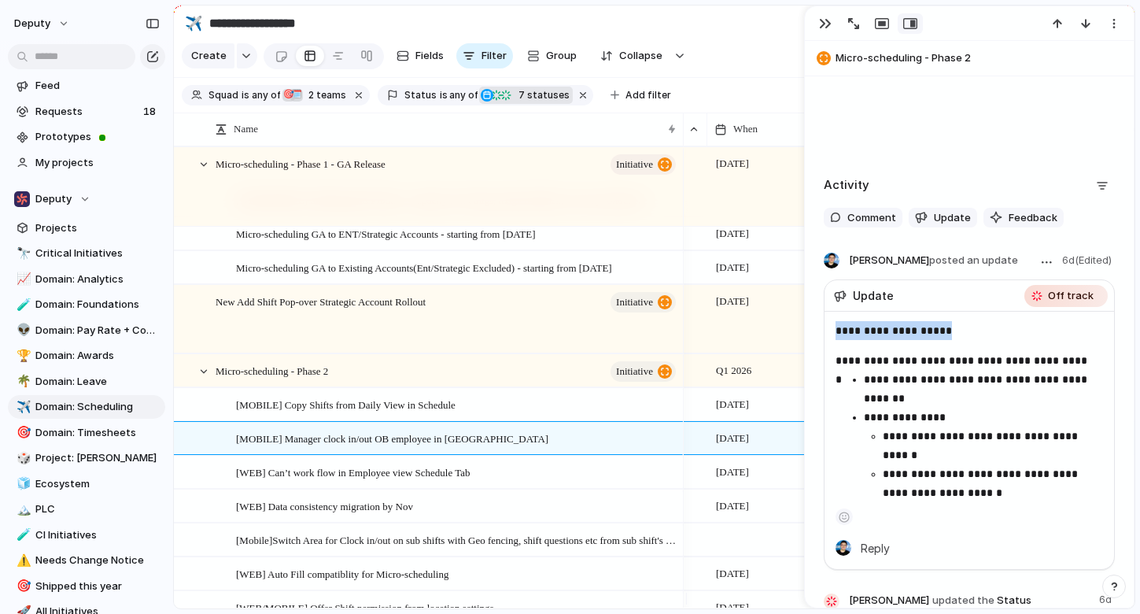
drag, startPoint x: 836, startPoint y: 331, endPoint x: 981, endPoint y: 333, distance: 144.8
click at [981, 333] on p "**********" at bounding box center [963, 330] width 255 height 19
drag, startPoint x: 842, startPoint y: 361, endPoint x: 1007, endPoint y: 367, distance: 165.3
click at [1007, 367] on p "**********" at bounding box center [963, 360] width 255 height 19
click at [822, 23] on div "button" at bounding box center [825, 23] width 13 height 13
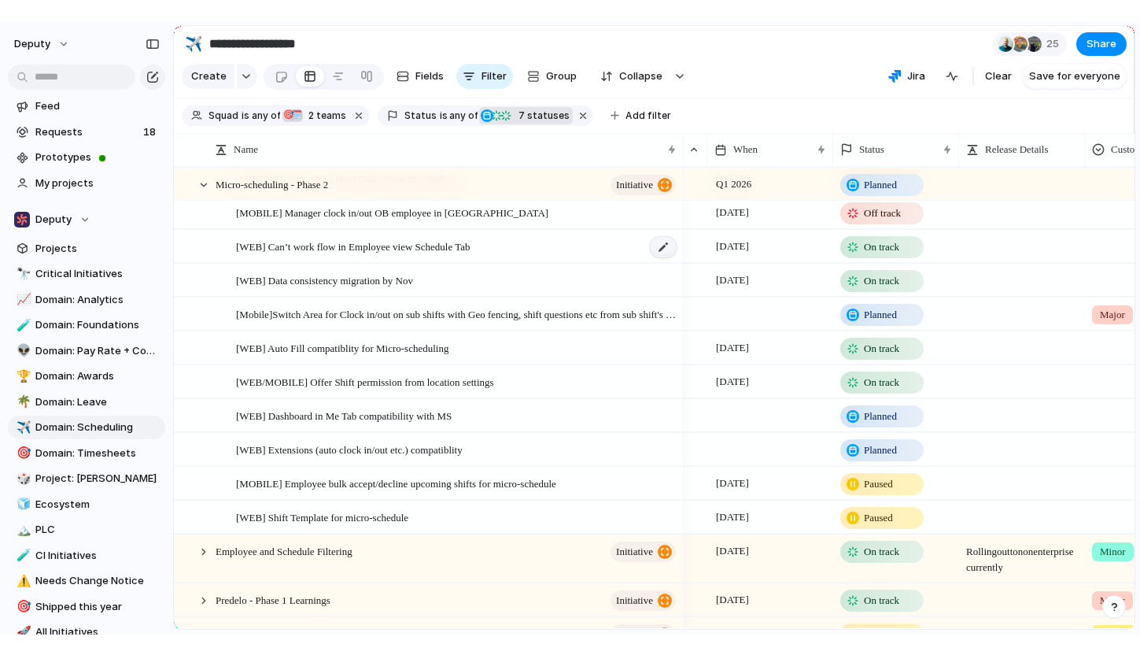
scroll to position [538, 0]
